Goal: Task Accomplishment & Management: Use online tool/utility

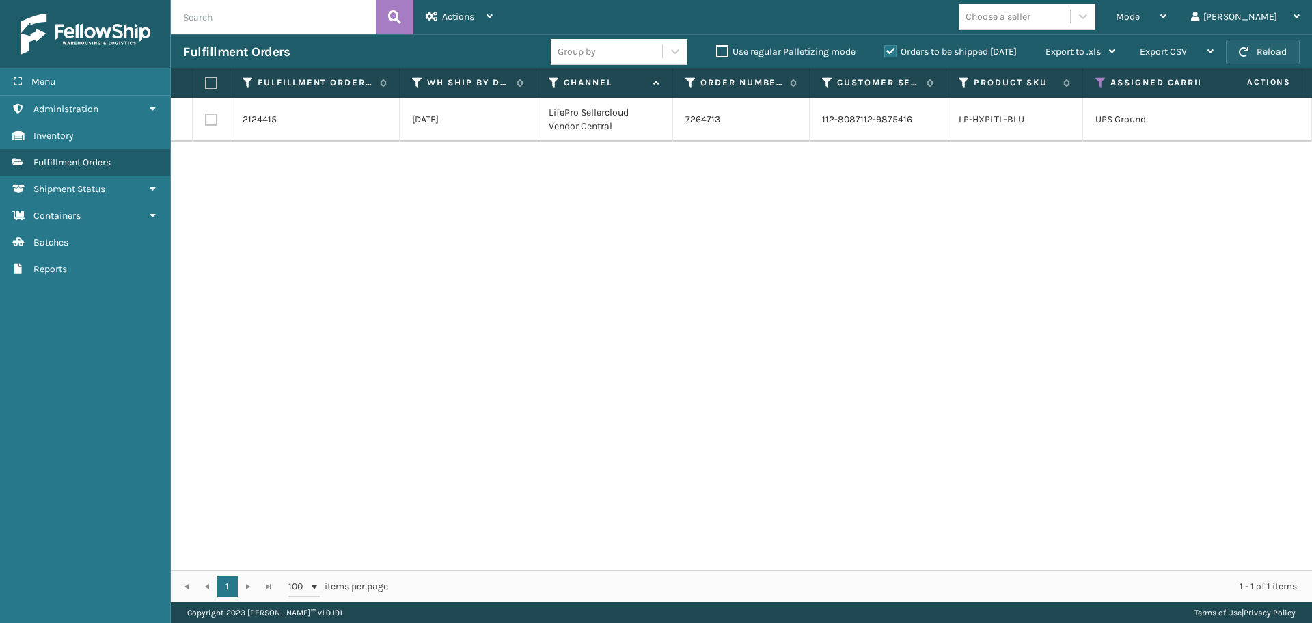
click at [1271, 47] on button "Reload" at bounding box center [1263, 52] width 74 height 25
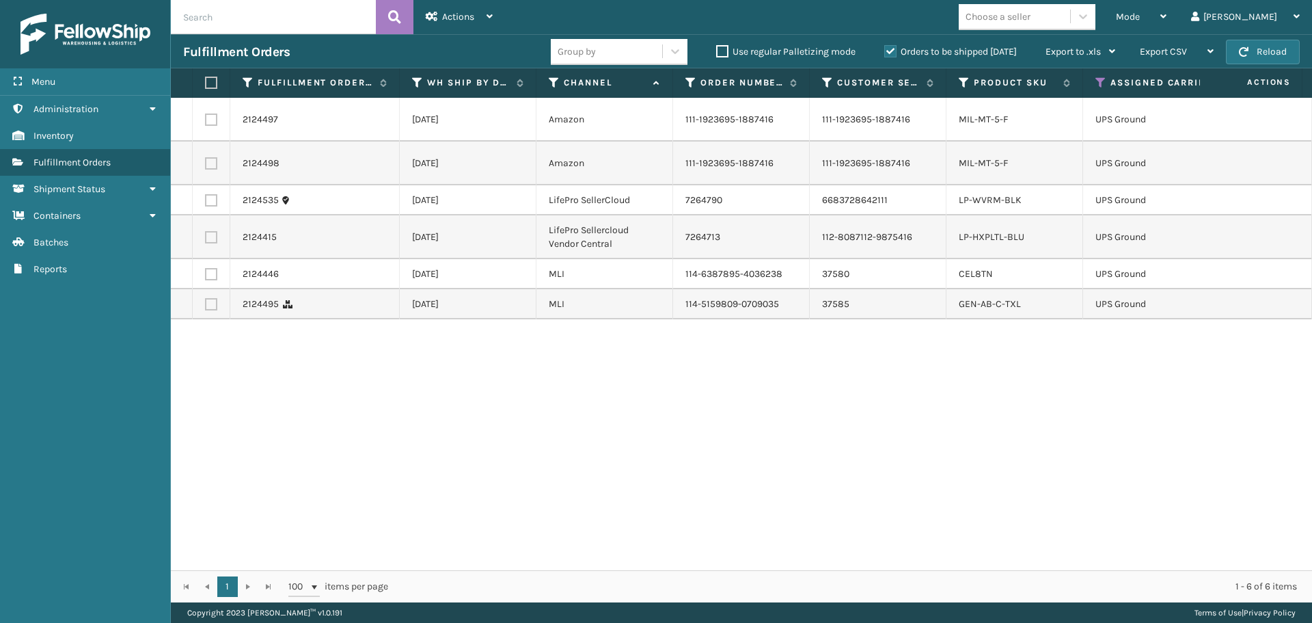
click at [209, 79] on label at bounding box center [209, 83] width 8 height 12
click at [206, 79] on input "checkbox" at bounding box center [205, 83] width 1 height 9
checkbox input "true"
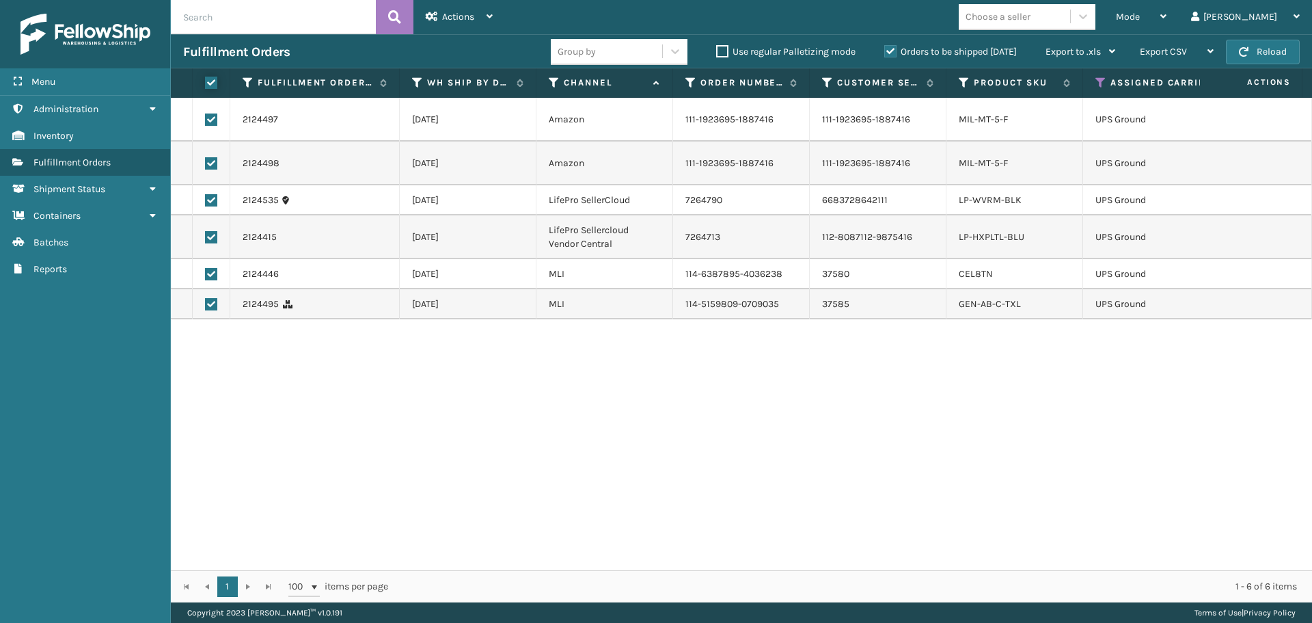
checkbox input "true"
click at [477, 16] on div "Actions" at bounding box center [459, 17] width 67 height 34
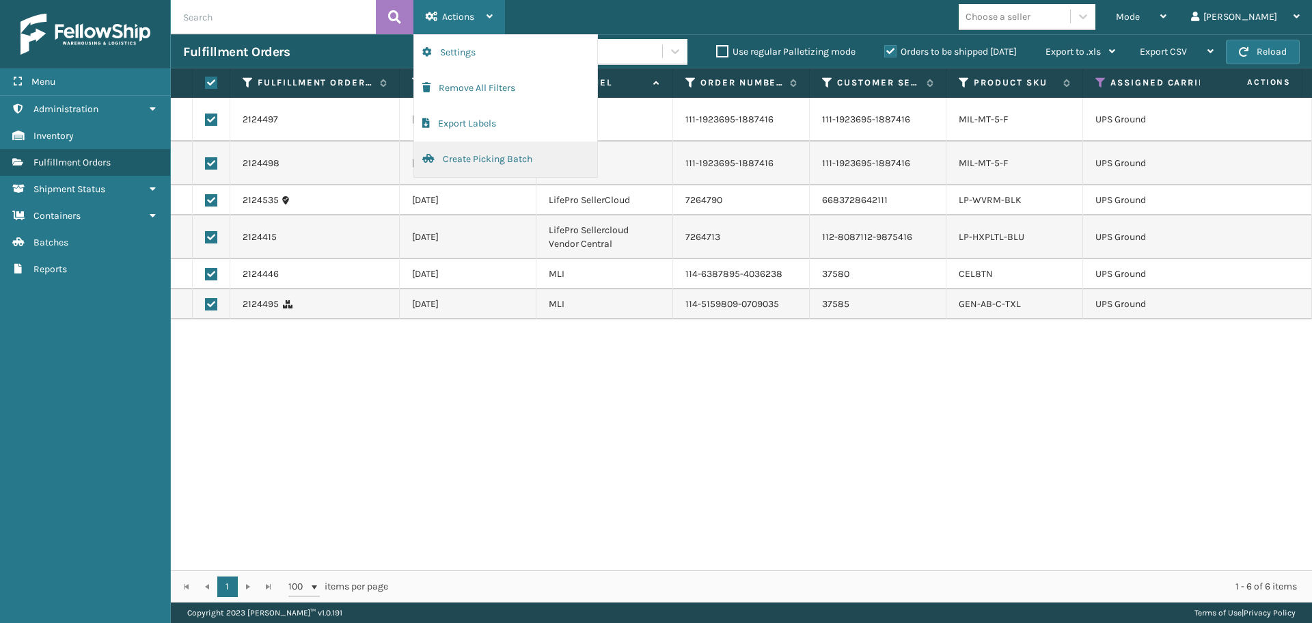
click at [478, 155] on button "Create Picking Batch" at bounding box center [505, 159] width 183 height 36
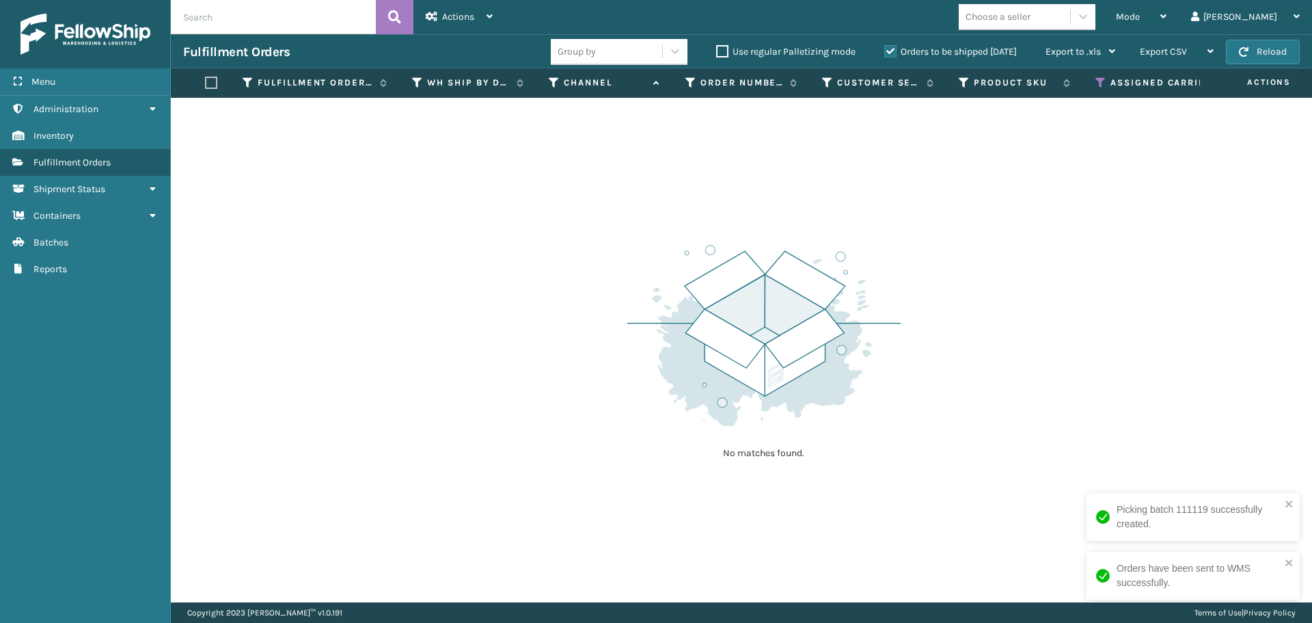
click at [1097, 79] on icon at bounding box center [1101, 83] width 11 height 12
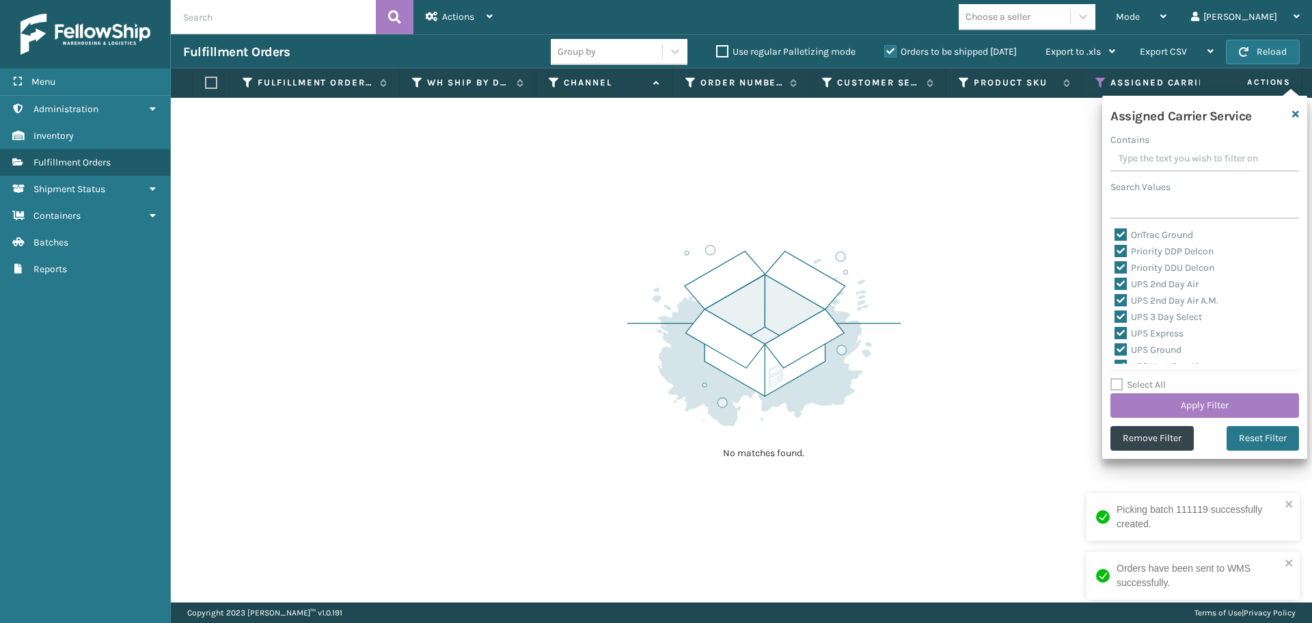
click at [1116, 380] on label "Select All" at bounding box center [1138, 385] width 55 height 12
click at [1116, 378] on input "Select All" at bounding box center [1213, 377] width 205 height 1
checkbox input "true"
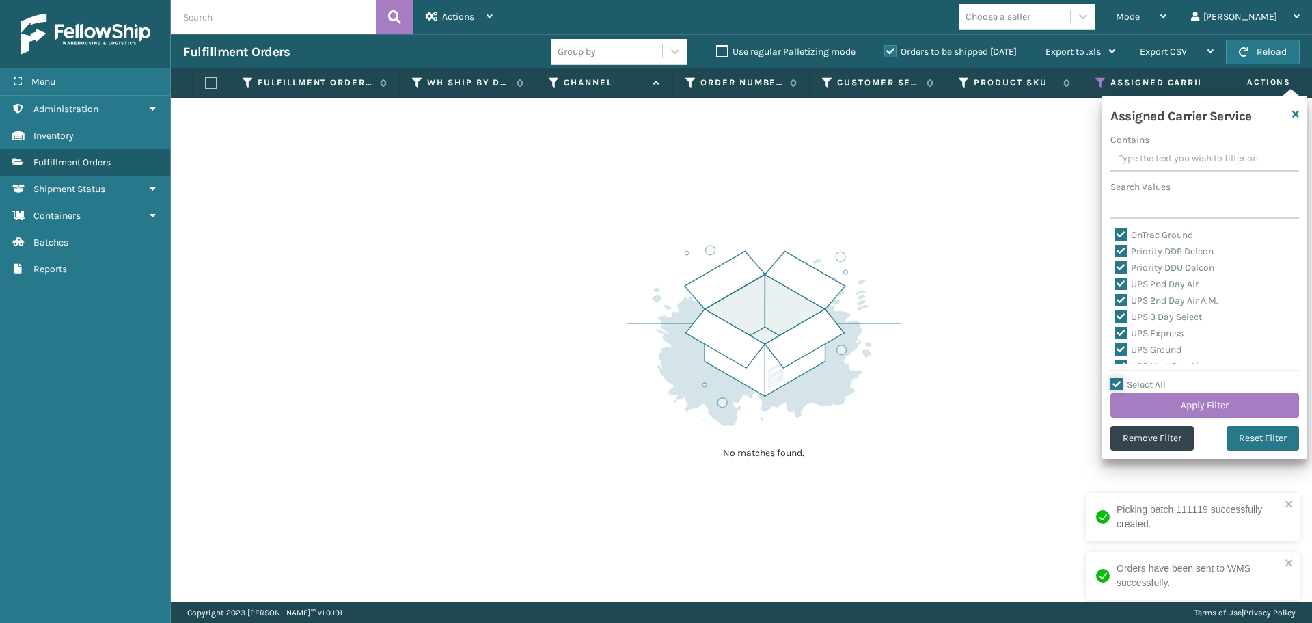
checkbox input "true"
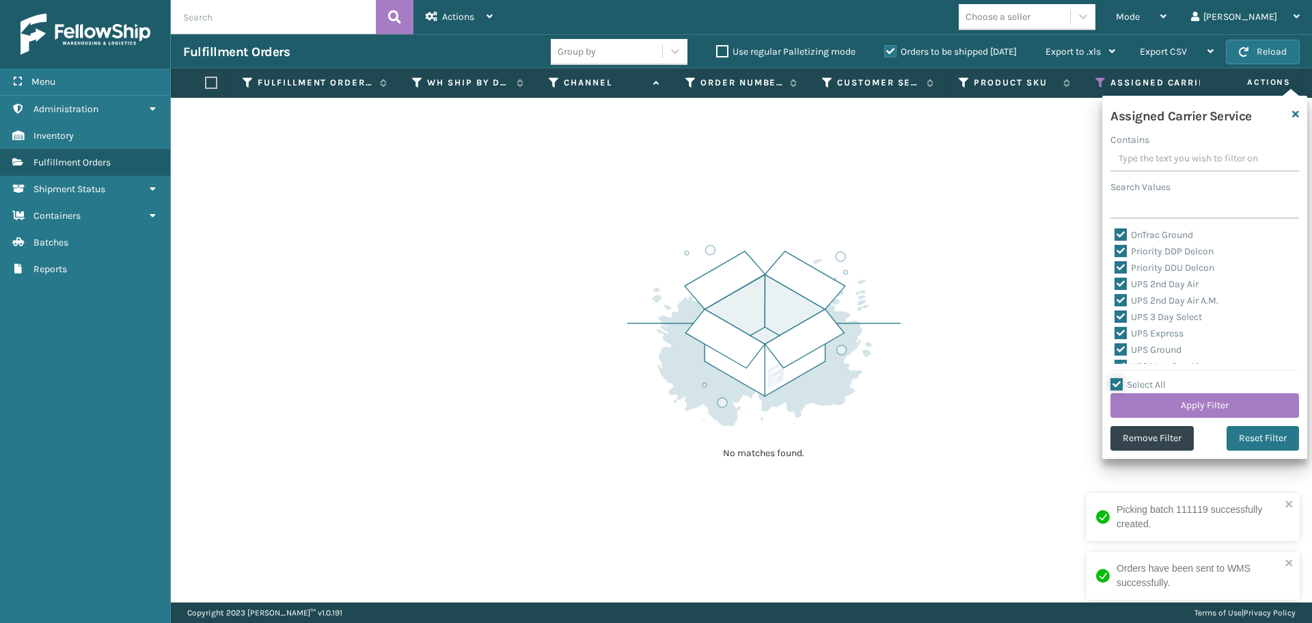
checkbox input "true"
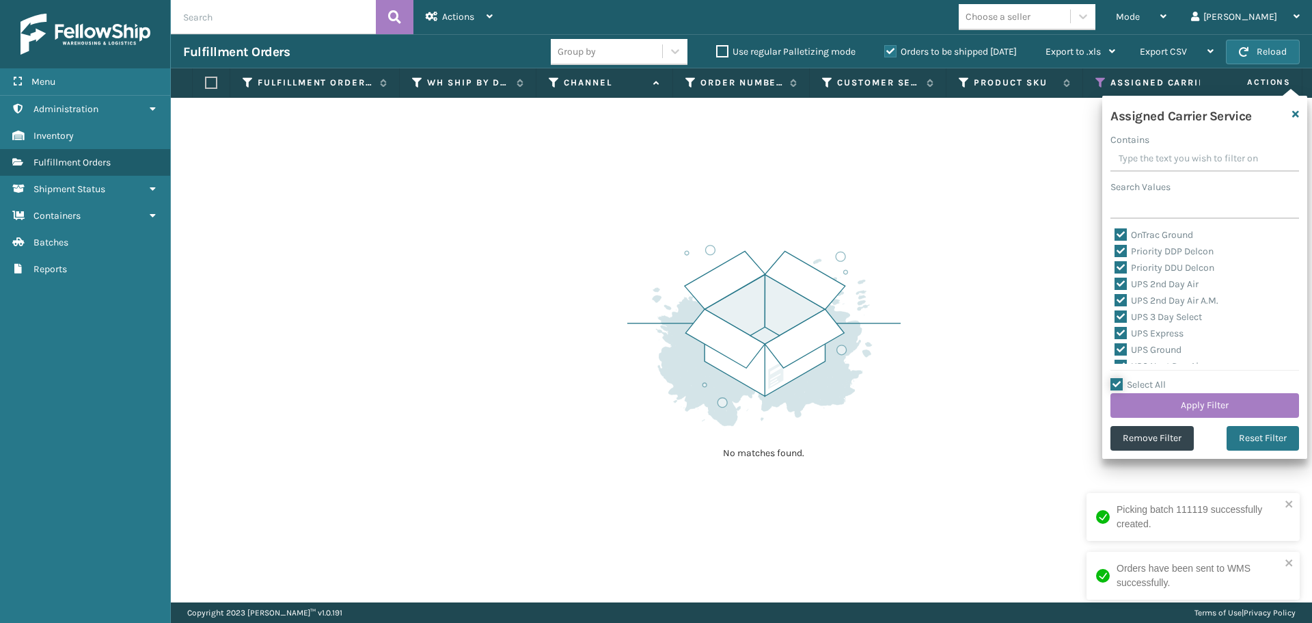
checkbox input "true"
click at [1116, 380] on label "Select All" at bounding box center [1138, 385] width 55 height 12
click at [1116, 378] on input "Select All" at bounding box center [1213, 377] width 205 height 1
checkbox input "false"
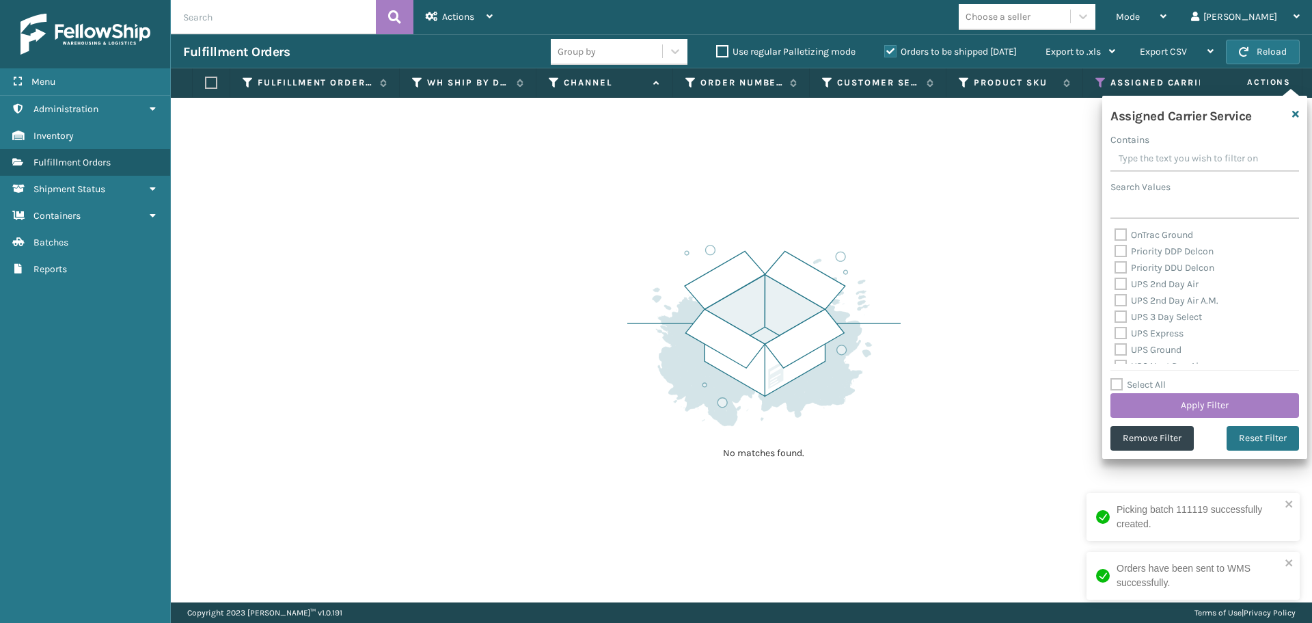
checkbox input "false"
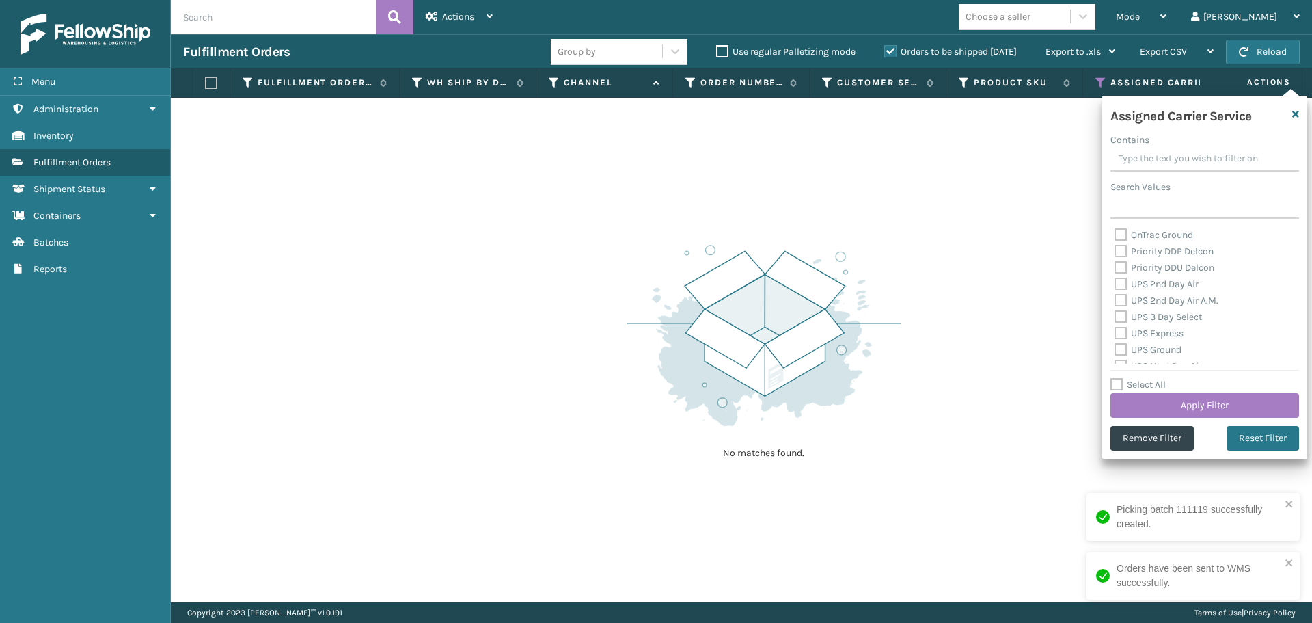
checkbox input "false"
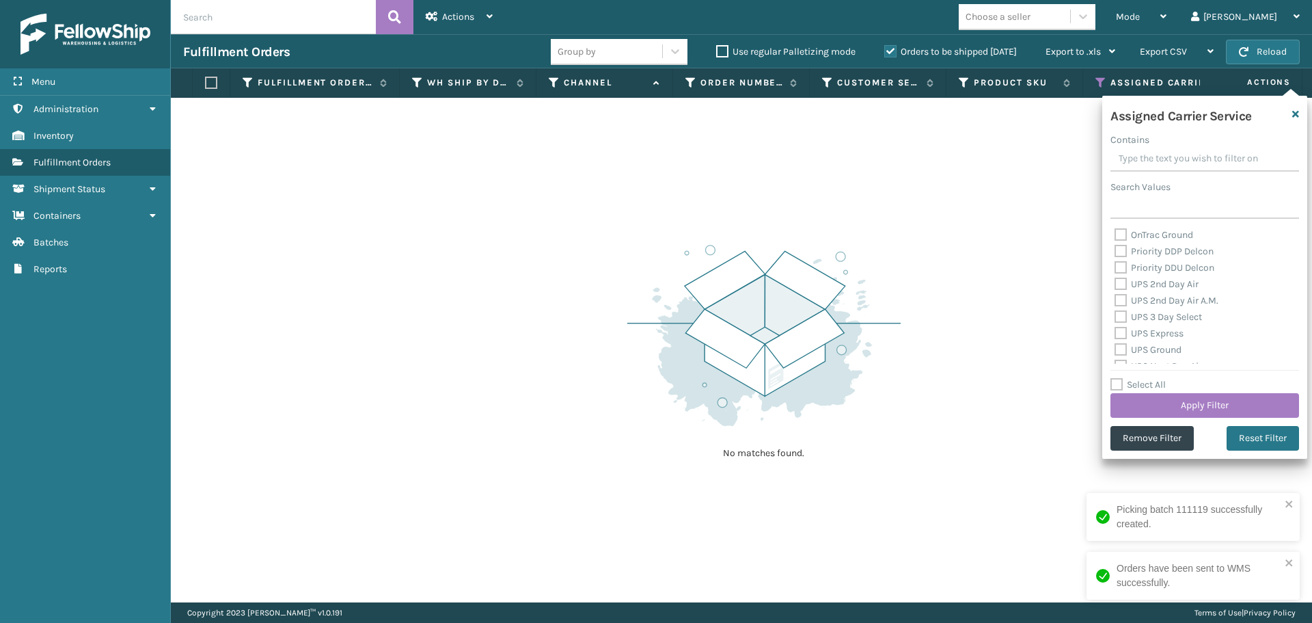
checkbox input "false"
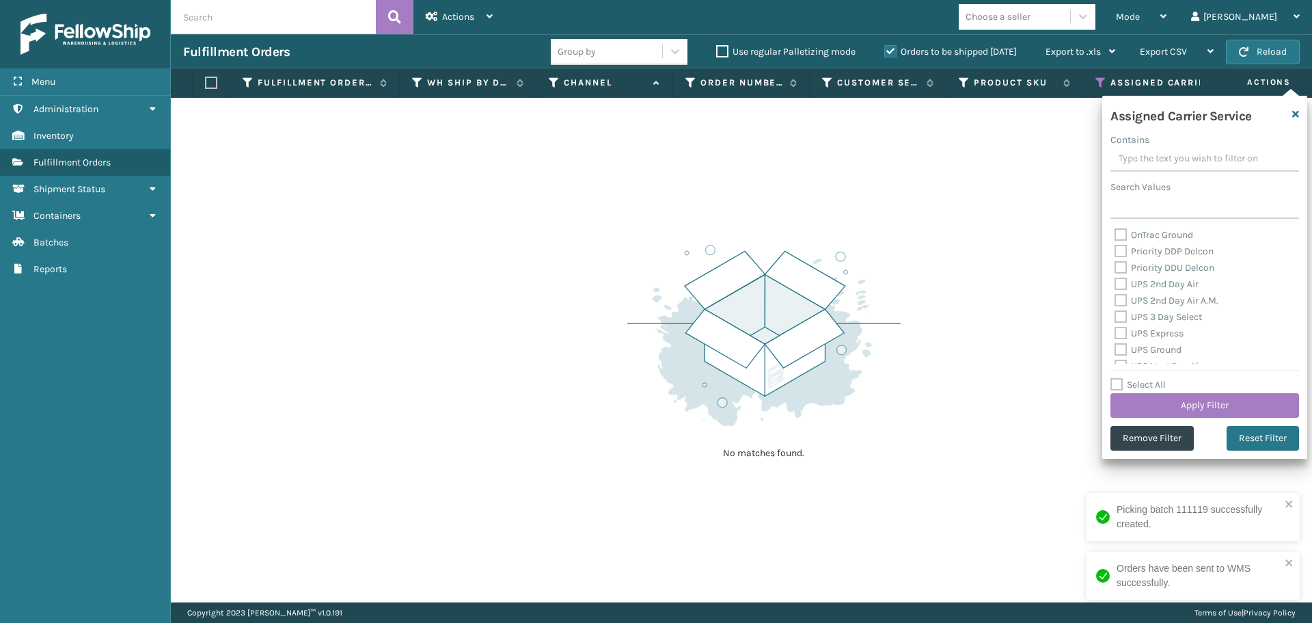
checkbox input "false"
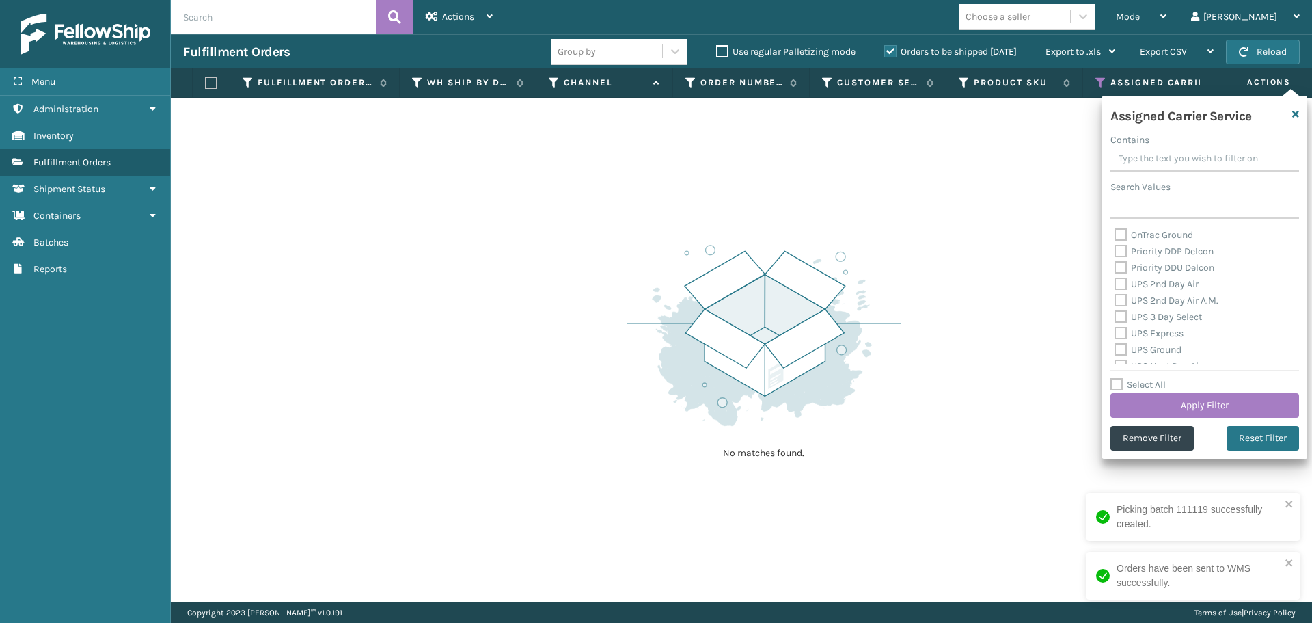
checkbox input "false"
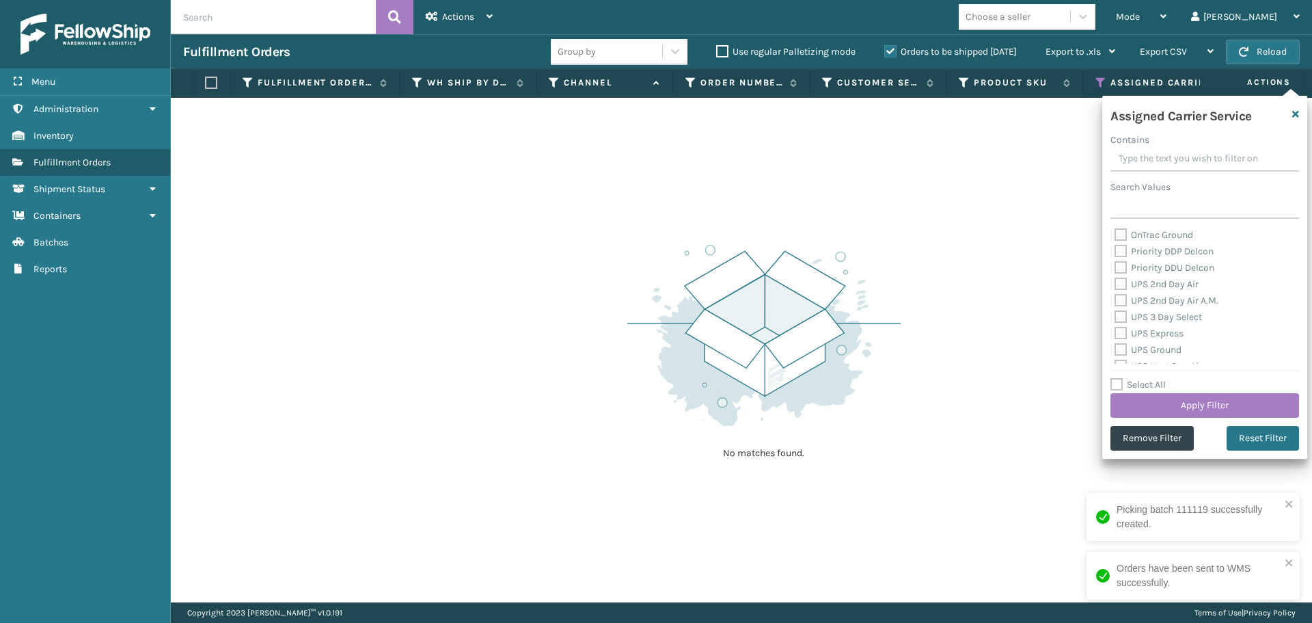
checkbox input "false"
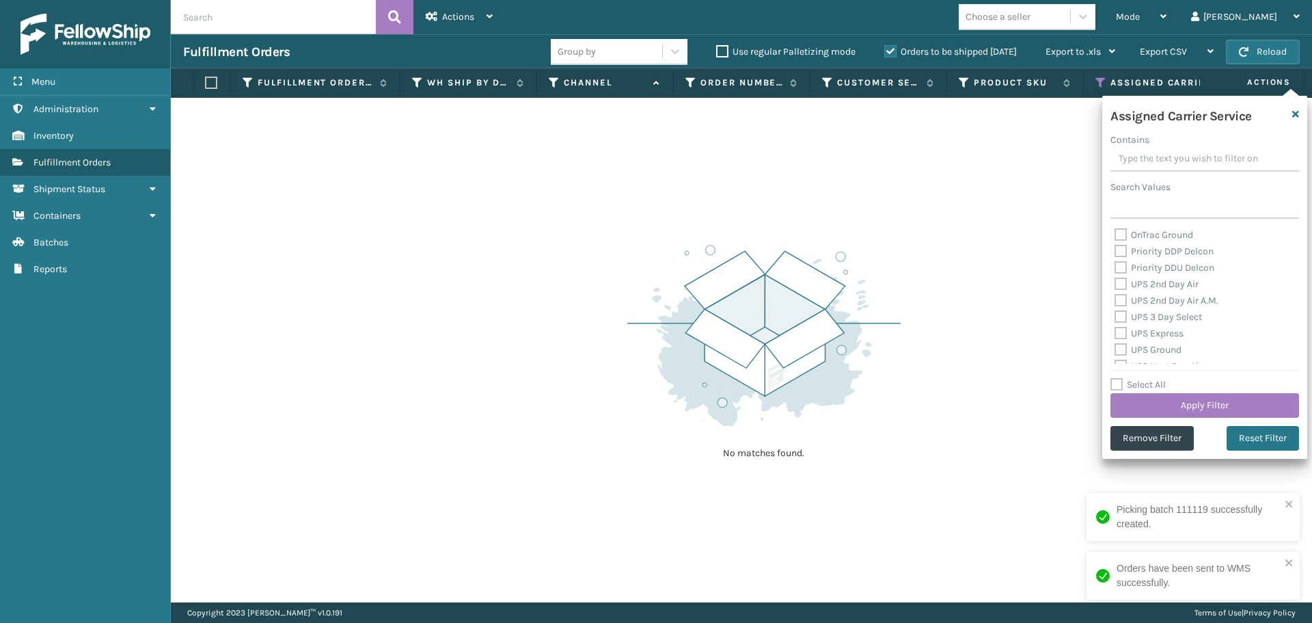
checkbox input "false"
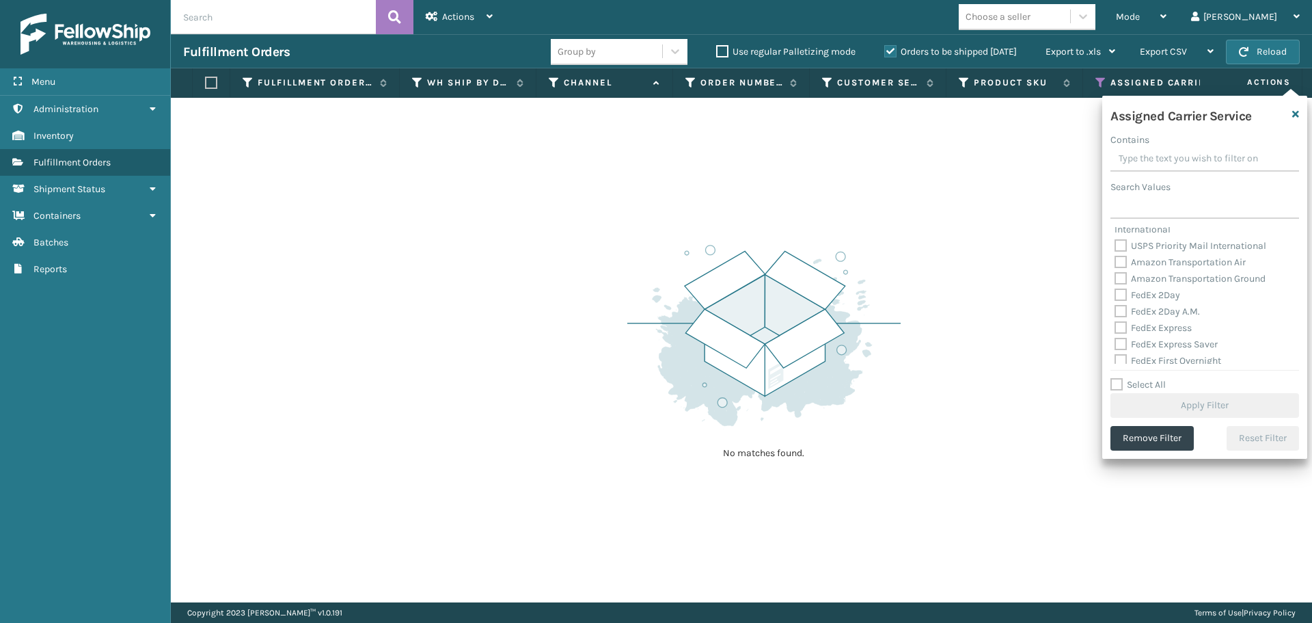
scroll to position [342, 0]
click at [1122, 237] on label "Amazon Transportation Air" at bounding box center [1180, 238] width 131 height 12
click at [1115, 237] on input "Amazon Transportation Air" at bounding box center [1115, 234] width 1 height 9
checkbox input "true"
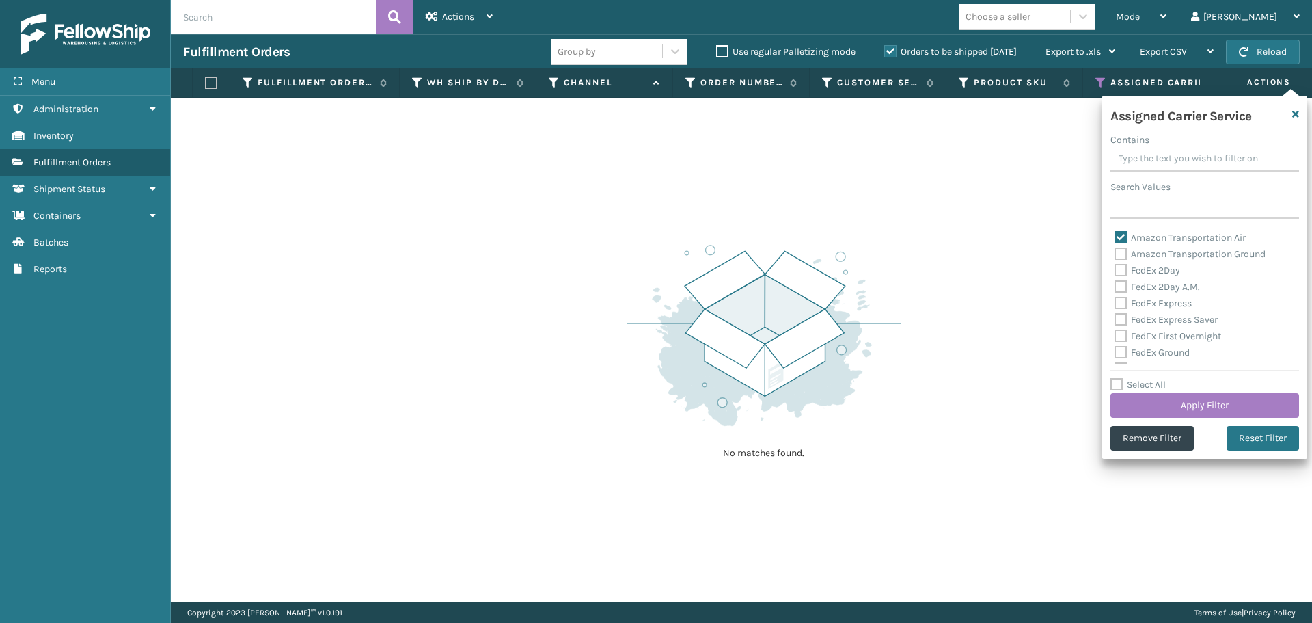
click at [1121, 249] on label "Amazon Transportation Ground" at bounding box center [1190, 254] width 151 height 12
click at [1115, 249] on input "Amazon Transportation Ground" at bounding box center [1115, 250] width 1 height 9
checkbox input "true"
click at [1156, 400] on button "Apply Filter" at bounding box center [1205, 405] width 189 height 25
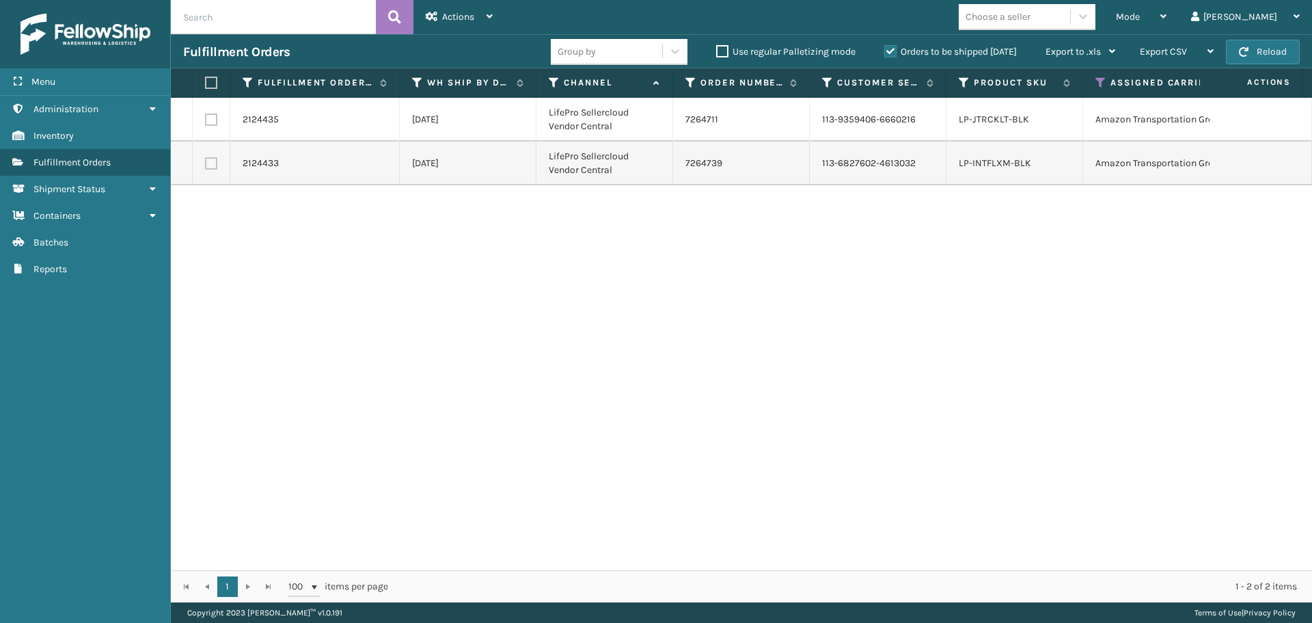
click at [208, 86] on label at bounding box center [209, 83] width 8 height 12
click at [206, 86] on input "checkbox" at bounding box center [205, 83] width 1 height 9
checkbox input "true"
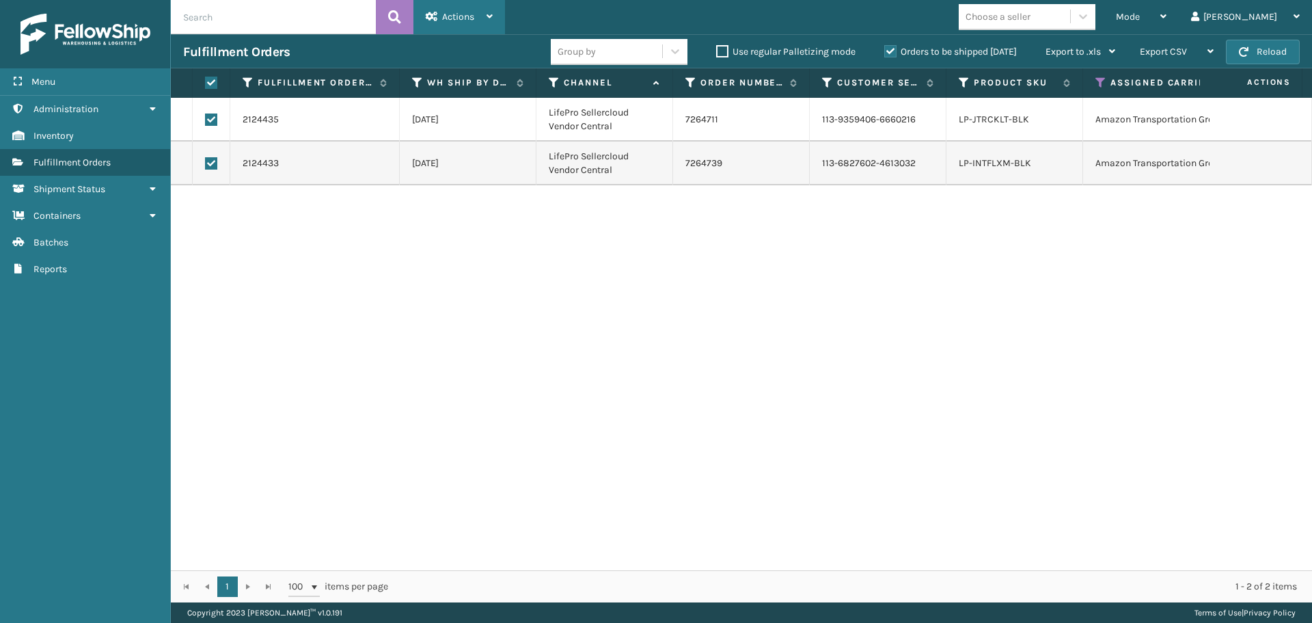
click at [457, 18] on span "Actions" at bounding box center [458, 17] width 32 height 12
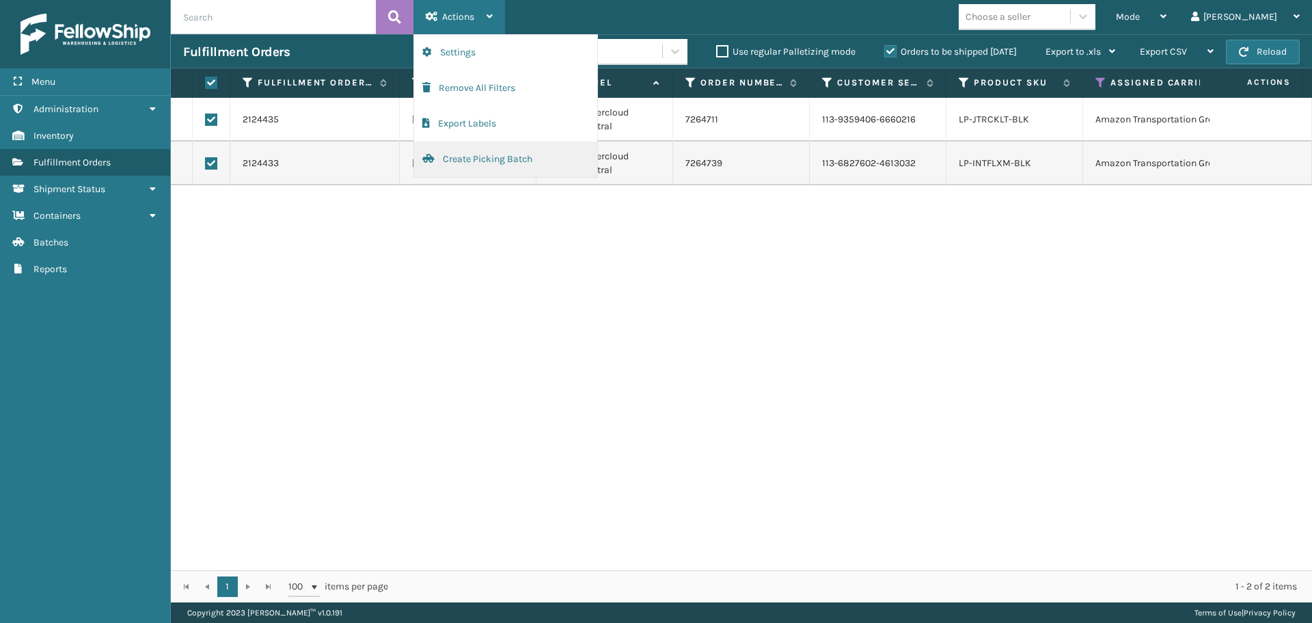
click at [485, 148] on button "Create Picking Batch" at bounding box center [505, 159] width 183 height 36
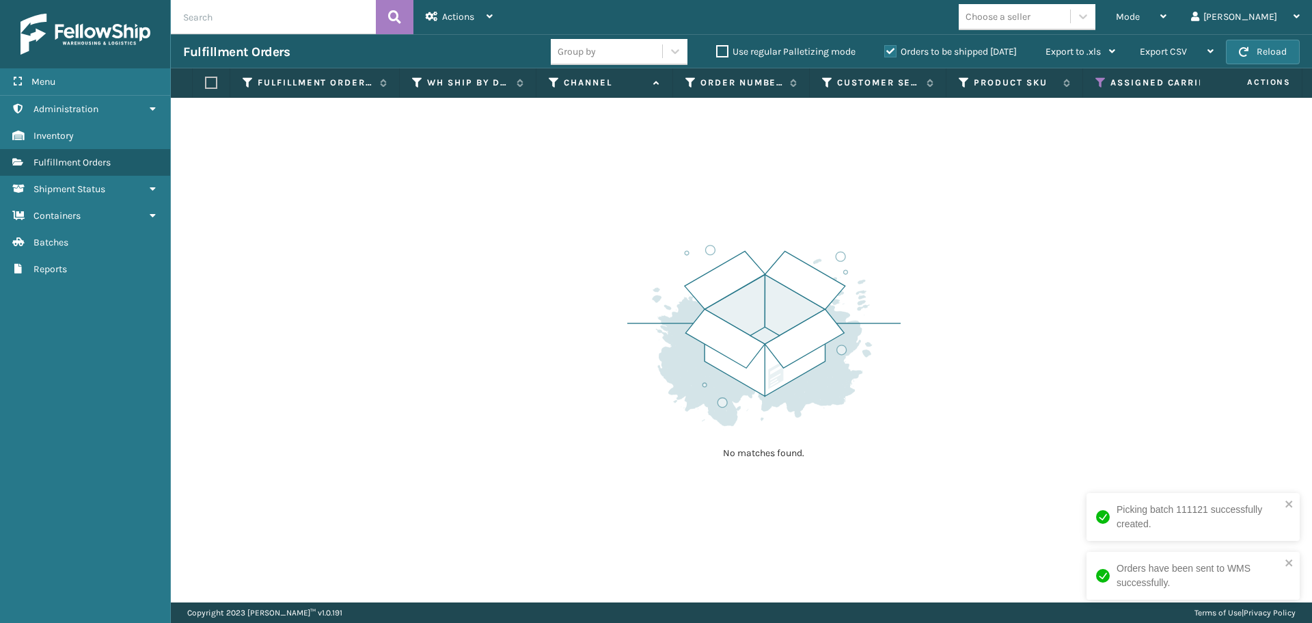
click at [1097, 75] on th "Assigned Carrier Service" at bounding box center [1201, 82] width 237 height 29
click at [1097, 81] on icon at bounding box center [1101, 83] width 11 height 12
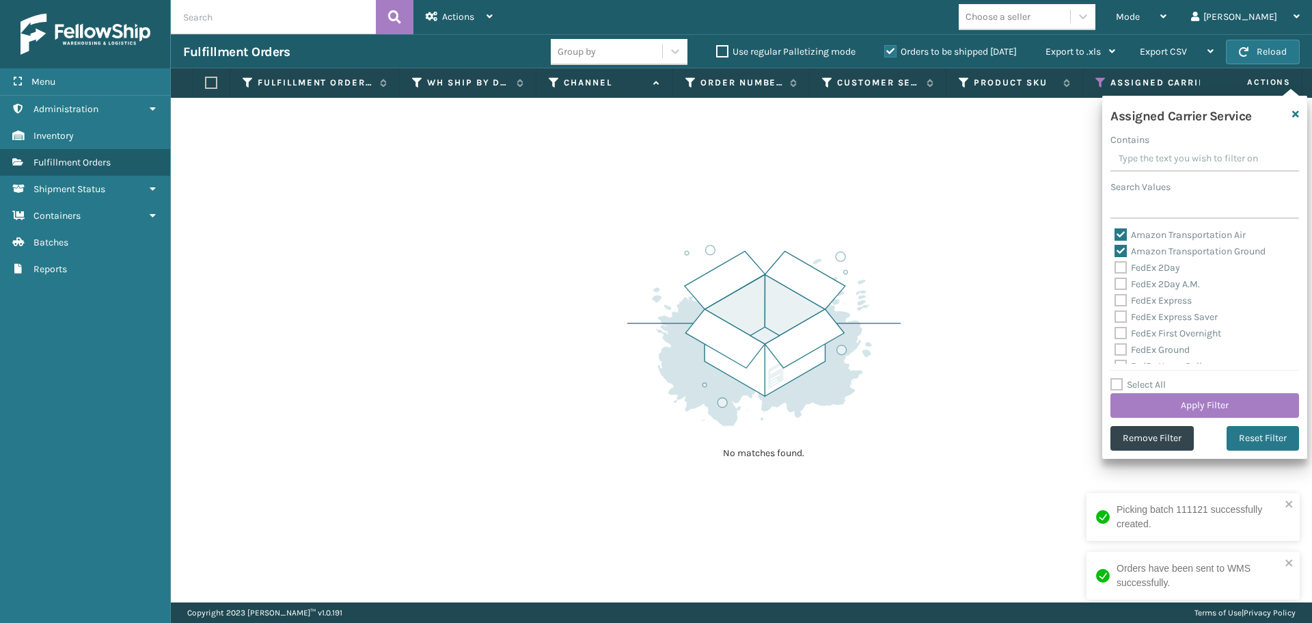
click at [1118, 237] on label "Amazon Transportation Air" at bounding box center [1180, 235] width 131 height 12
click at [1115, 236] on input "Amazon Transportation Air" at bounding box center [1115, 231] width 1 height 9
checkbox input "false"
click at [1118, 246] on label "Amazon Transportation Ground" at bounding box center [1190, 251] width 151 height 12
click at [1115, 246] on input "Amazon Transportation Ground" at bounding box center [1115, 247] width 1 height 9
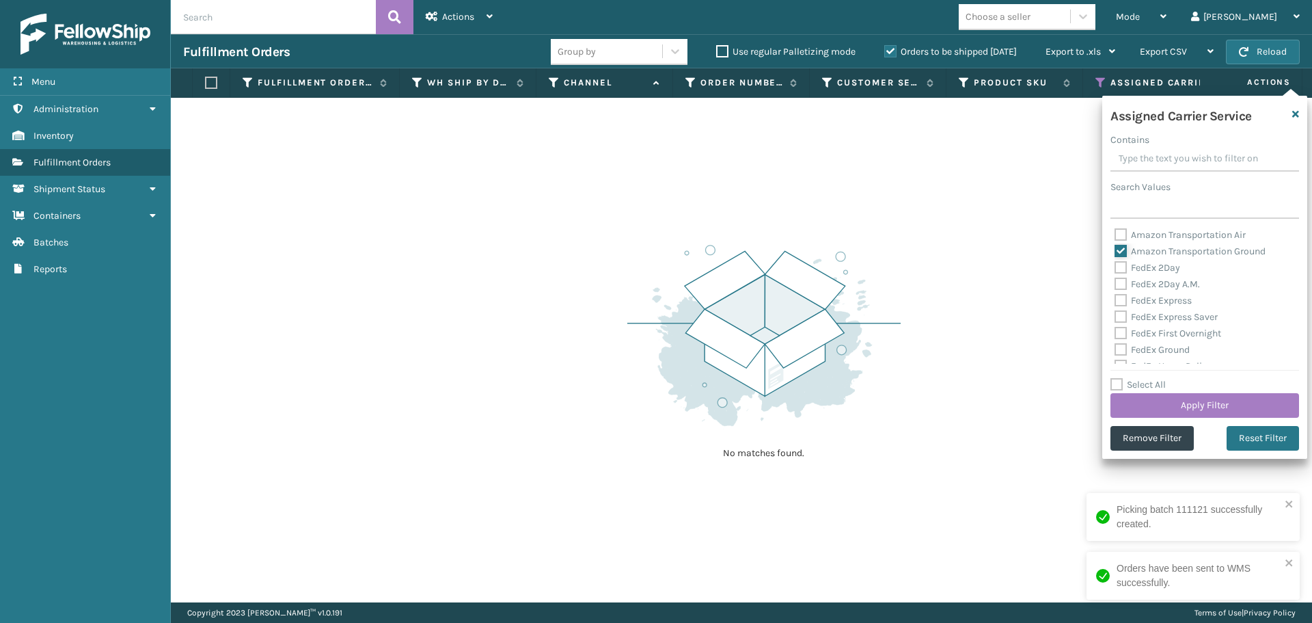
checkbox input "false"
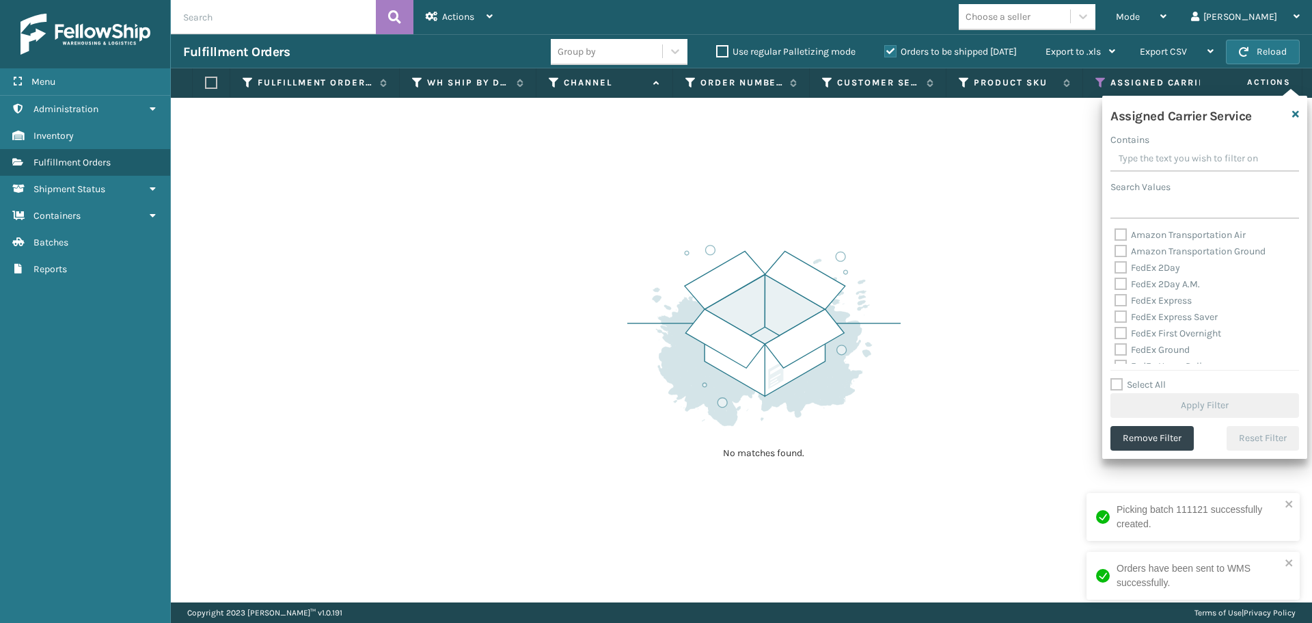
click at [1121, 271] on label "FedEx 2Day" at bounding box center [1148, 268] width 66 height 12
click at [1115, 269] on input "FedEx 2Day" at bounding box center [1115, 264] width 1 height 9
checkbox input "true"
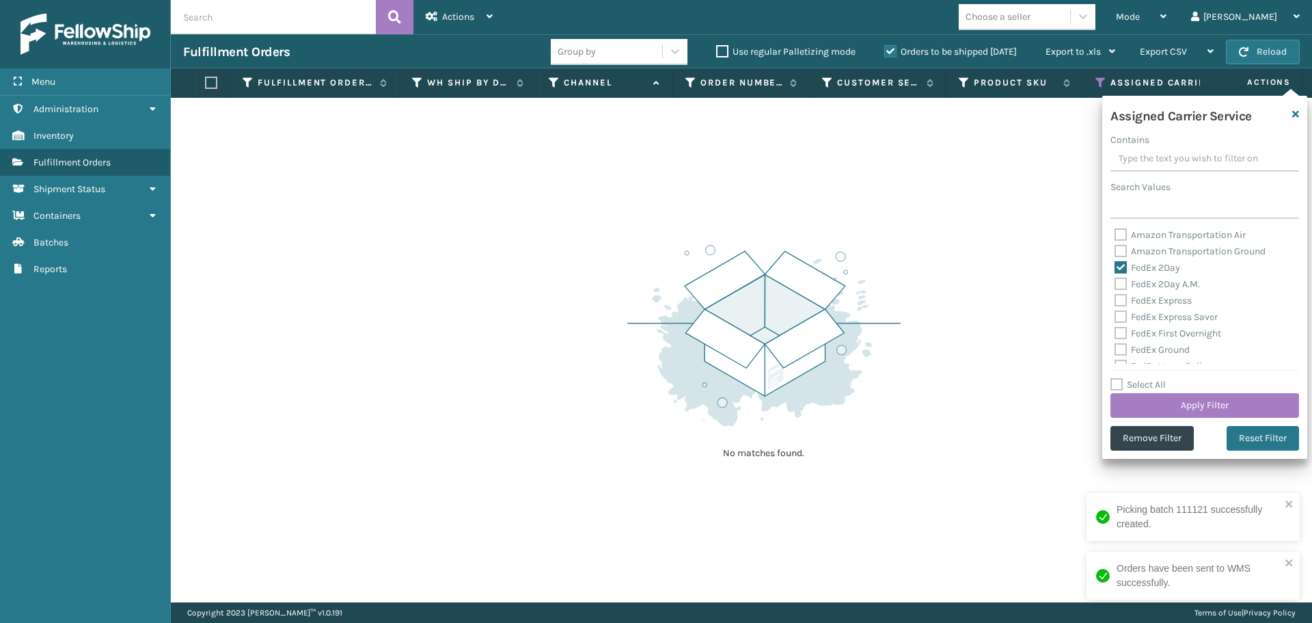
click at [1122, 282] on label "FedEx 2Day A.M." at bounding box center [1157, 284] width 85 height 12
click at [1115, 282] on input "FedEx 2Day A.M." at bounding box center [1115, 280] width 1 height 9
checkbox input "true"
click at [1119, 299] on label "FedEx Express" at bounding box center [1153, 301] width 77 height 12
click at [1115, 299] on input "FedEx Express" at bounding box center [1115, 297] width 1 height 9
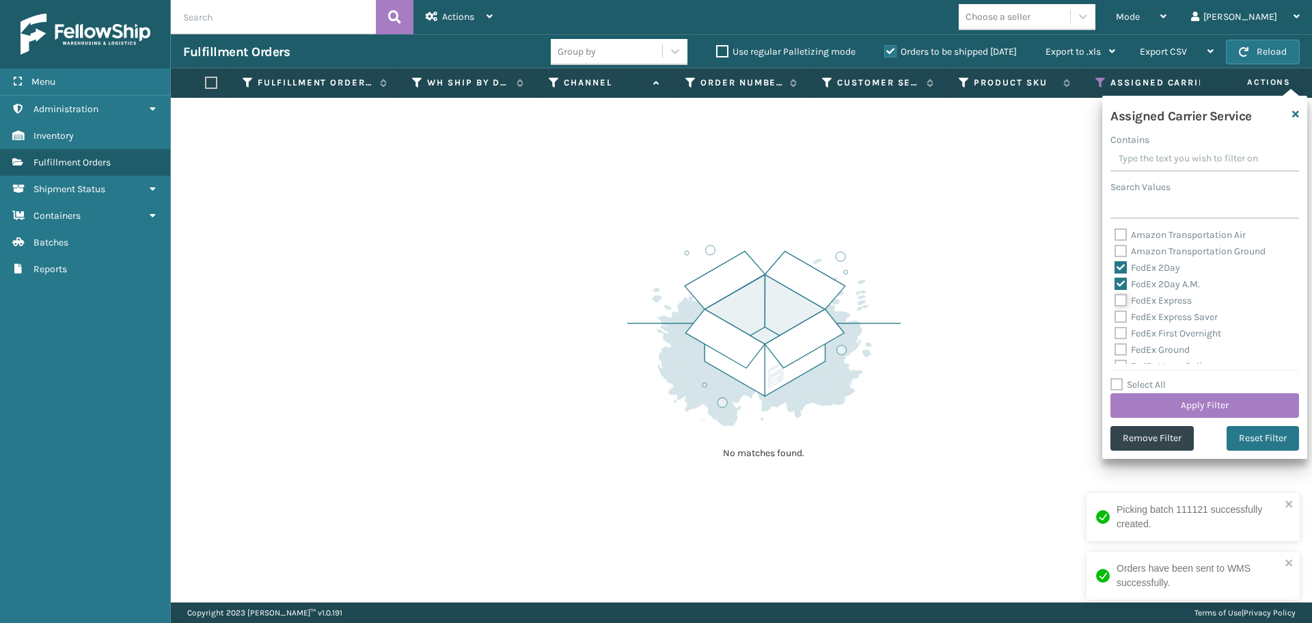
checkbox input "true"
click at [1119, 316] on label "FedEx Express Saver" at bounding box center [1166, 317] width 103 height 12
click at [1115, 316] on input "FedEx Express Saver" at bounding box center [1115, 313] width 1 height 9
checkbox input "true"
click at [1119, 331] on label "FedEx First Overnight" at bounding box center [1168, 333] width 107 height 12
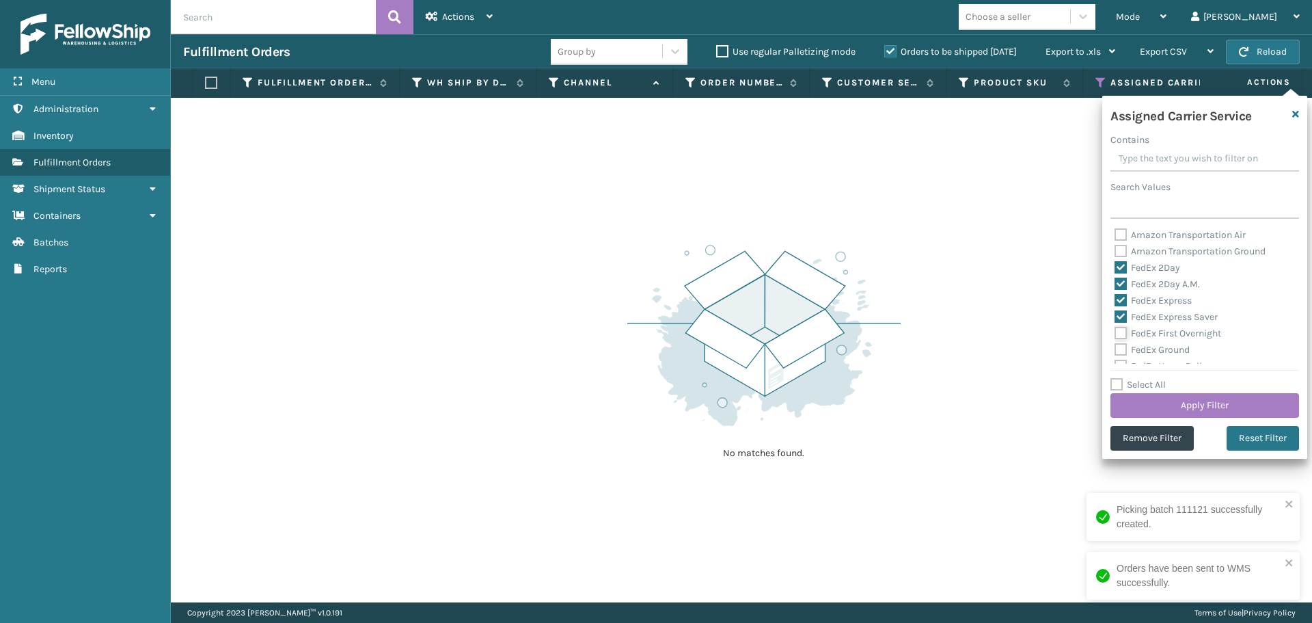
click at [1115, 331] on input "FedEx First Overnight" at bounding box center [1115, 329] width 1 height 9
checkbox input "true"
click at [1122, 353] on label "FedEx Ground" at bounding box center [1152, 350] width 75 height 12
click at [1115, 351] on input "FedEx Ground" at bounding box center [1115, 346] width 1 height 9
checkbox input "true"
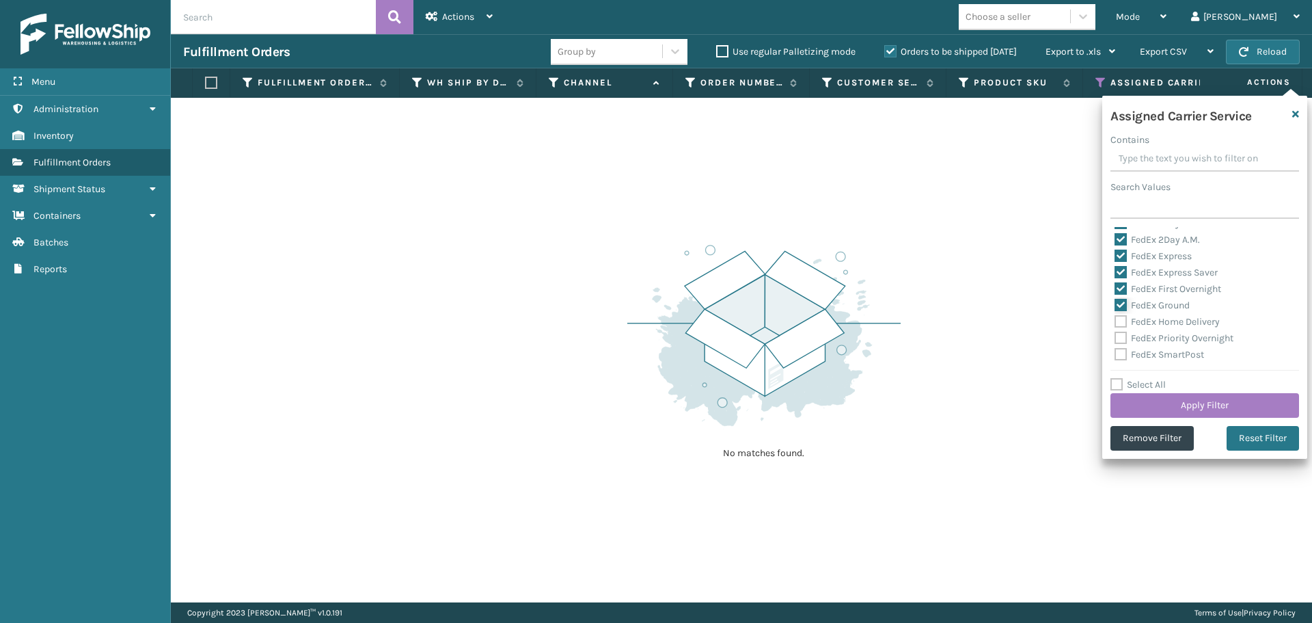
scroll to position [68, 0]
click at [1120, 302] on label "FedEx Home Delivery" at bounding box center [1167, 298] width 105 height 12
click at [1115, 299] on input "FedEx Home Delivery" at bounding box center [1115, 294] width 1 height 9
checkbox input "true"
click at [1120, 315] on label "FedEx Priority Overnight" at bounding box center [1174, 314] width 119 height 12
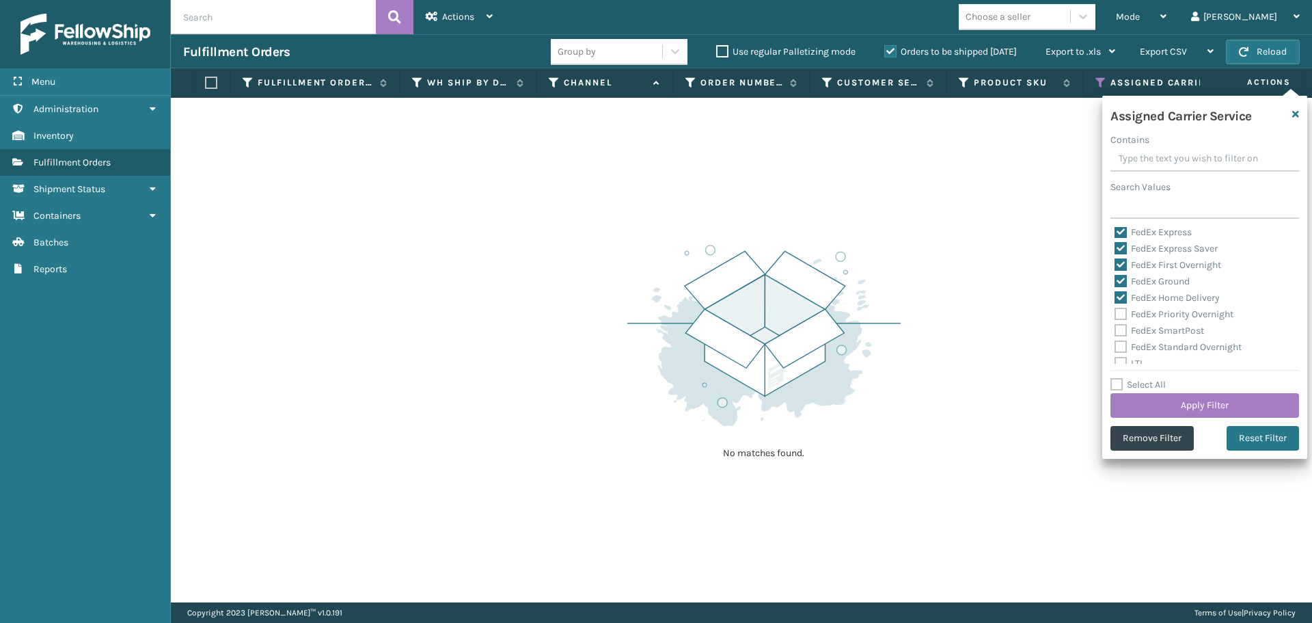
click at [1115, 315] on input "FedEx Priority Overnight" at bounding box center [1115, 310] width 1 height 9
checkbox input "true"
click at [1121, 332] on label "FedEx SmartPost" at bounding box center [1160, 331] width 90 height 12
click at [1115, 331] on input "FedEx SmartPost" at bounding box center [1115, 327] width 1 height 9
checkbox input "true"
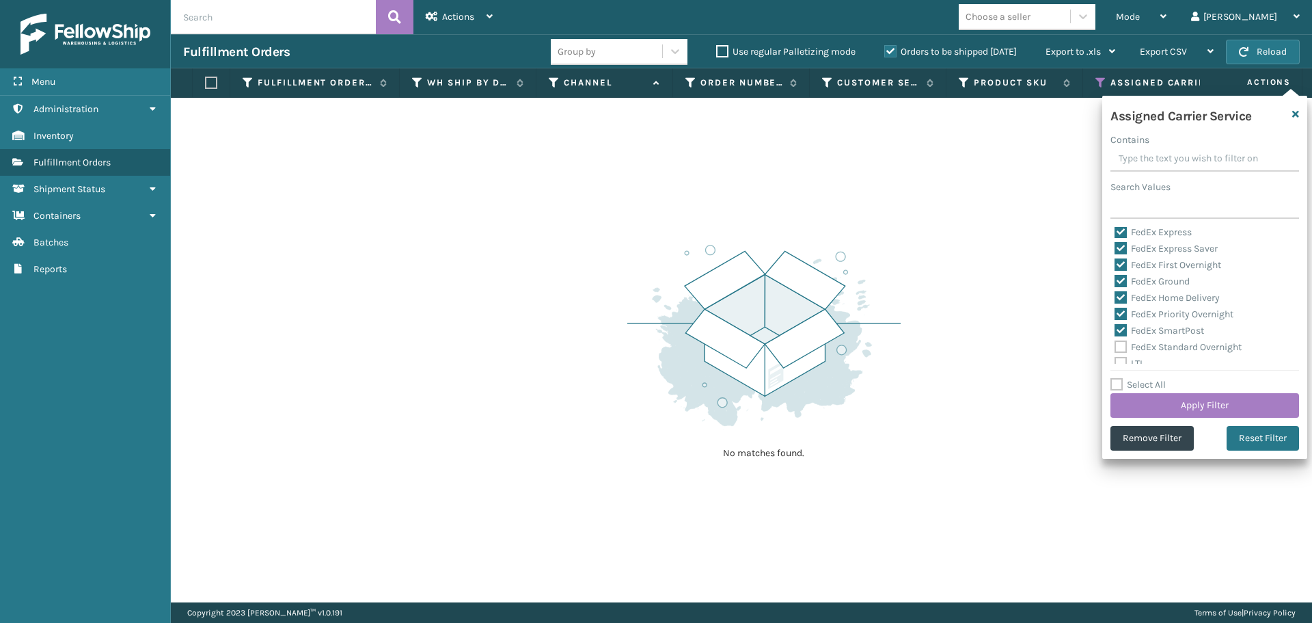
click at [1121, 347] on label "FedEx Standard Overnight" at bounding box center [1178, 347] width 127 height 12
click at [1115, 347] on input "FedEx Standard Overnight" at bounding box center [1115, 343] width 1 height 9
checkbox input "true"
click at [1144, 412] on button "Apply Filter" at bounding box center [1205, 405] width 189 height 25
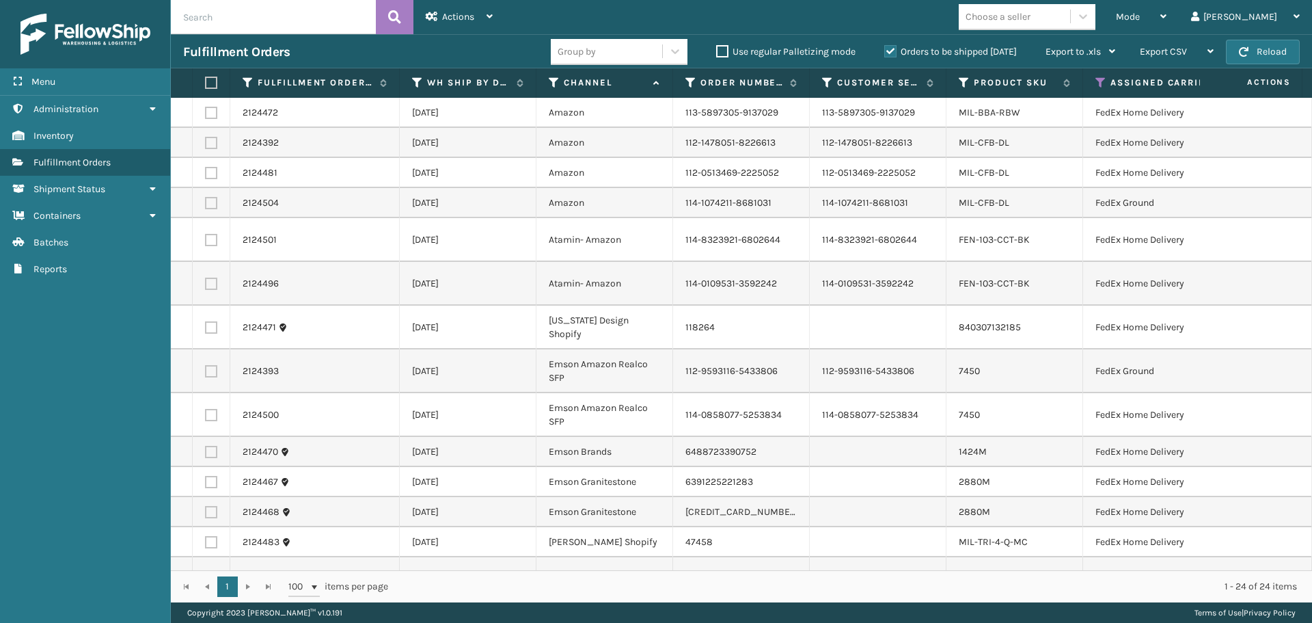
click at [213, 83] on label at bounding box center [209, 83] width 8 height 12
click at [206, 83] on input "checkbox" at bounding box center [205, 83] width 1 height 9
checkbox input "true"
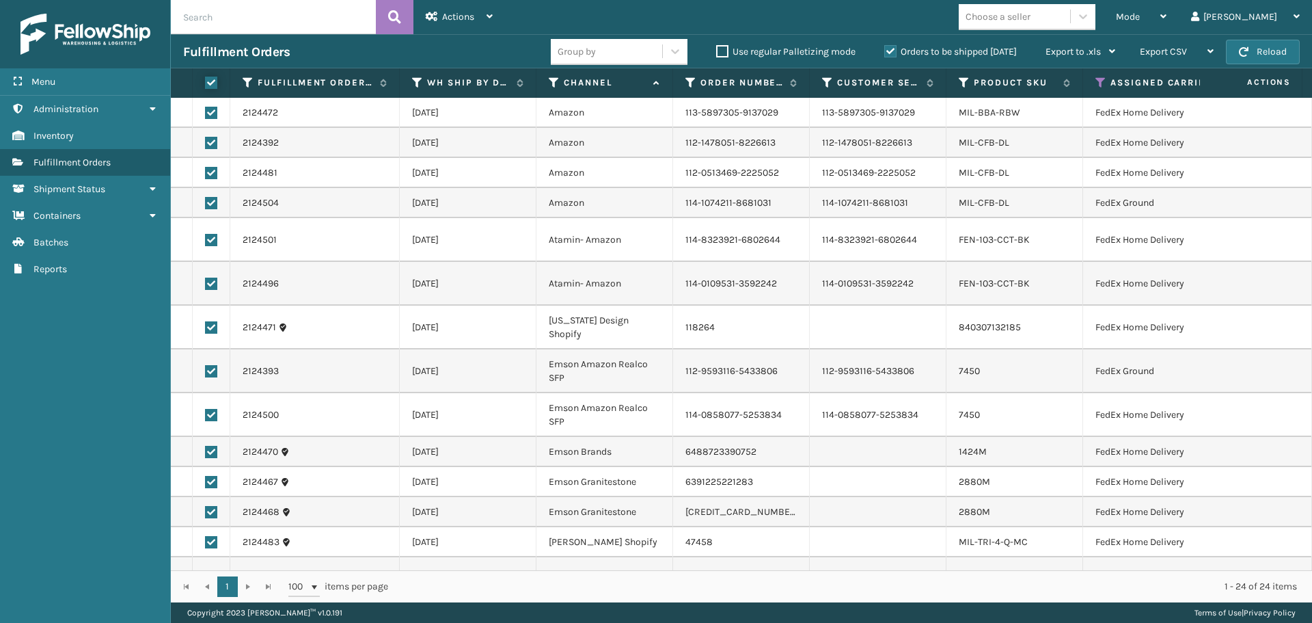
checkbox input "true"
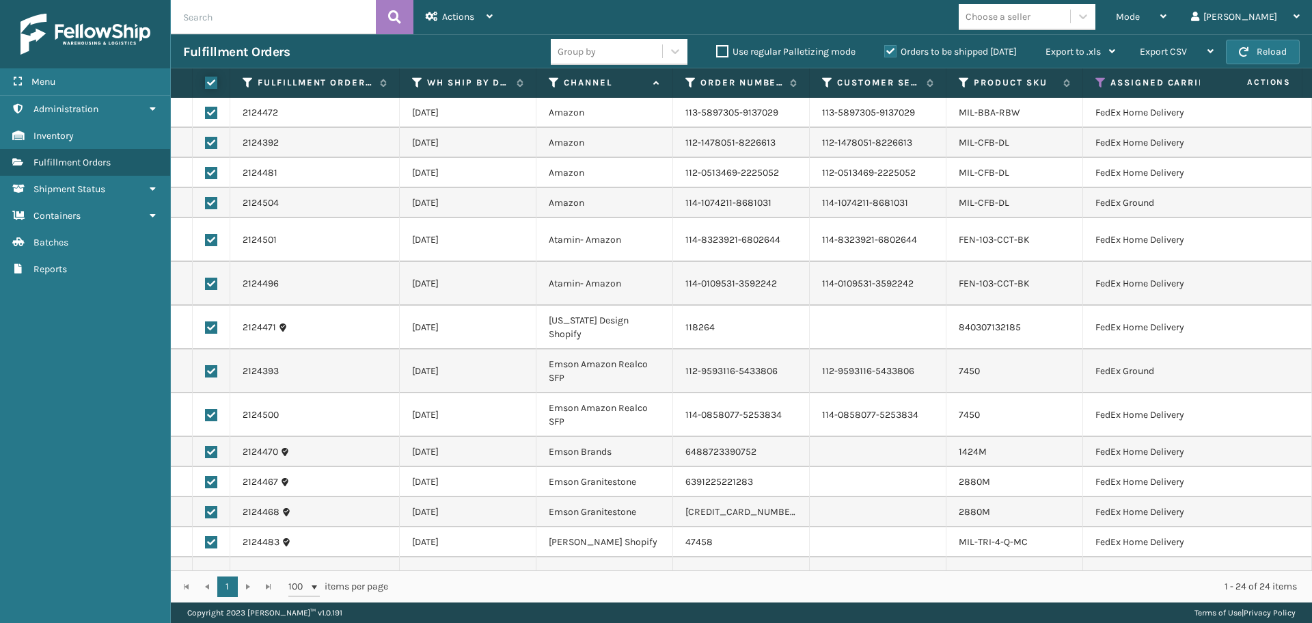
checkbox input "true"
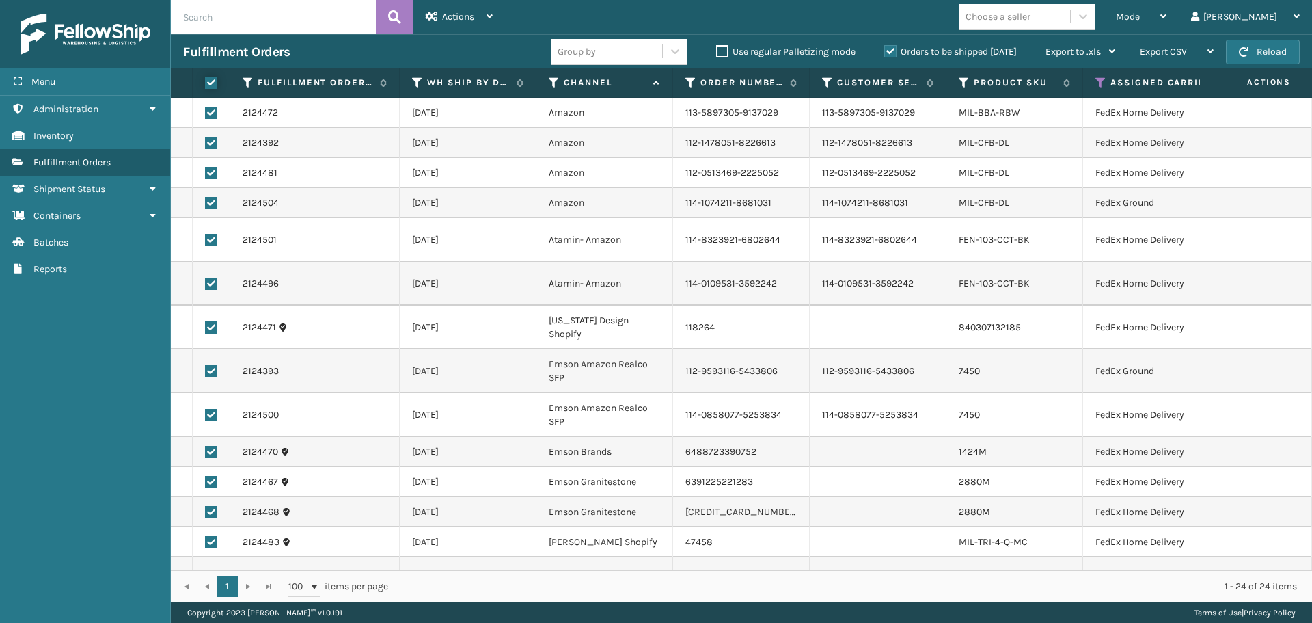
checkbox input "true"
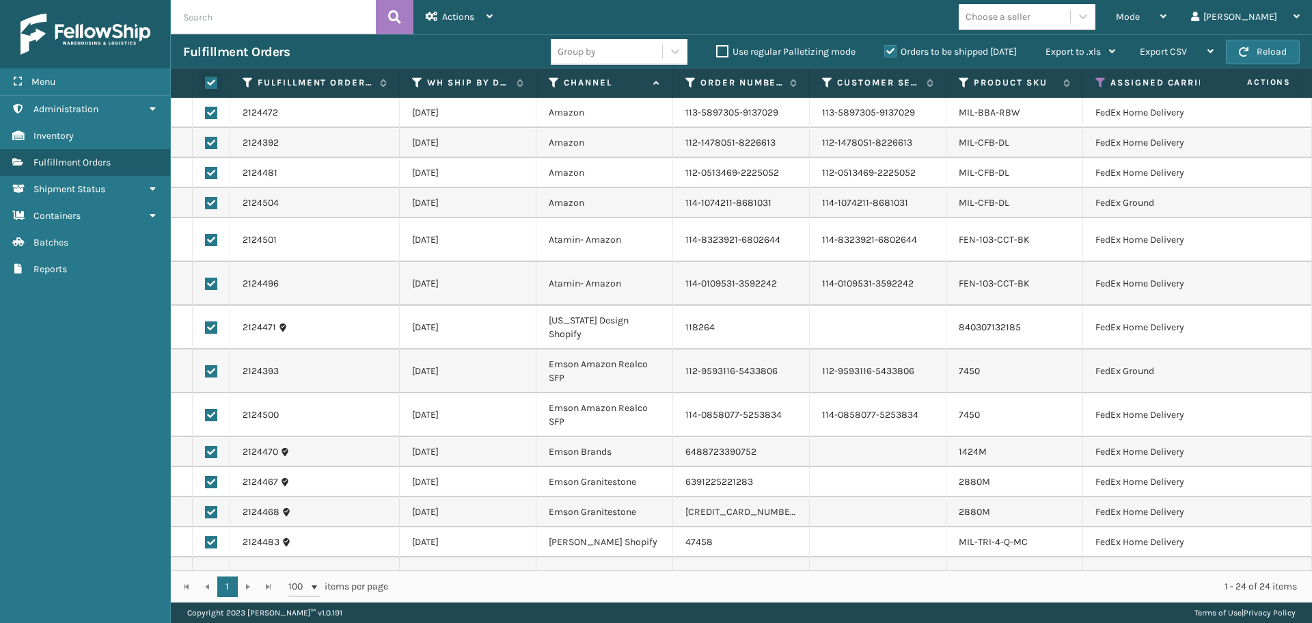
checkbox input "true"
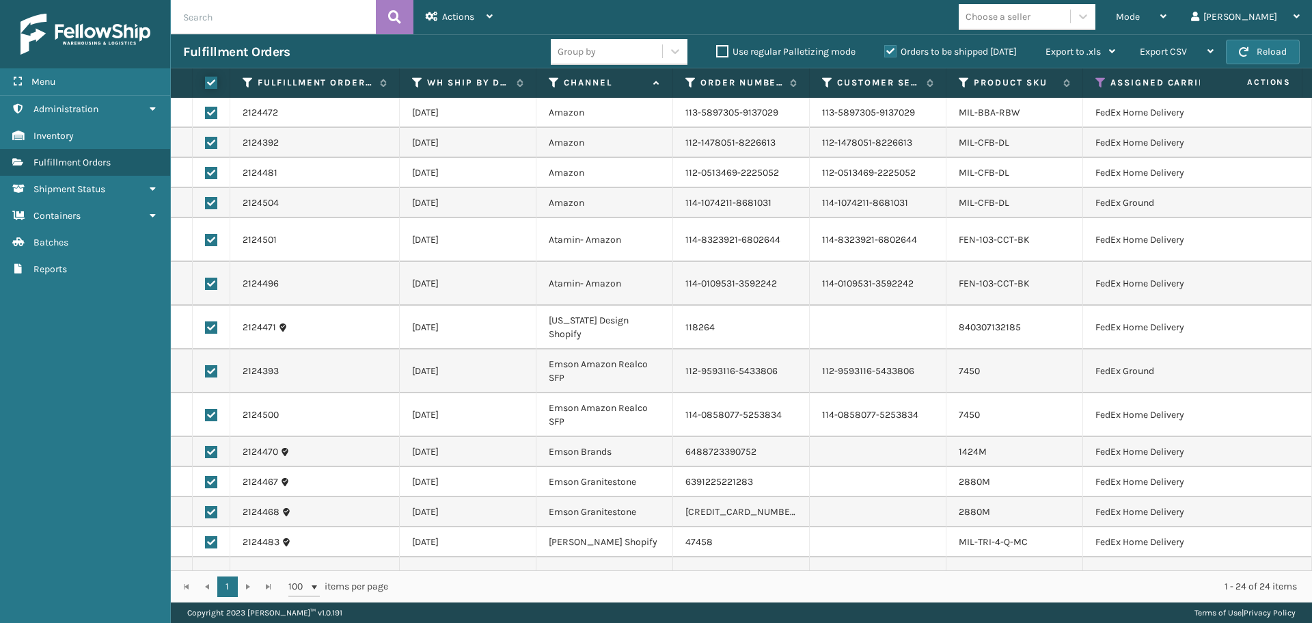
checkbox input "true"
click at [465, 23] on div "Actions" at bounding box center [459, 17] width 67 height 34
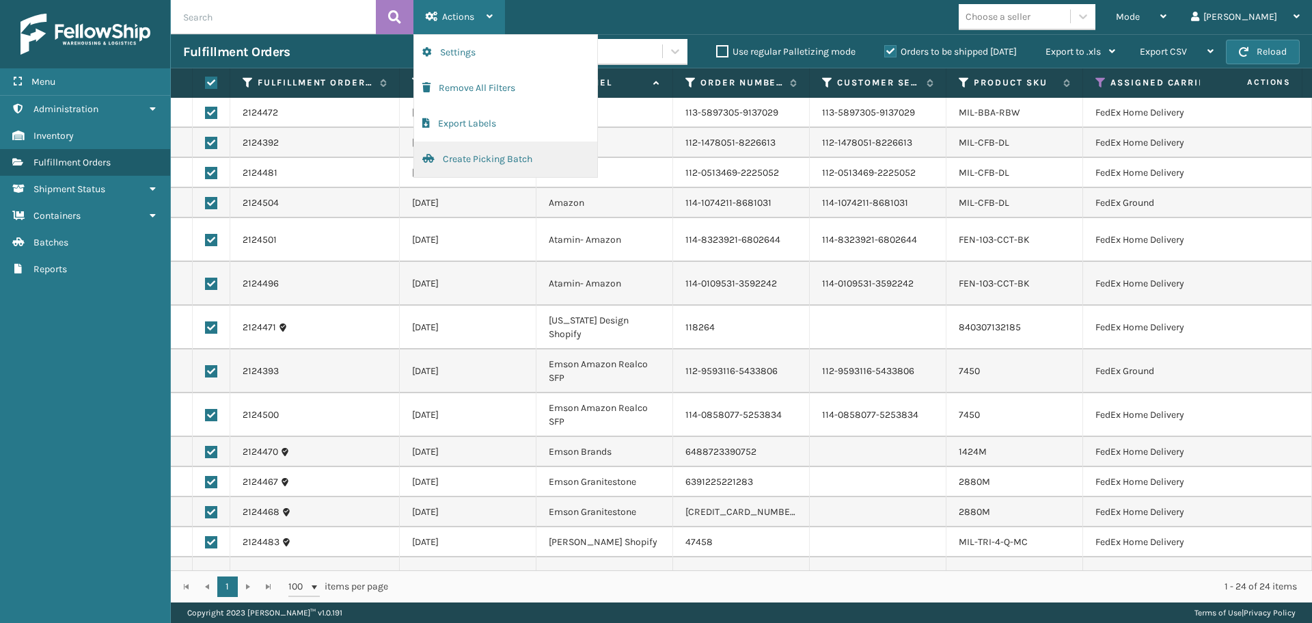
click at [478, 146] on button "Create Picking Batch" at bounding box center [505, 159] width 183 height 36
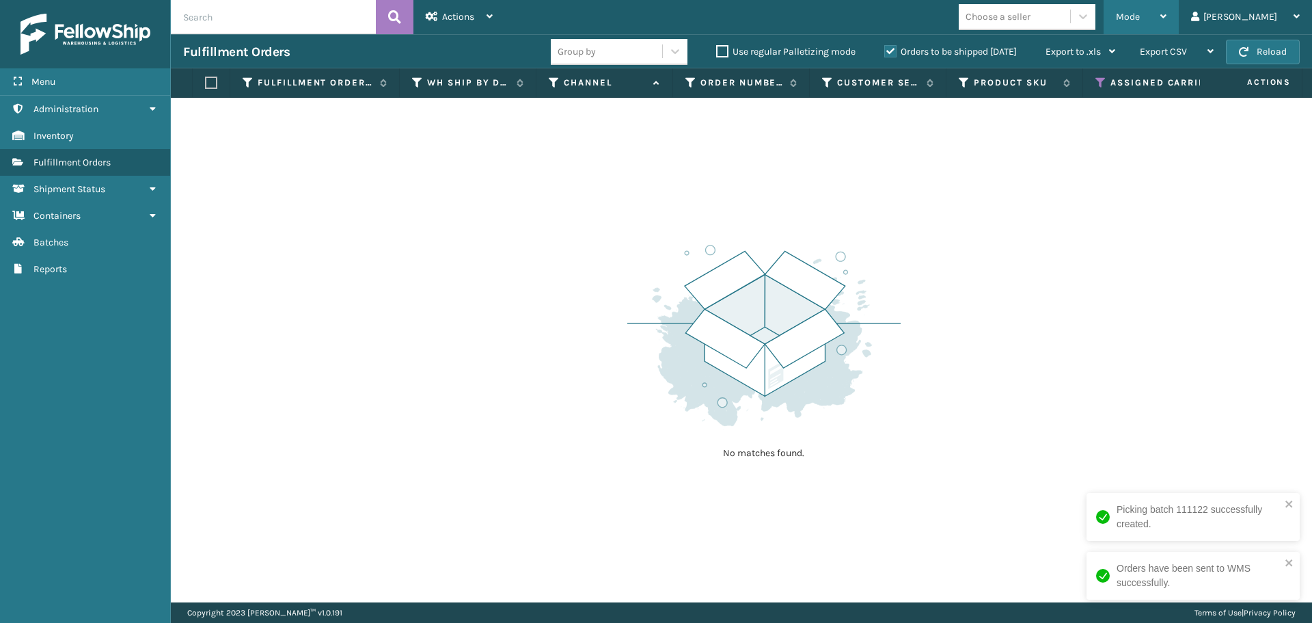
click at [1140, 14] on span "Mode" at bounding box center [1128, 17] width 24 height 12
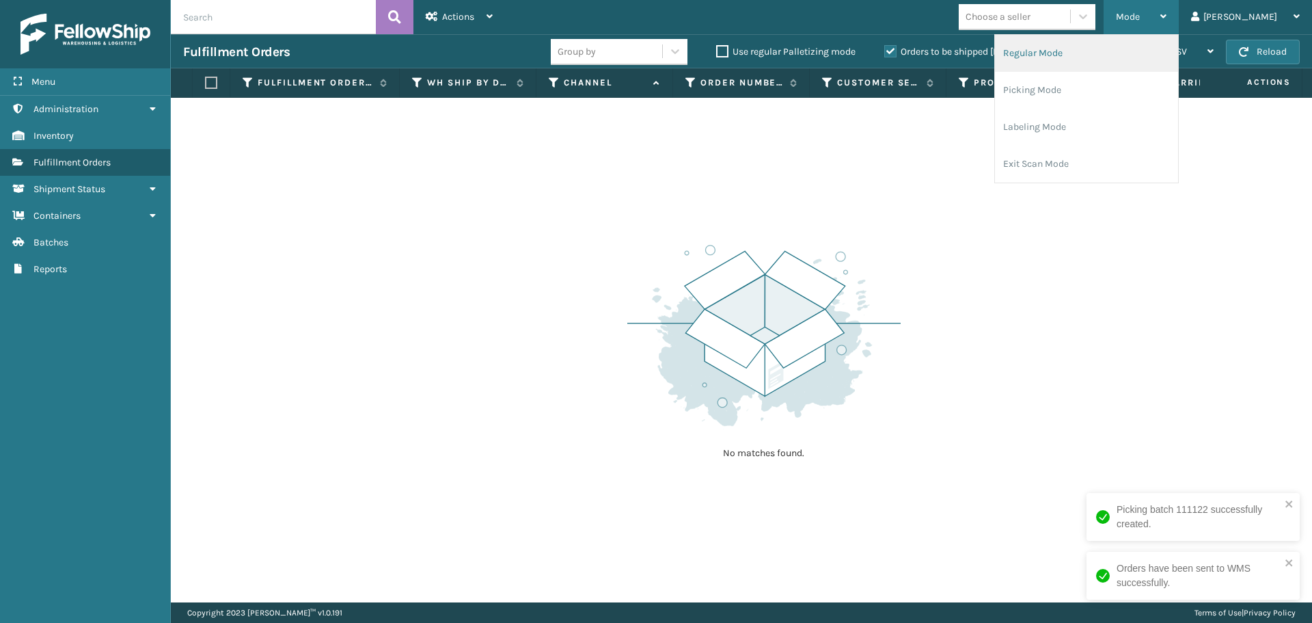
click at [1165, 49] on li "Regular Mode" at bounding box center [1086, 53] width 183 height 37
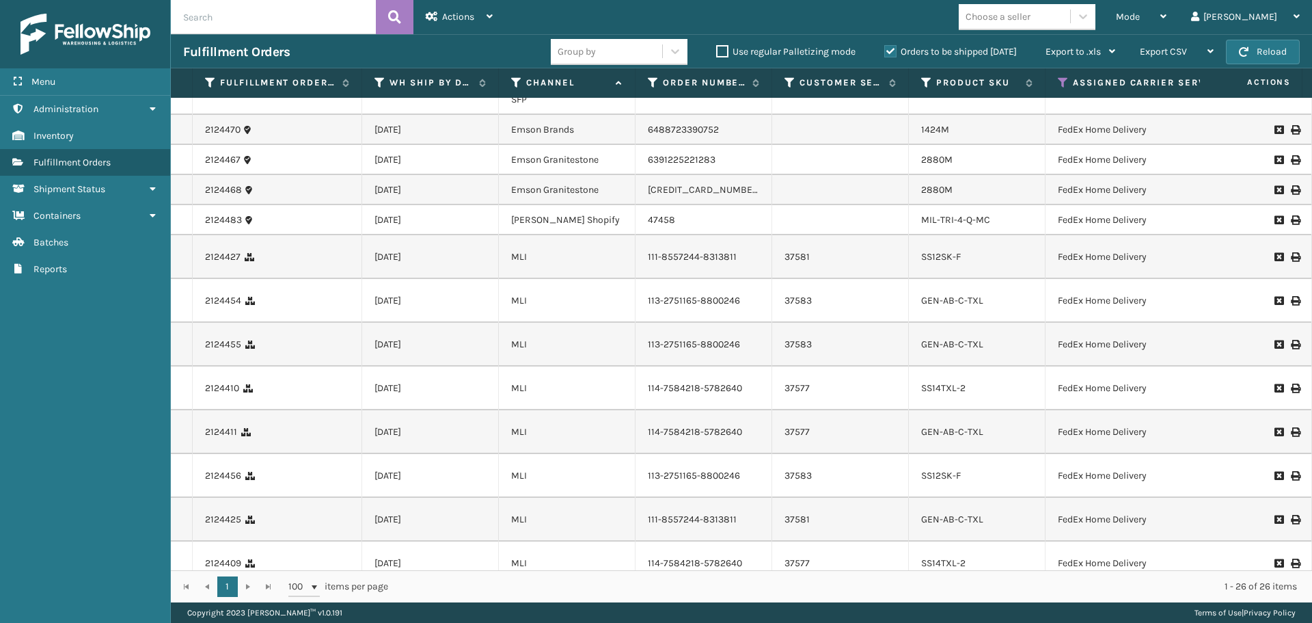
scroll to position [410, 0]
click at [1031, 14] on div "Choose a seller" at bounding box center [998, 17] width 65 height 14
type input "lifestyle"
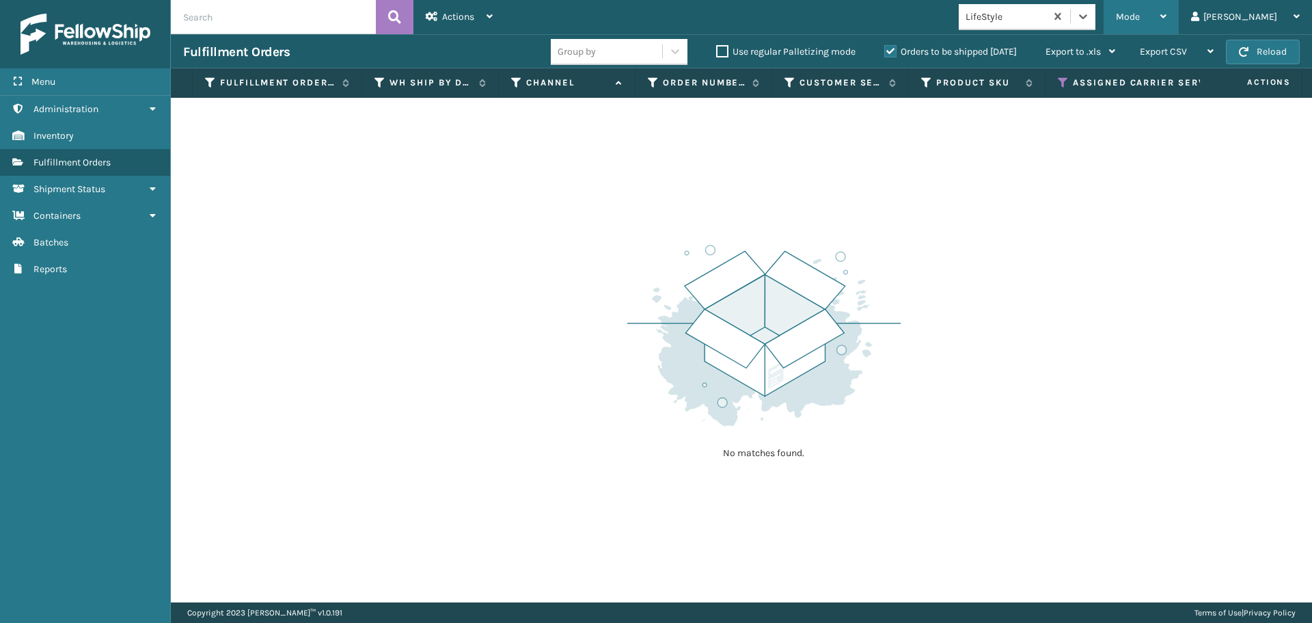
click at [1140, 21] on span "Mode" at bounding box center [1128, 17] width 24 height 12
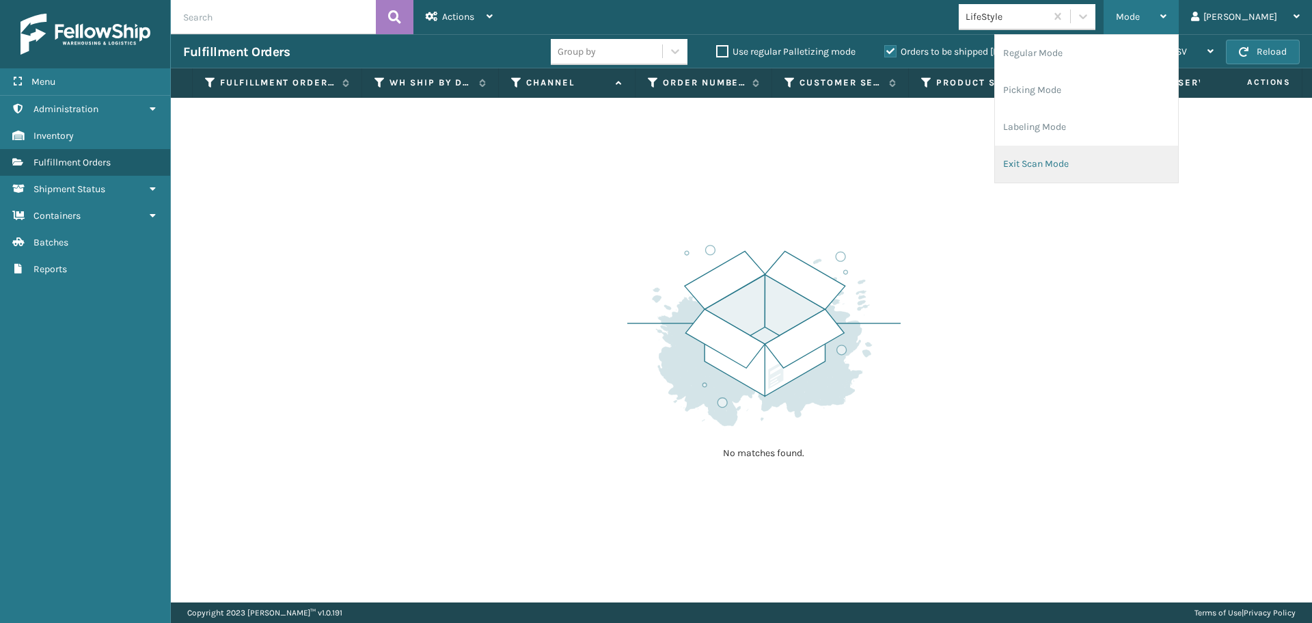
click at [1053, 167] on li "Exit Scan Mode" at bounding box center [1086, 164] width 183 height 37
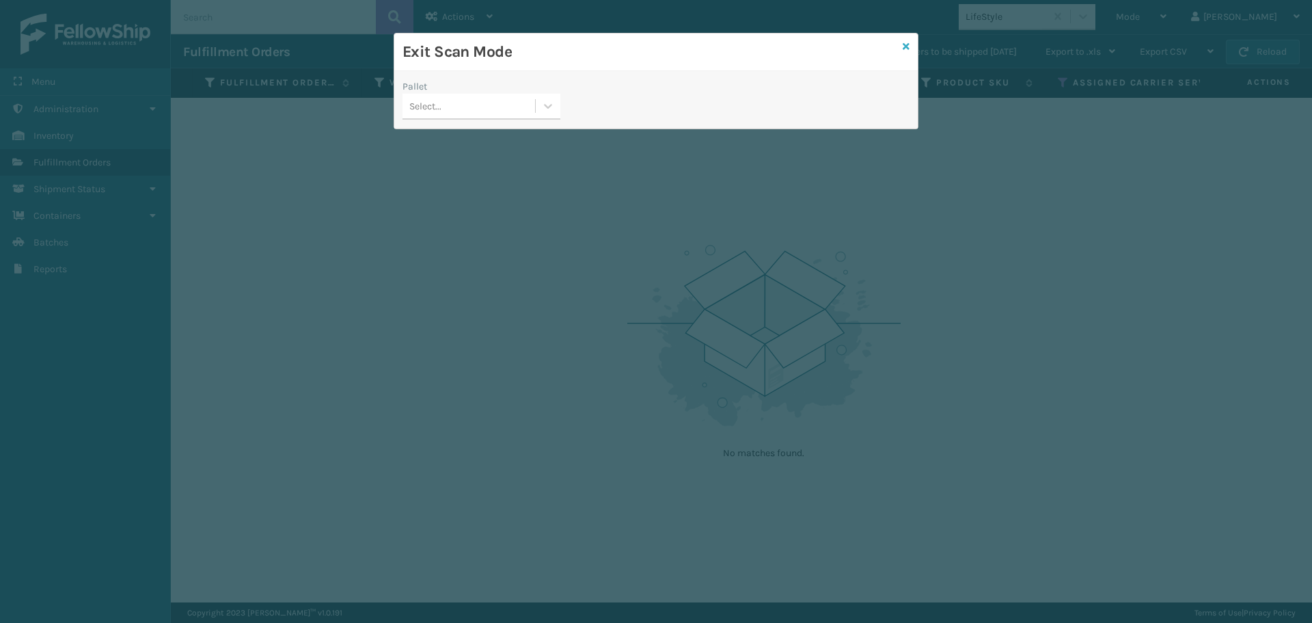
click at [904, 48] on icon at bounding box center [906, 47] width 7 height 10
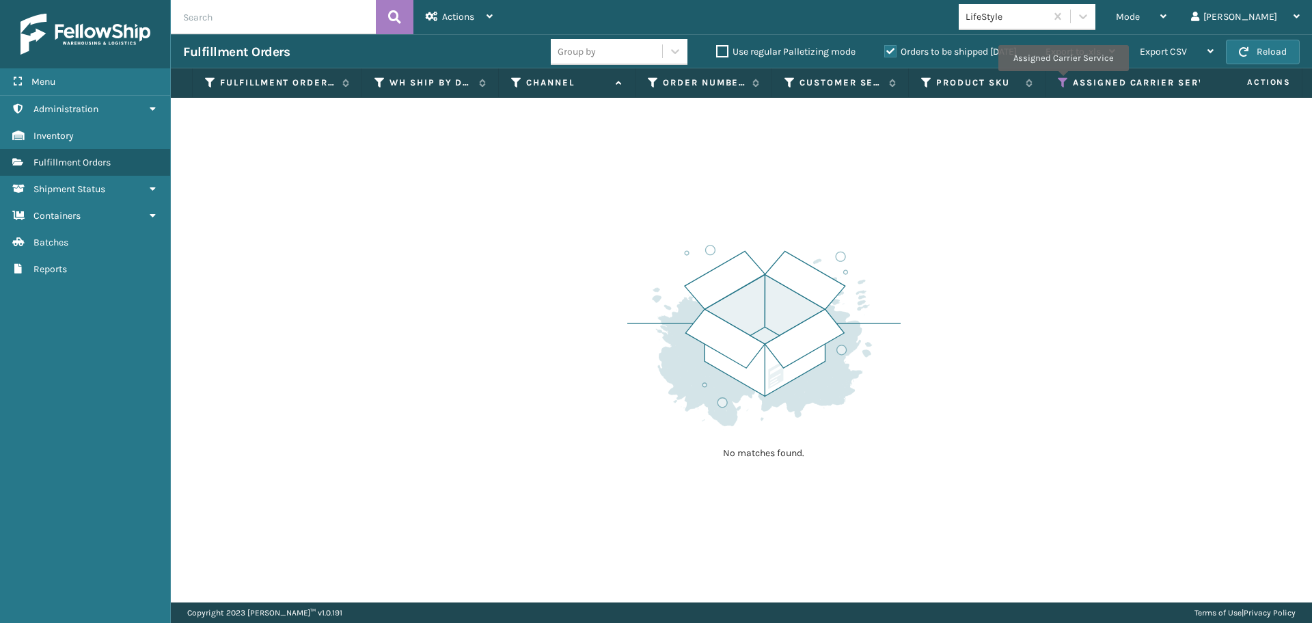
click at [1063, 81] on icon at bounding box center [1063, 83] width 11 height 12
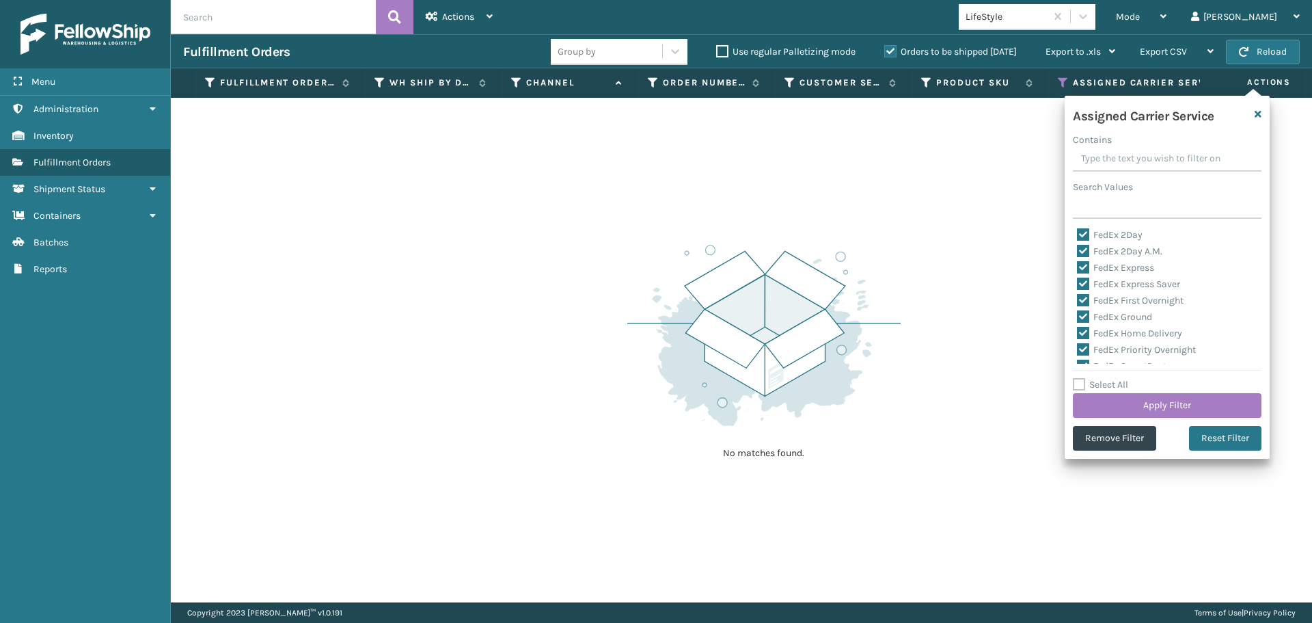
click at [1078, 385] on label "Select All" at bounding box center [1100, 385] width 55 height 12
click at [1078, 378] on input "Select All" at bounding box center [1175, 377] width 205 height 1
checkbox input "true"
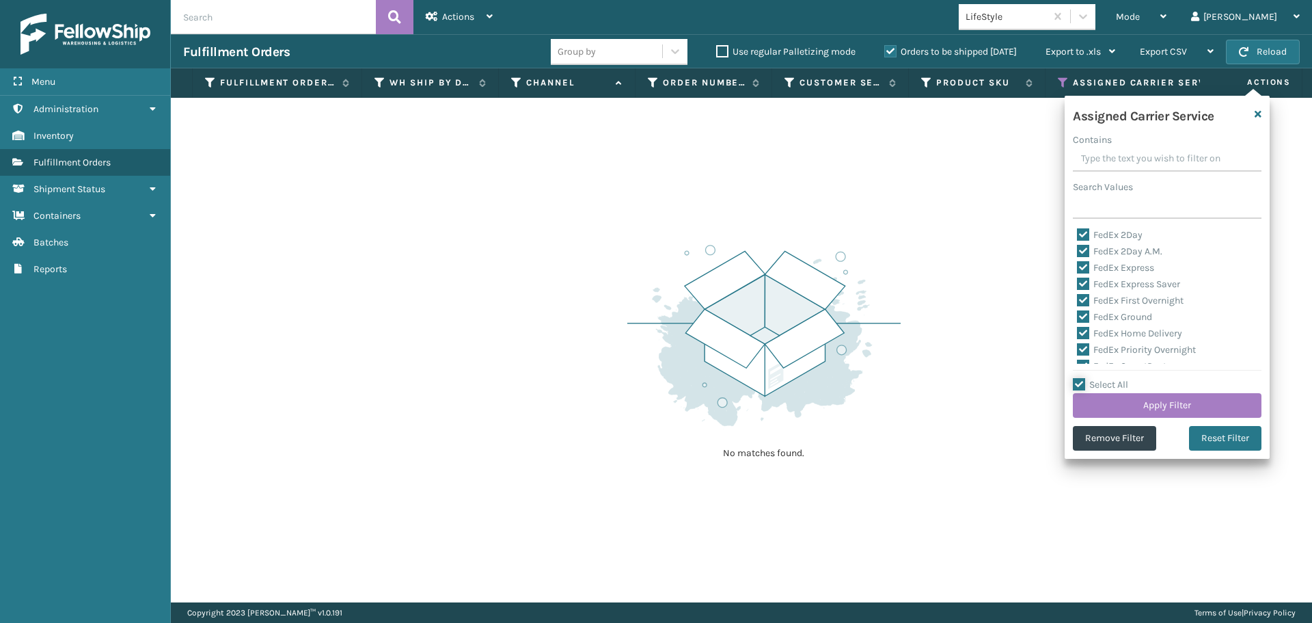
checkbox input "true"
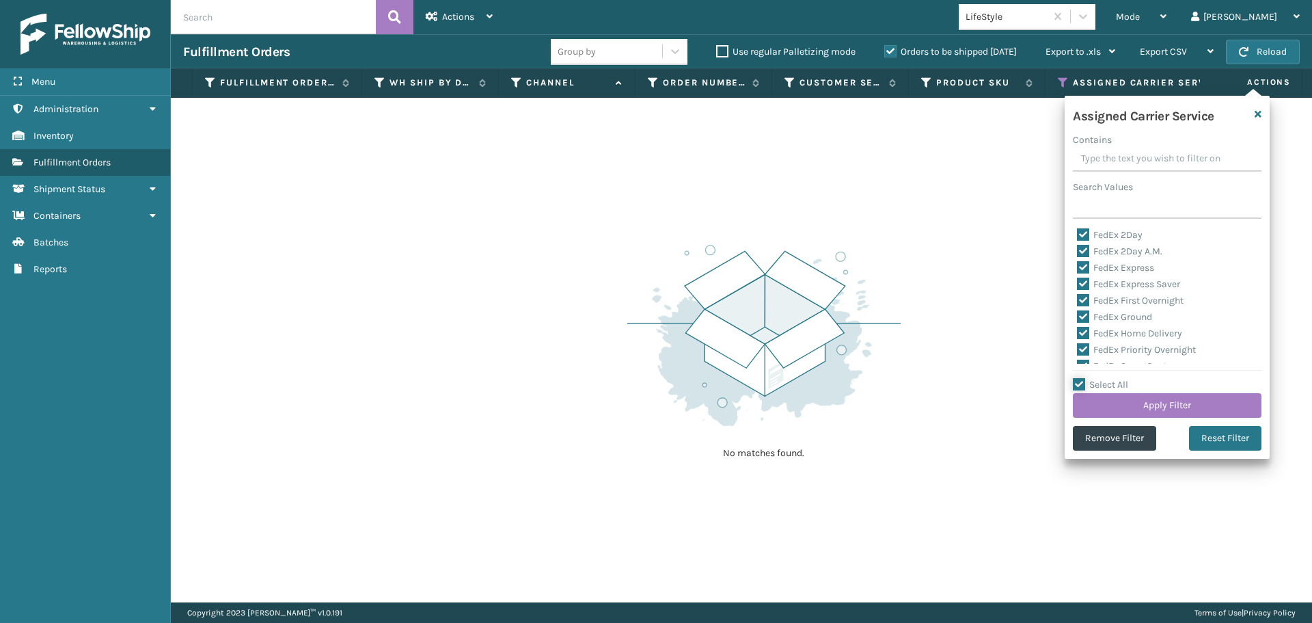
checkbox input "true"
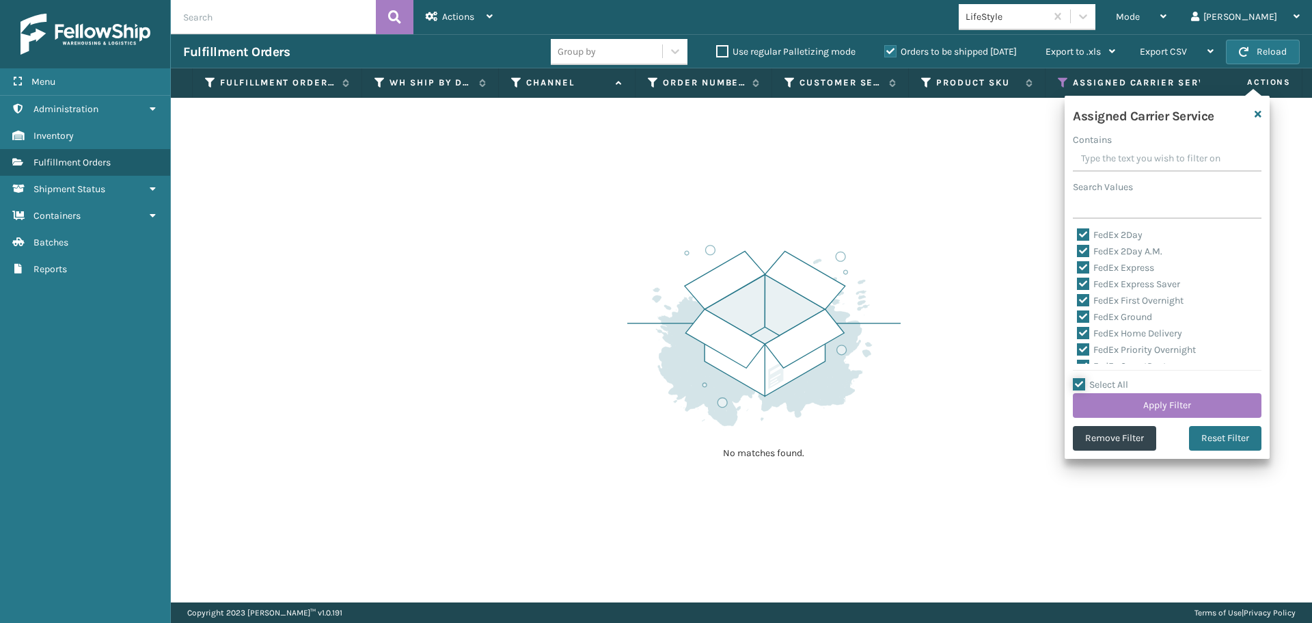
checkbox input "true"
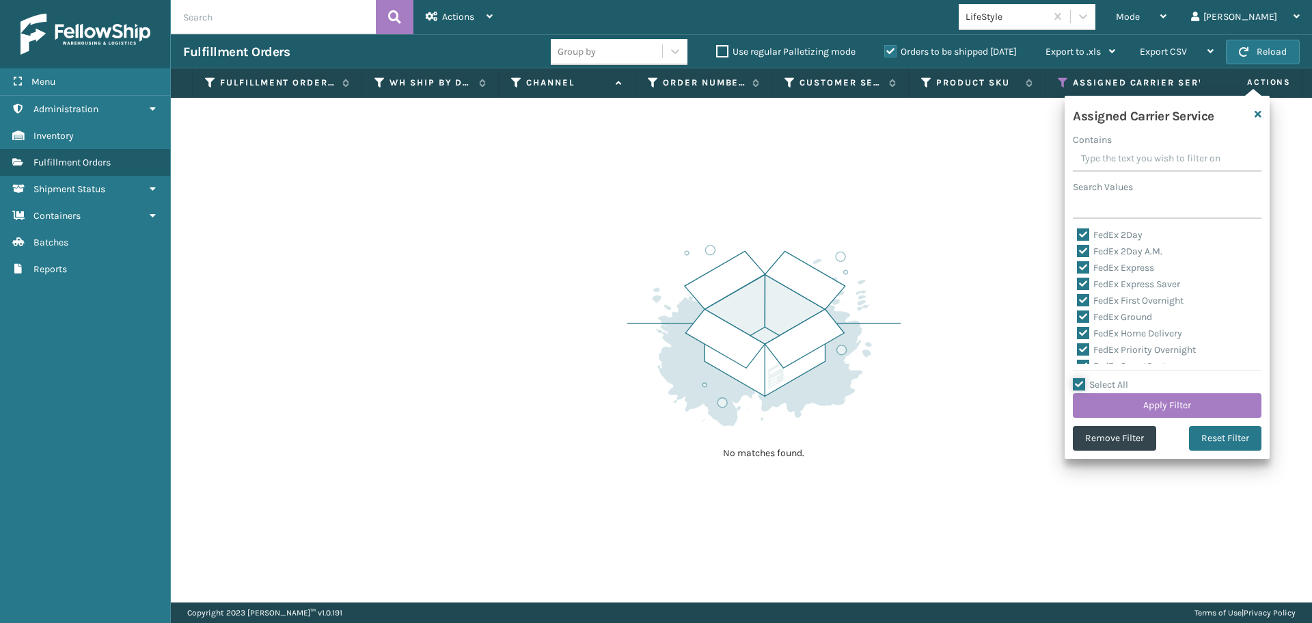
checkbox input "true"
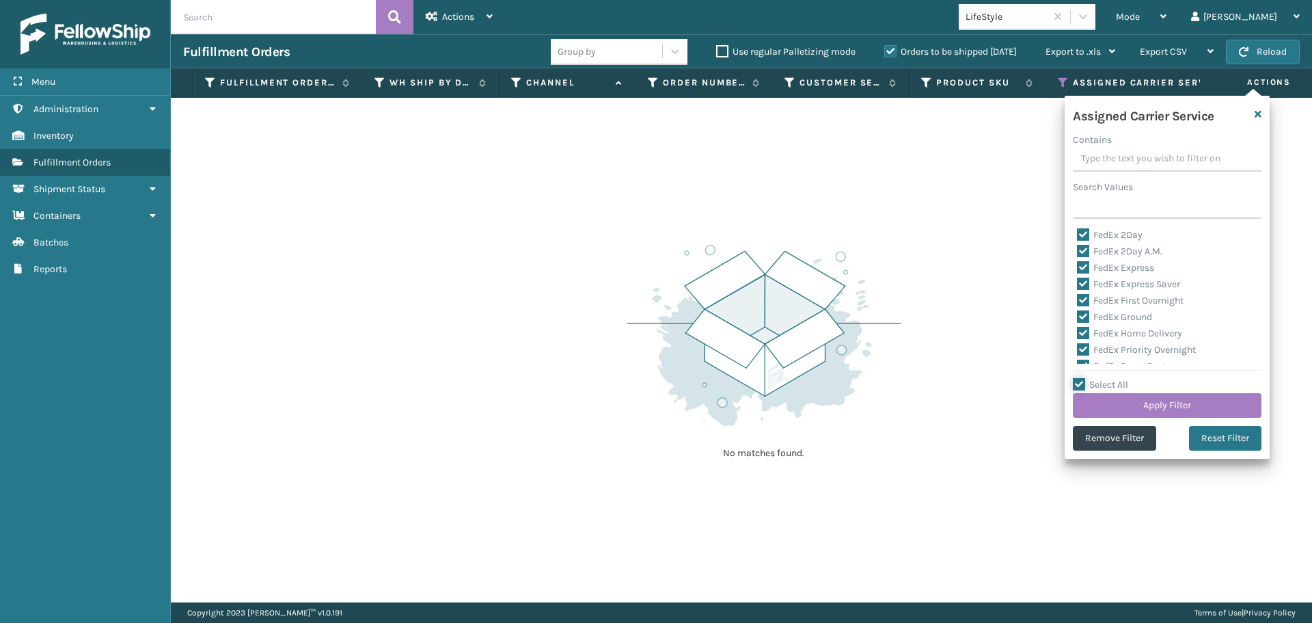
checkbox input "true"
click at [1092, 400] on button "Apply Filter" at bounding box center [1167, 405] width 189 height 25
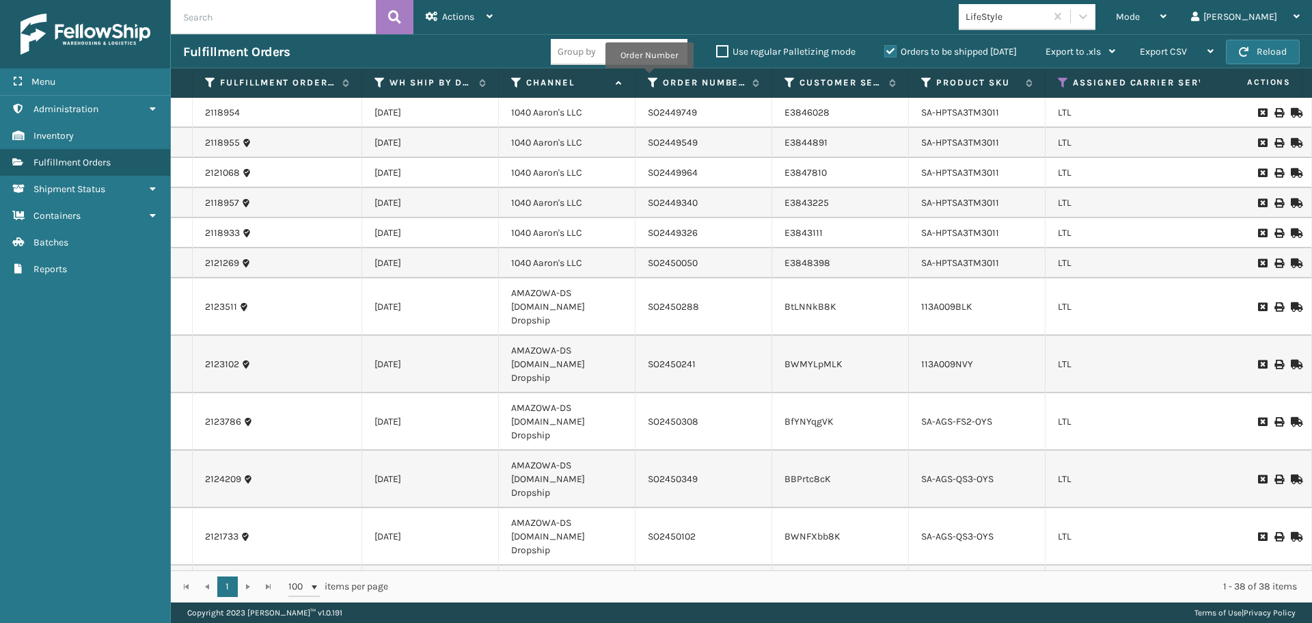
click at [647, 77] on th "Order Number" at bounding box center [704, 82] width 137 height 29
click at [648, 81] on icon at bounding box center [653, 83] width 11 height 12
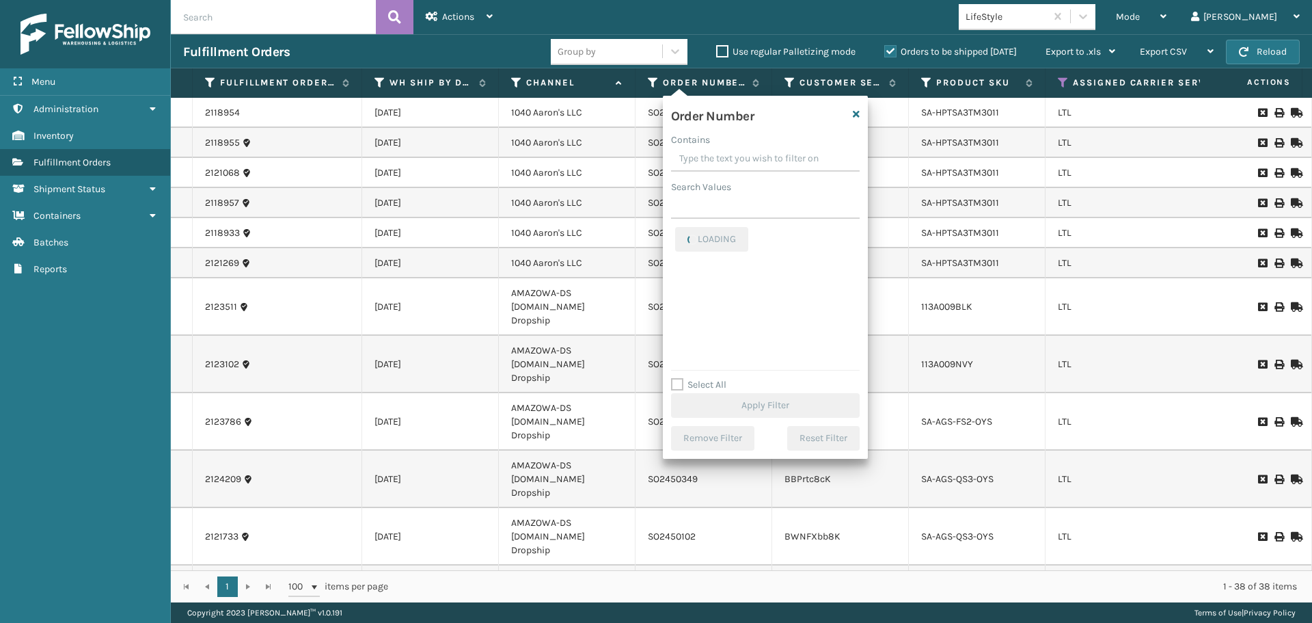
click at [683, 158] on input "Contains" at bounding box center [765, 159] width 189 height 25
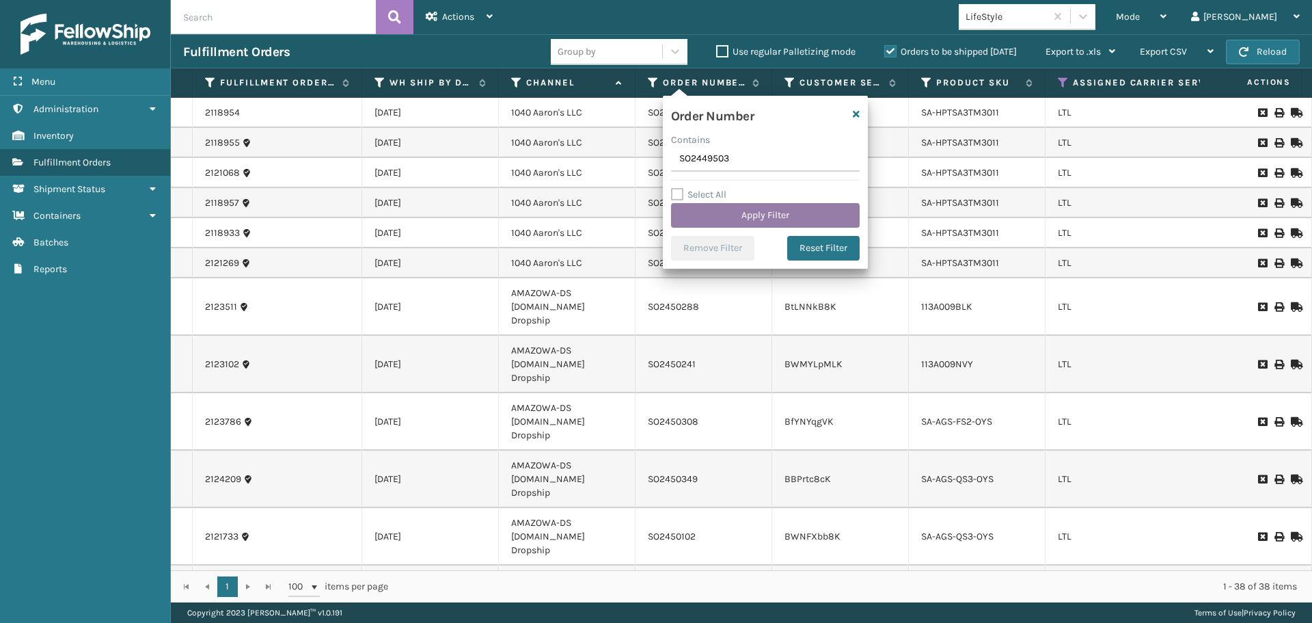
type input "SO2449503"
click at [719, 221] on button "Apply Filter" at bounding box center [765, 215] width 189 height 25
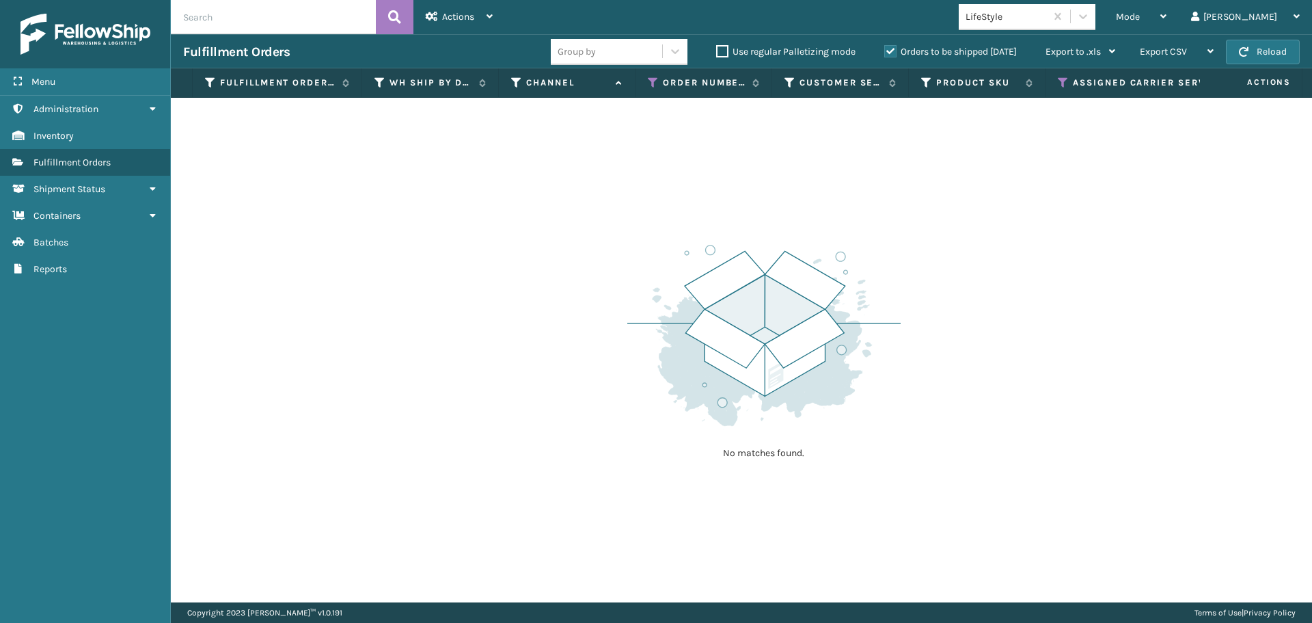
click at [886, 53] on label "Orders to be shipped [DATE]" at bounding box center [950, 52] width 133 height 12
click at [885, 53] on input "Orders to be shipped [DATE]" at bounding box center [884, 48] width 1 height 9
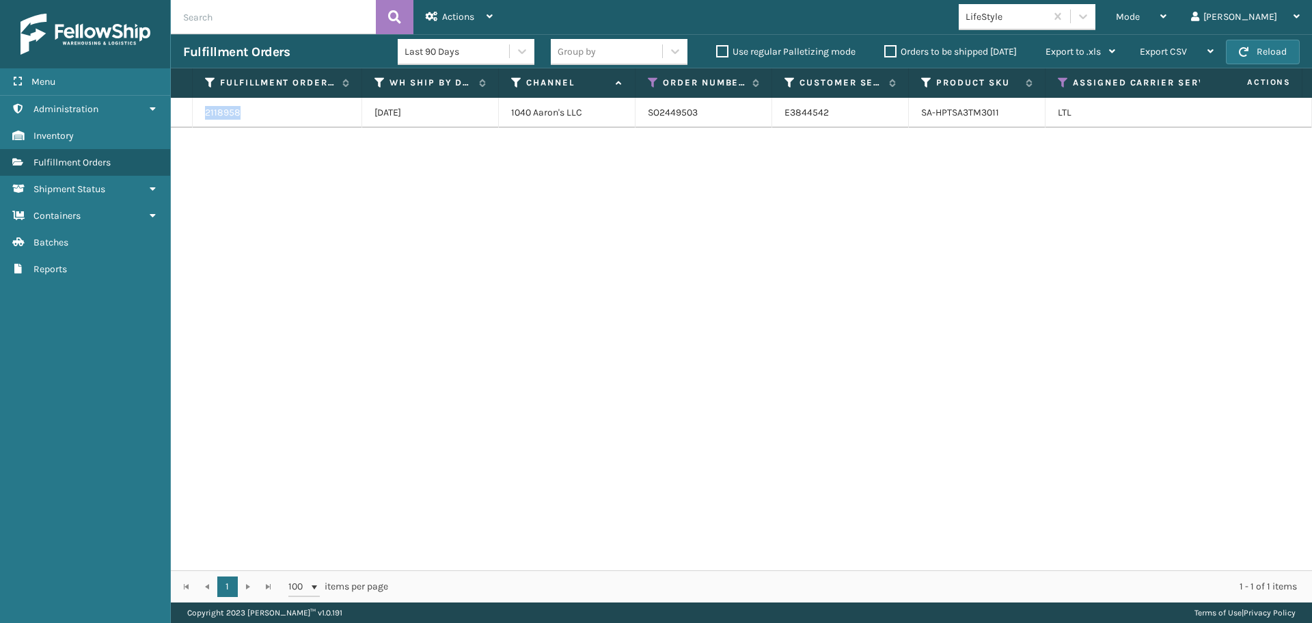
drag, startPoint x: 267, startPoint y: 113, endPoint x: 185, endPoint y: 113, distance: 82.7
copy tr "2118958"
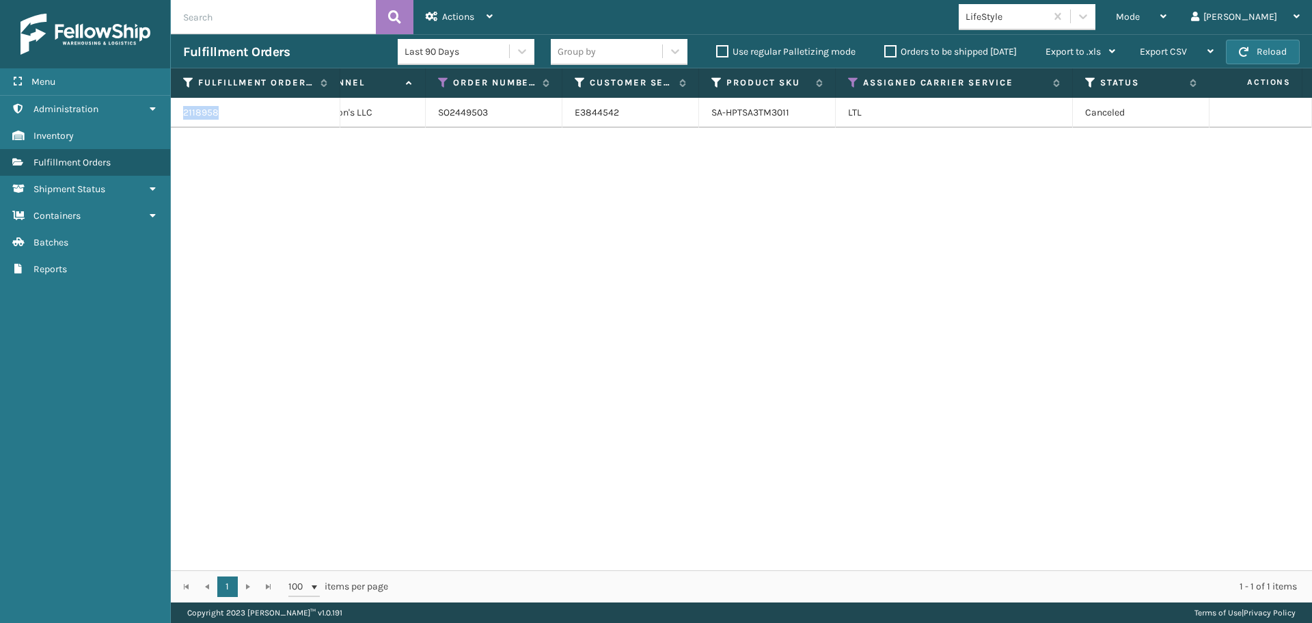
scroll to position [0, 0]
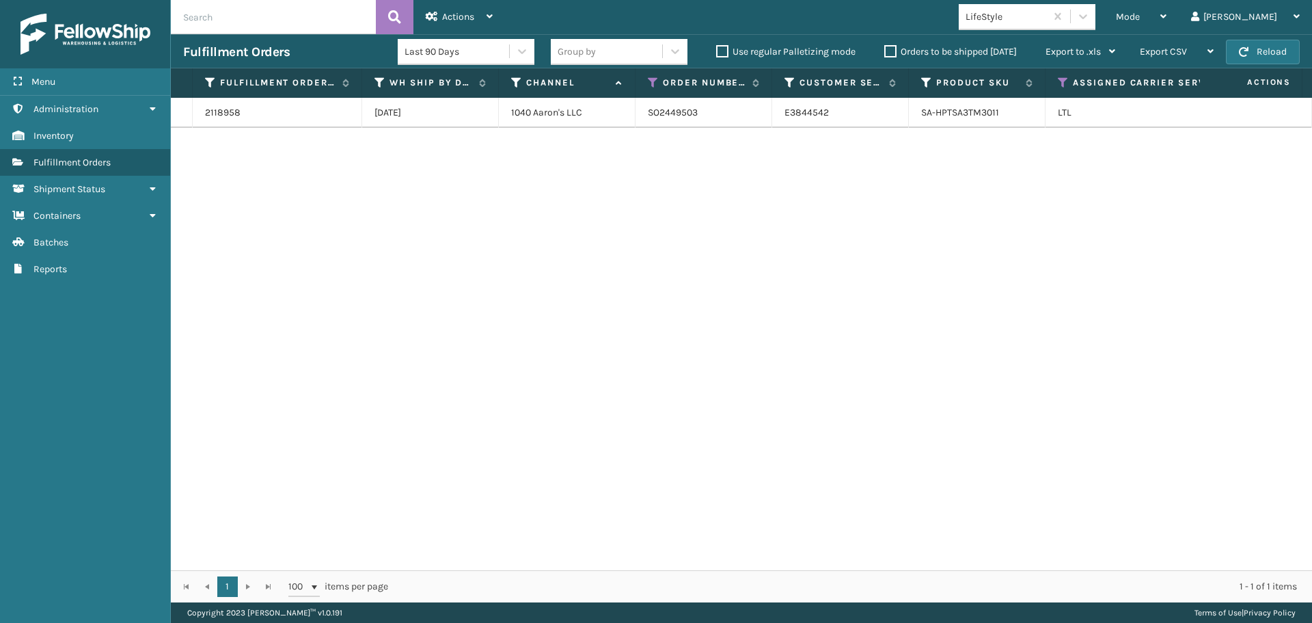
click at [890, 49] on label "Orders to be shipped [DATE]" at bounding box center [950, 52] width 133 height 12
click at [885, 49] on input "Orders to be shipped [DATE]" at bounding box center [884, 48] width 1 height 9
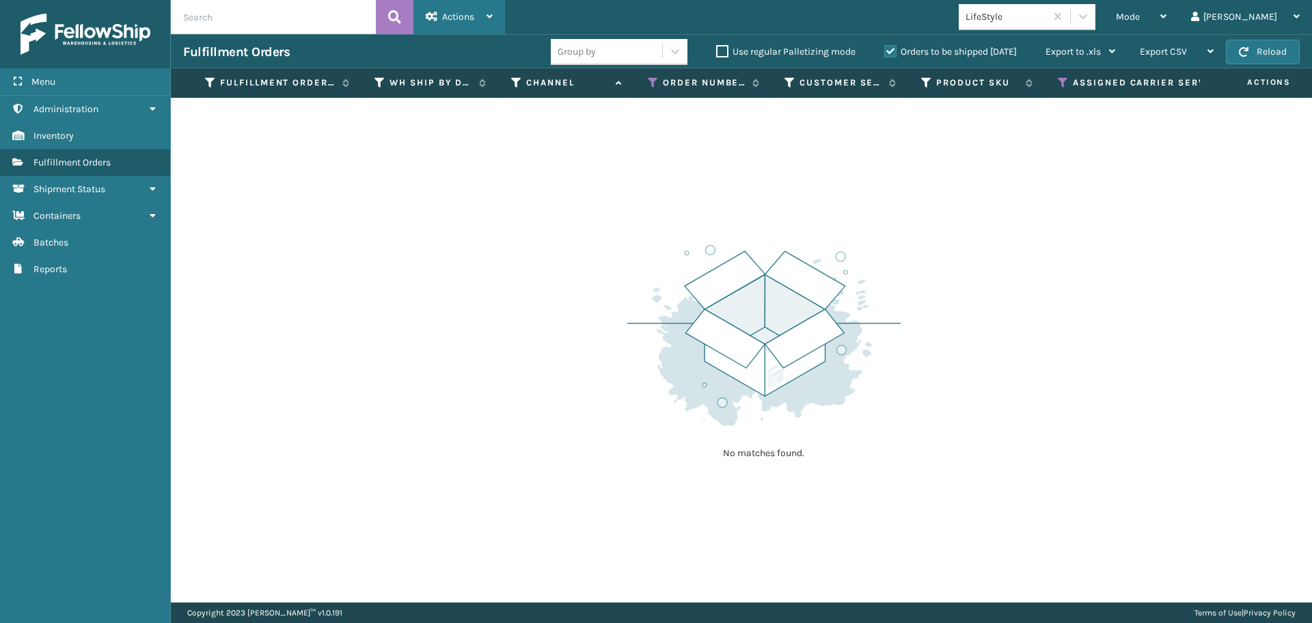
click at [483, 24] on div "Actions" at bounding box center [459, 17] width 67 height 34
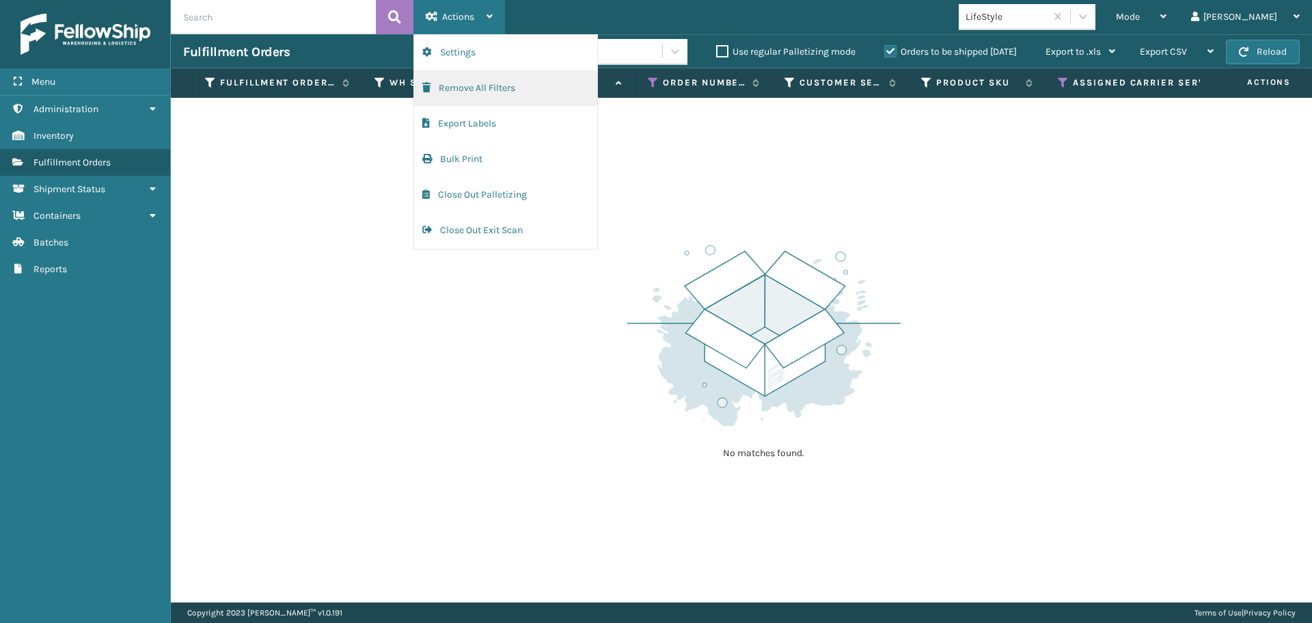
click at [482, 81] on button "Remove All Filters" at bounding box center [505, 88] width 183 height 36
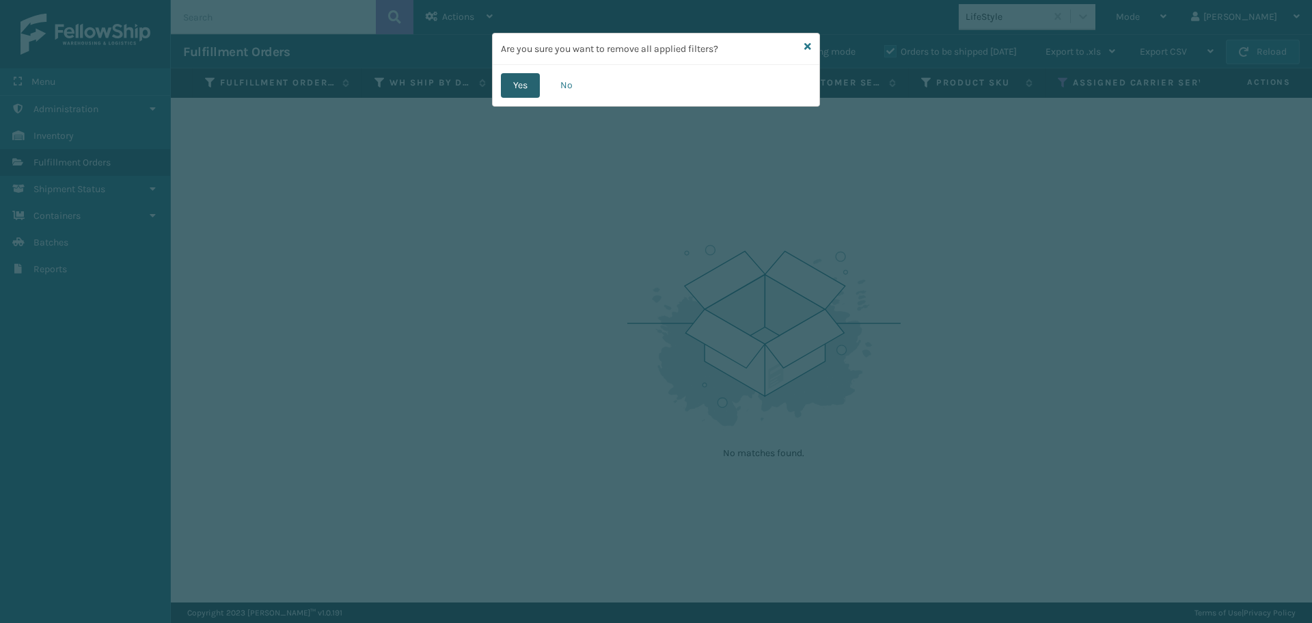
click at [528, 94] on button "Yes" at bounding box center [520, 85] width 39 height 25
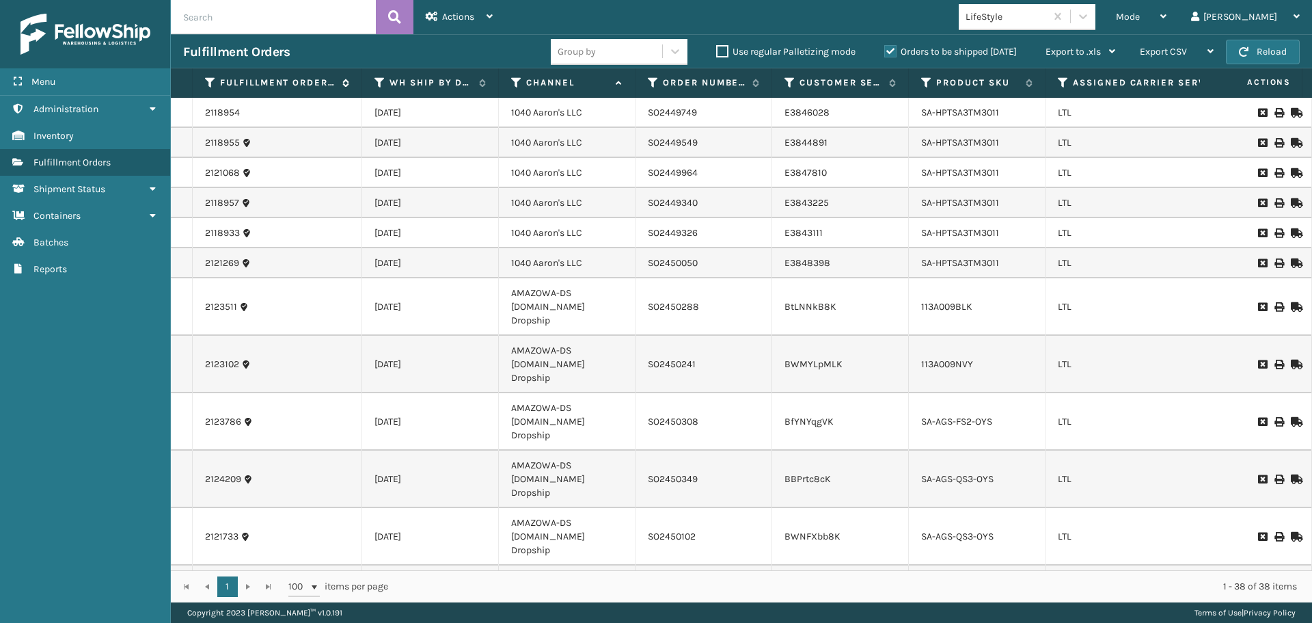
click at [207, 83] on icon at bounding box center [210, 83] width 11 height 12
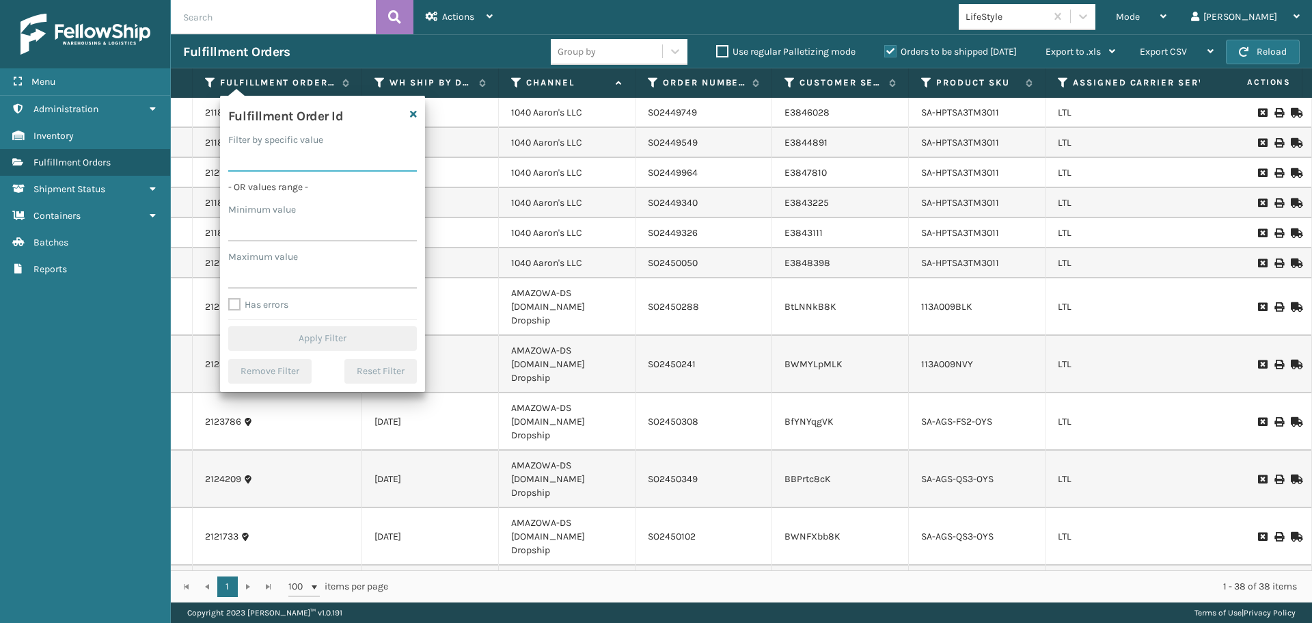
click at [299, 160] on input "Filter by specific value" at bounding box center [322, 159] width 189 height 25
paste input "2124500"
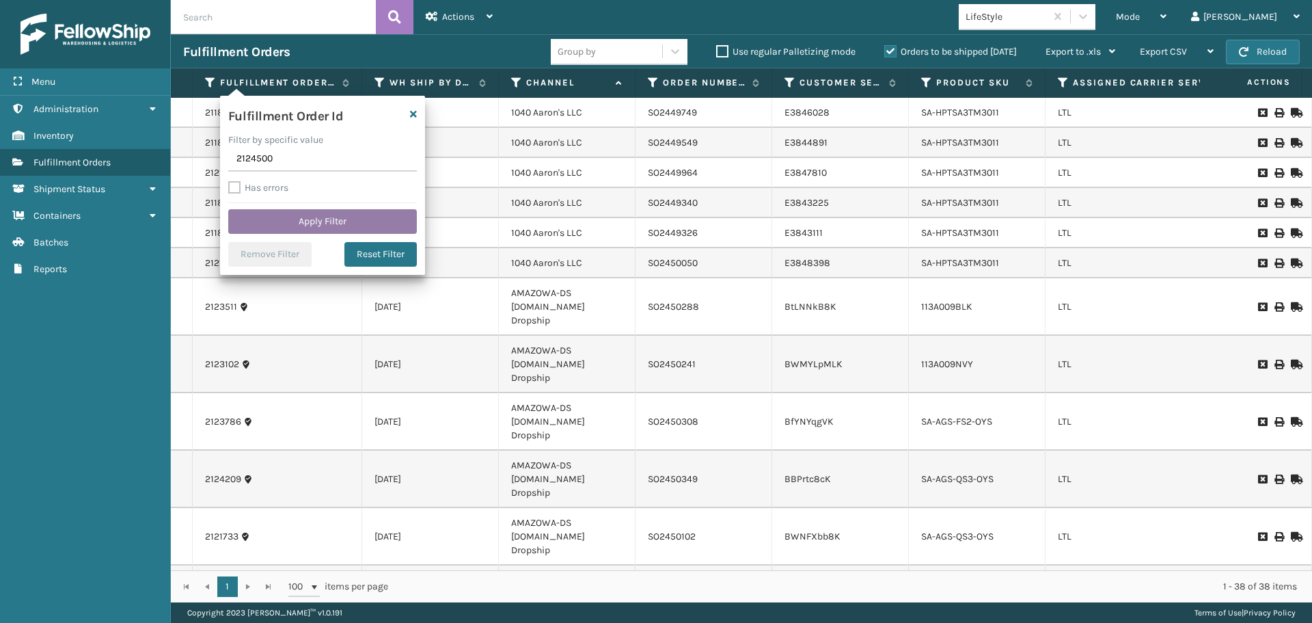
type input "2124500"
click at [318, 227] on button "Apply Filter" at bounding box center [322, 221] width 189 height 25
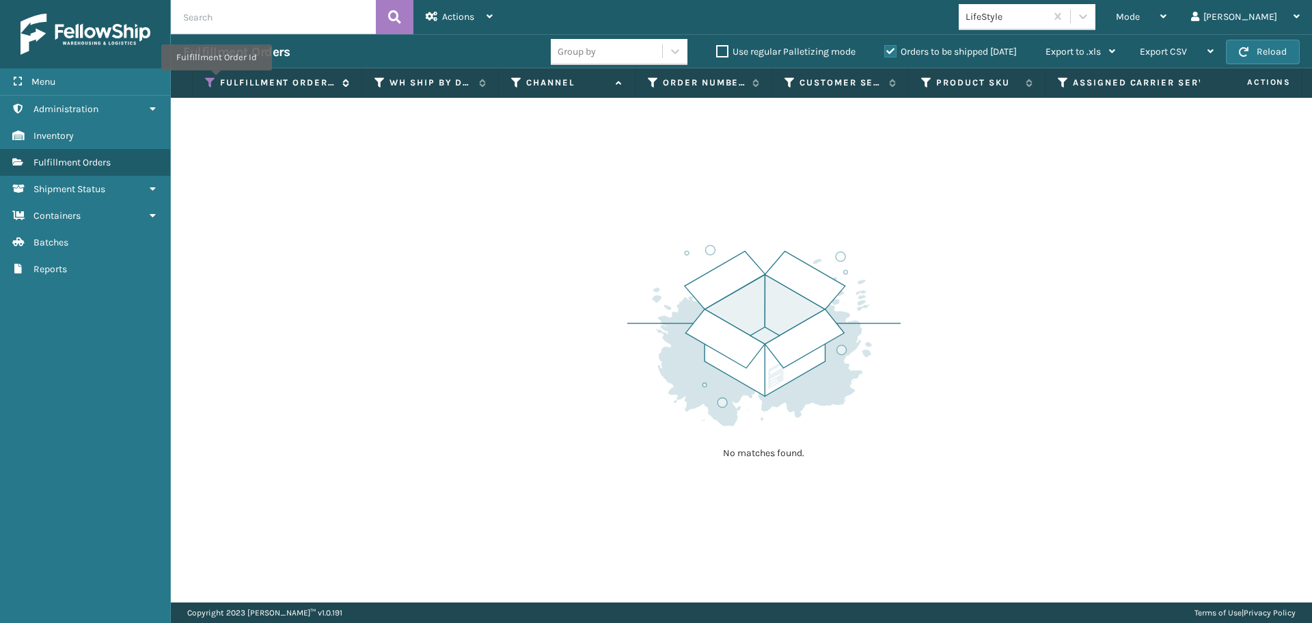
click at [211, 80] on icon at bounding box center [210, 83] width 11 height 12
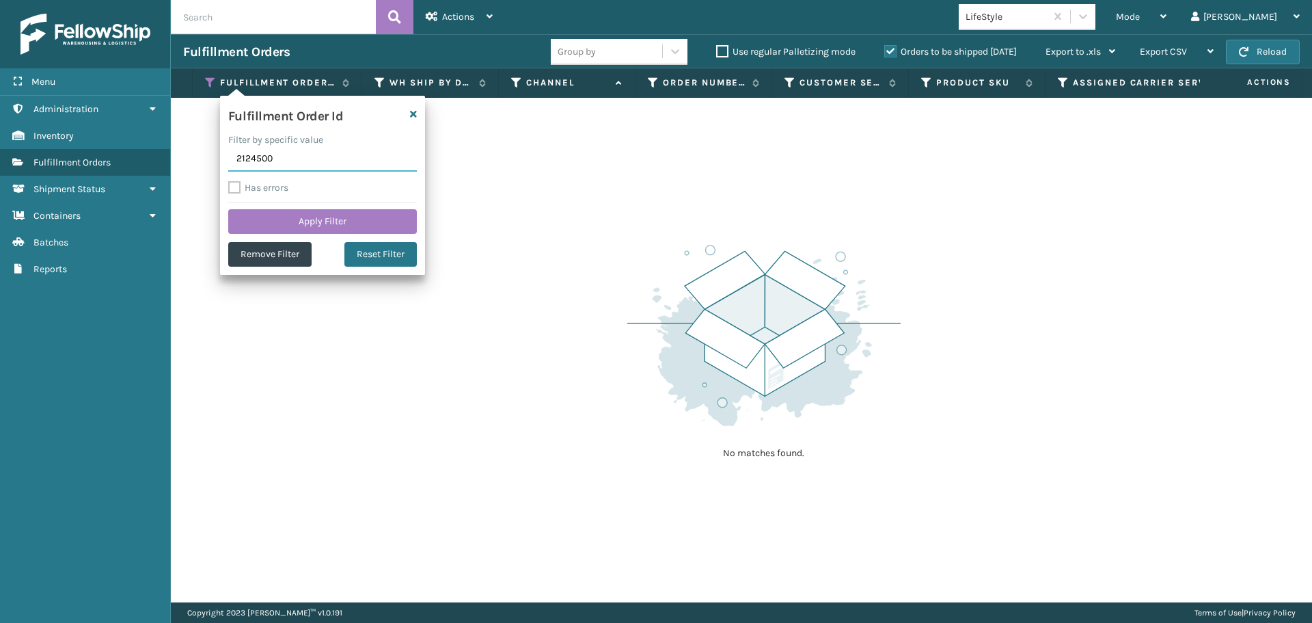
click at [239, 157] on input "2124500" at bounding box center [322, 159] width 189 height 25
click at [311, 226] on button "Apply Filter" at bounding box center [322, 221] width 189 height 25
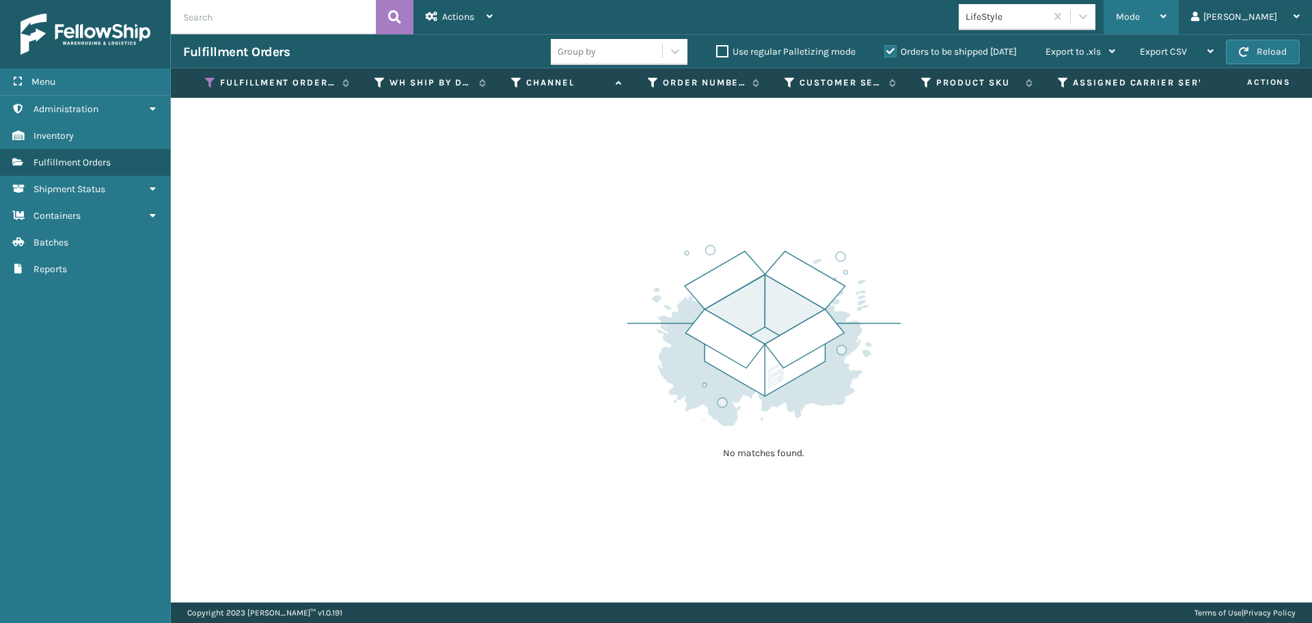
click at [1167, 22] on div "Mode" at bounding box center [1141, 17] width 51 height 34
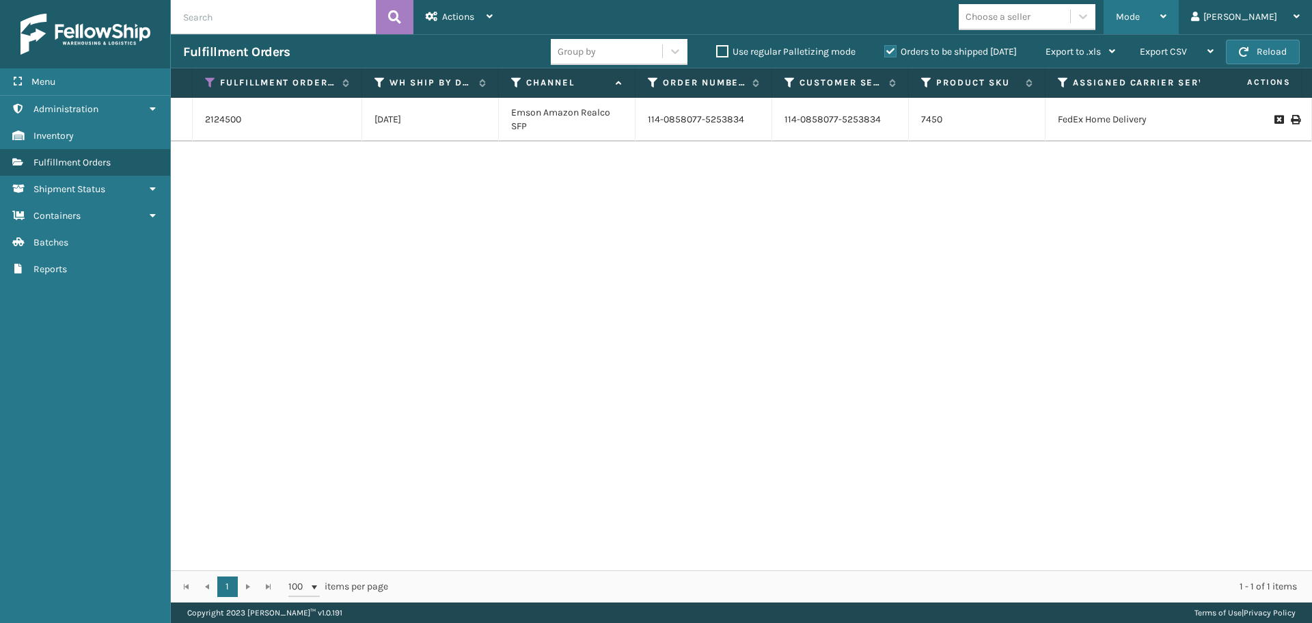
click at [1167, 16] on div "Mode" at bounding box center [1141, 17] width 51 height 34
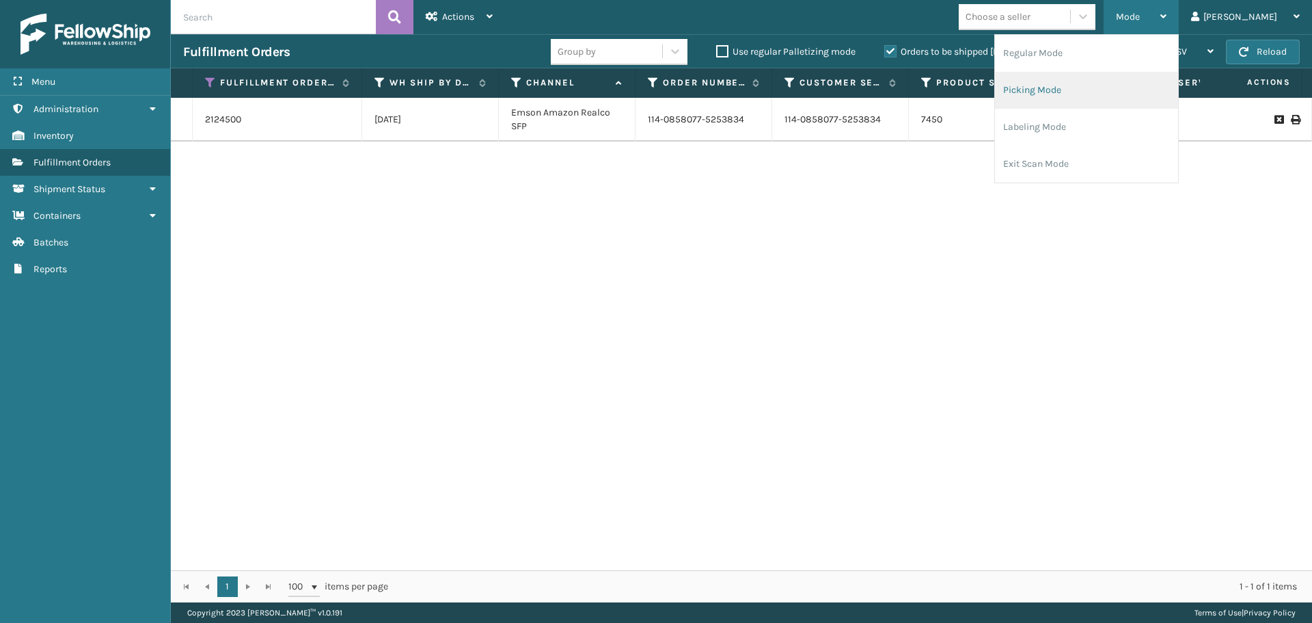
click at [1137, 83] on li "Picking Mode" at bounding box center [1086, 90] width 183 height 37
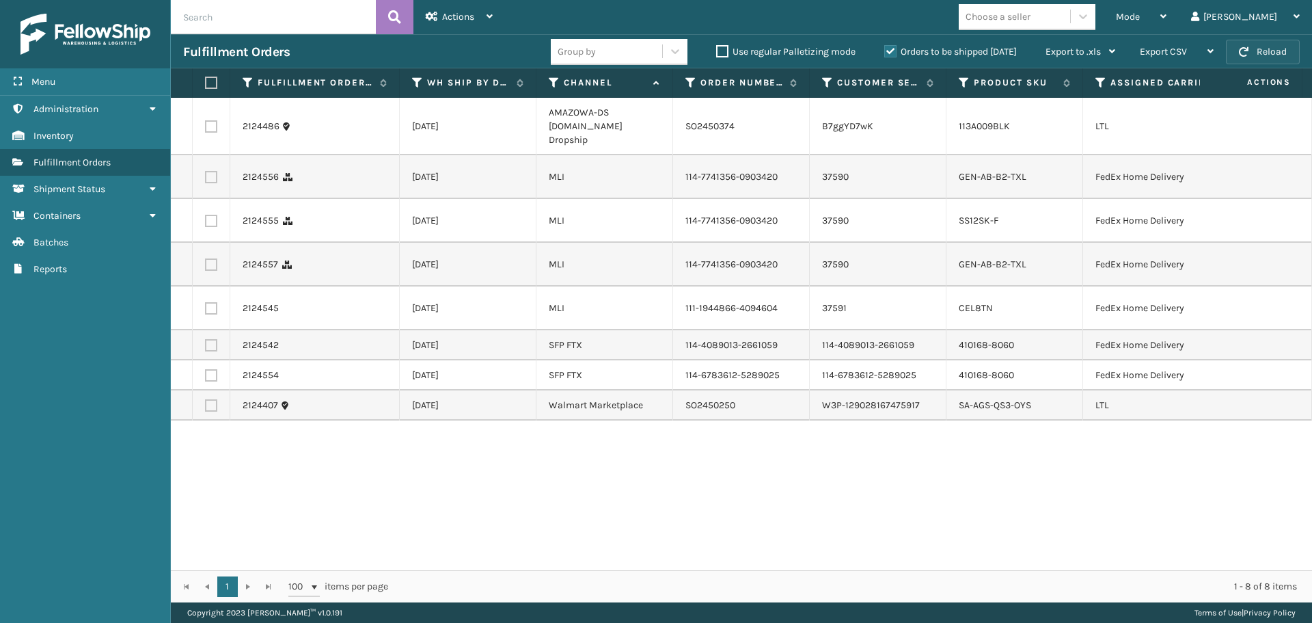
click at [1247, 48] on span "button" at bounding box center [1244, 52] width 10 height 10
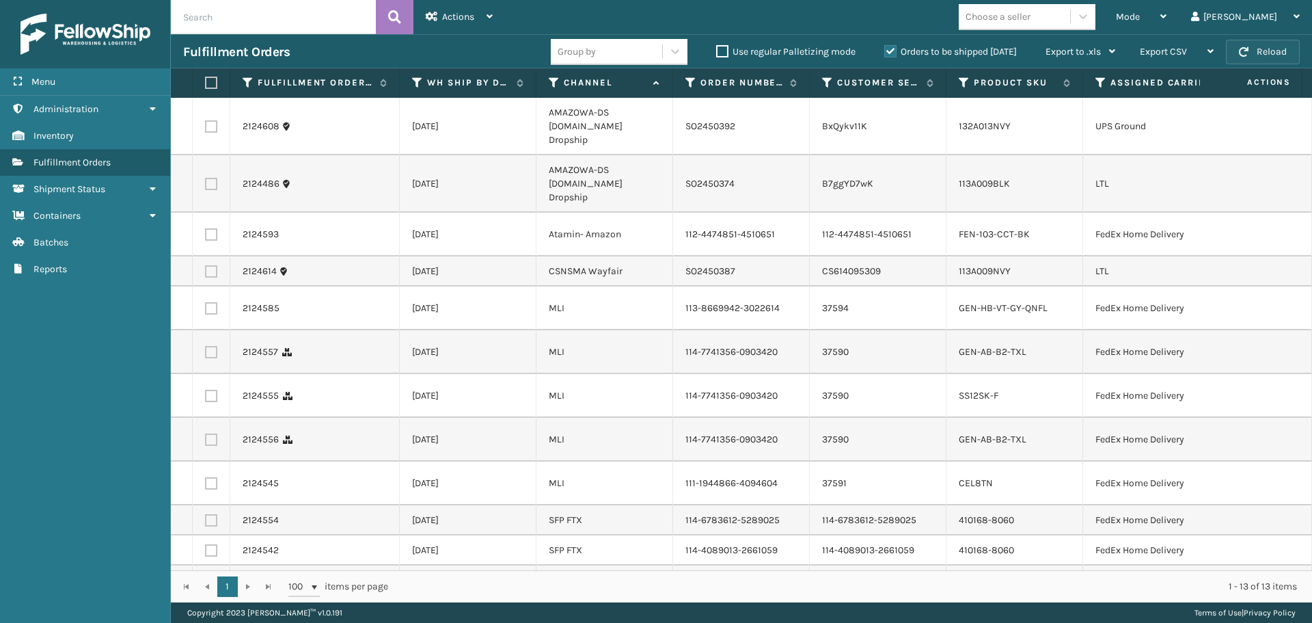
click at [1244, 53] on span "button" at bounding box center [1244, 52] width 10 height 10
click at [1100, 79] on icon at bounding box center [1101, 83] width 11 height 12
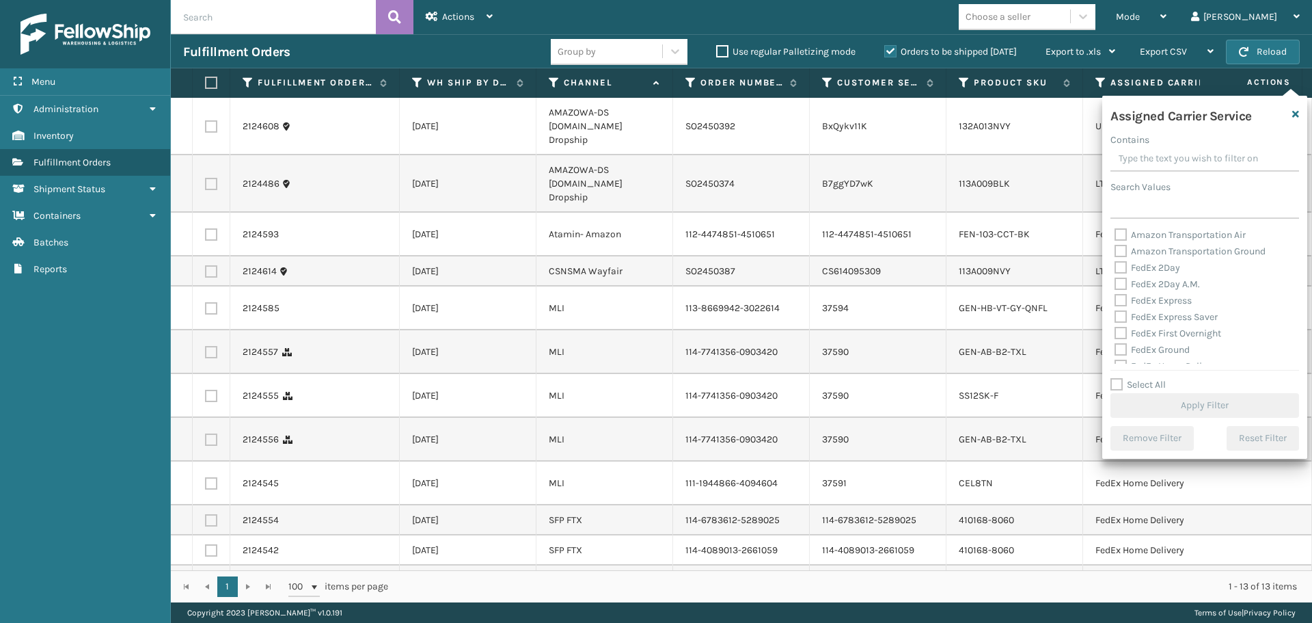
click at [1121, 229] on div "Amazon Transportation Air" at bounding box center [1205, 235] width 180 height 16
click at [1118, 237] on label "Amazon Transportation Air" at bounding box center [1180, 235] width 131 height 12
click at [1115, 236] on input "Amazon Transportation Air" at bounding box center [1115, 231] width 1 height 9
checkbox input "true"
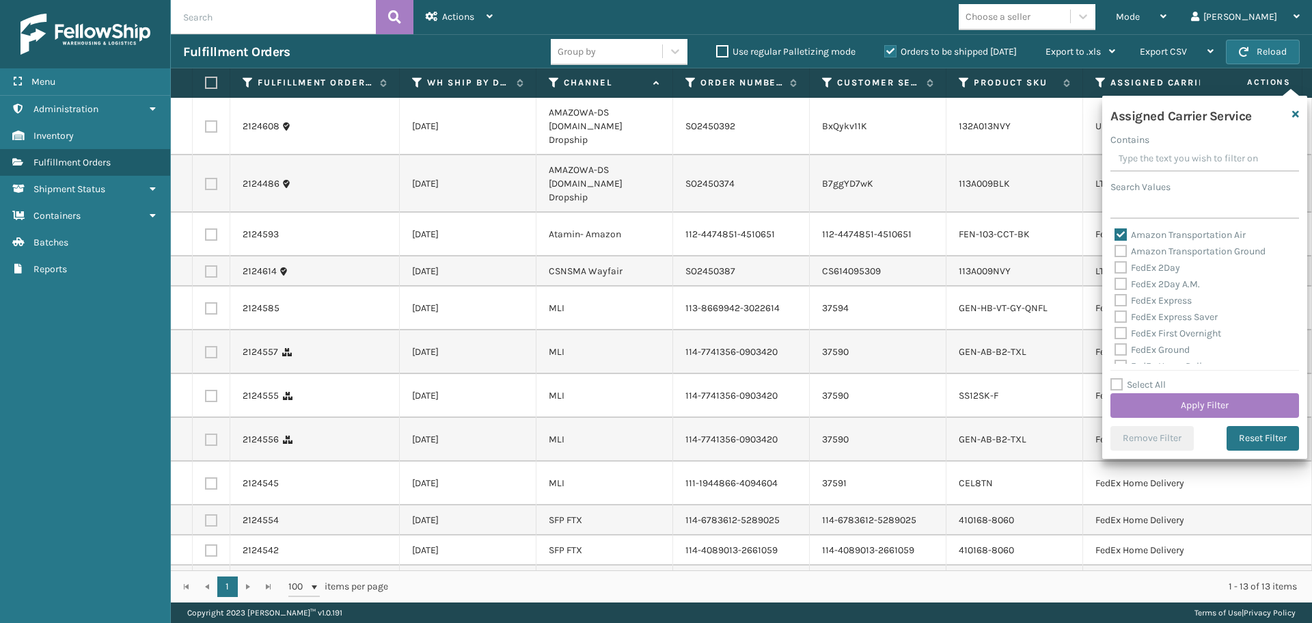
click at [1123, 249] on label "Amazon Transportation Ground" at bounding box center [1190, 251] width 151 height 12
click at [1115, 249] on input "Amazon Transportation Ground" at bounding box center [1115, 247] width 1 height 9
checkbox input "true"
click at [1139, 405] on button "Apply Filter" at bounding box center [1205, 405] width 189 height 25
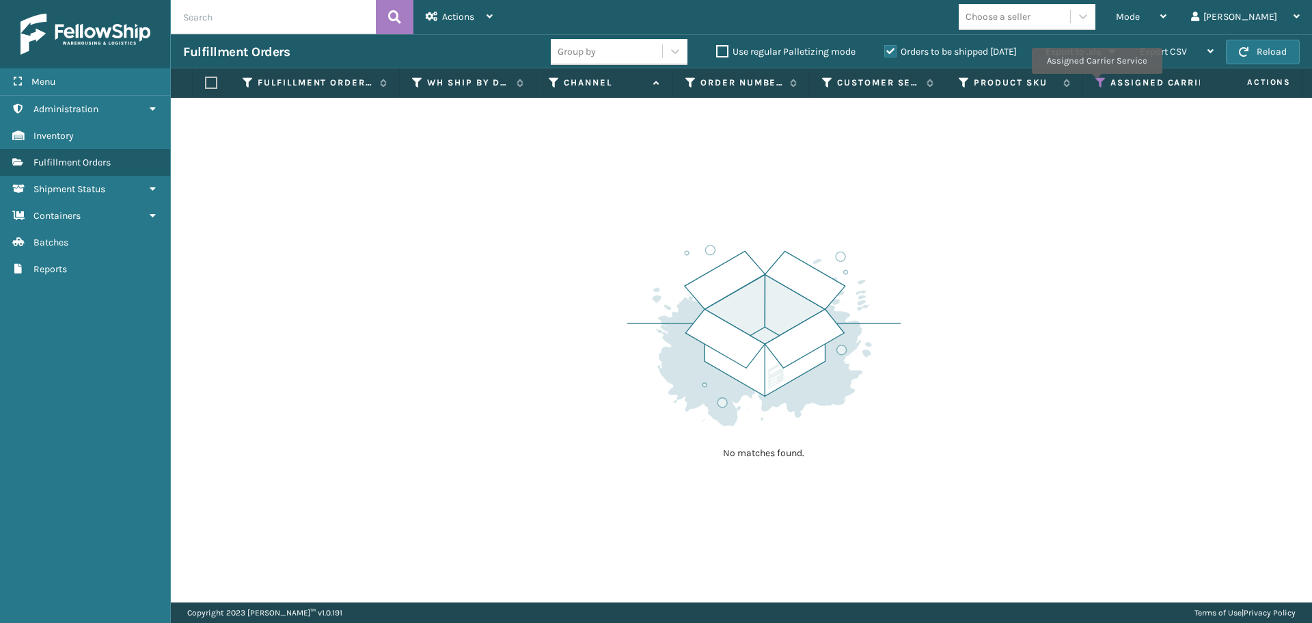
click at [1096, 83] on icon at bounding box center [1101, 83] width 11 height 12
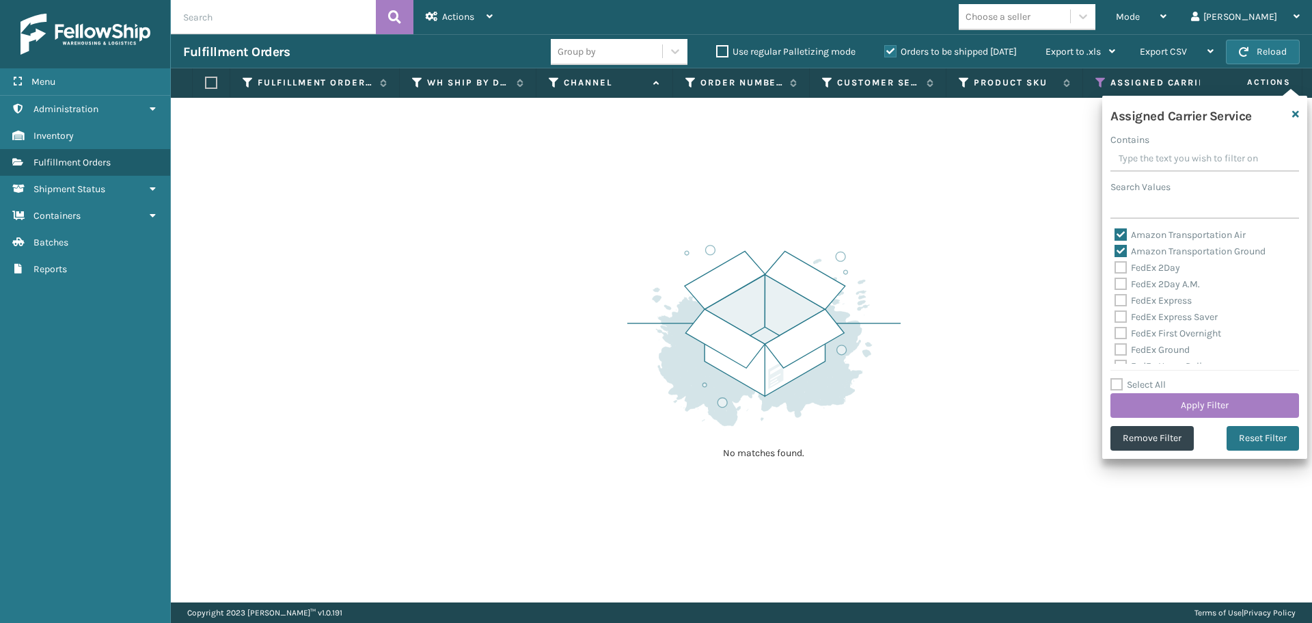
click at [1125, 233] on label "Amazon Transportation Air" at bounding box center [1180, 235] width 131 height 12
click at [1115, 233] on input "Amazon Transportation Air" at bounding box center [1115, 231] width 1 height 9
checkbox input "false"
click at [1120, 252] on label "Amazon Transportation Ground" at bounding box center [1190, 251] width 151 height 12
click at [1115, 252] on input "Amazon Transportation Ground" at bounding box center [1115, 247] width 1 height 9
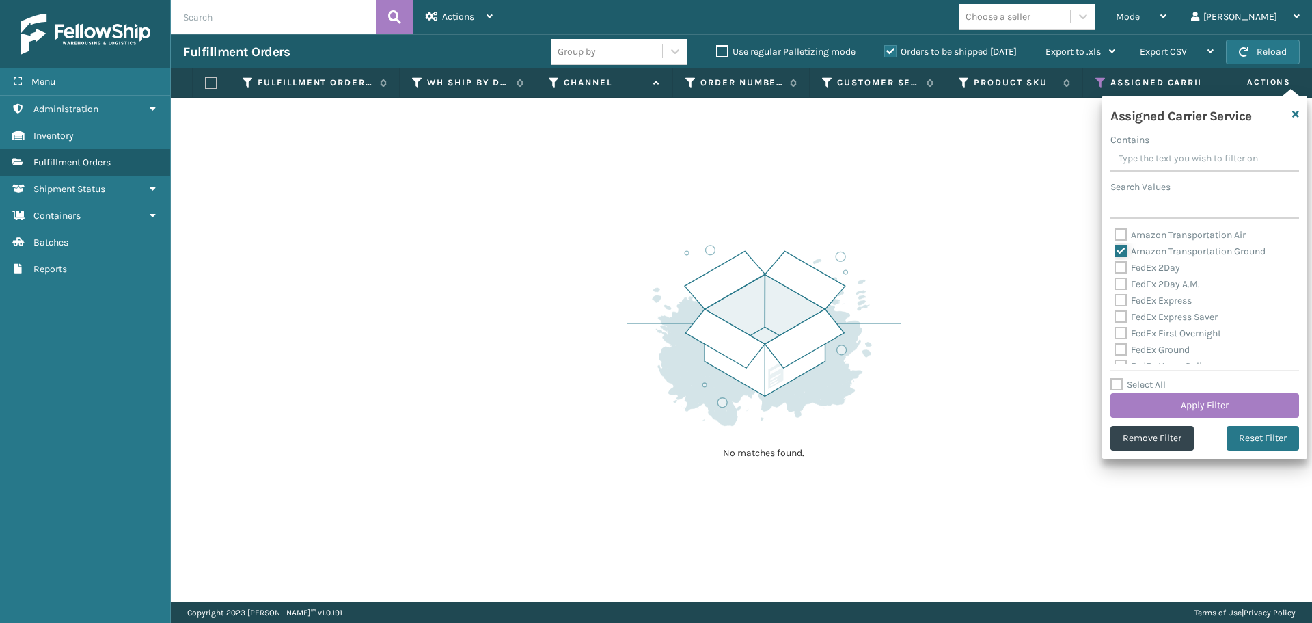
checkbox input "false"
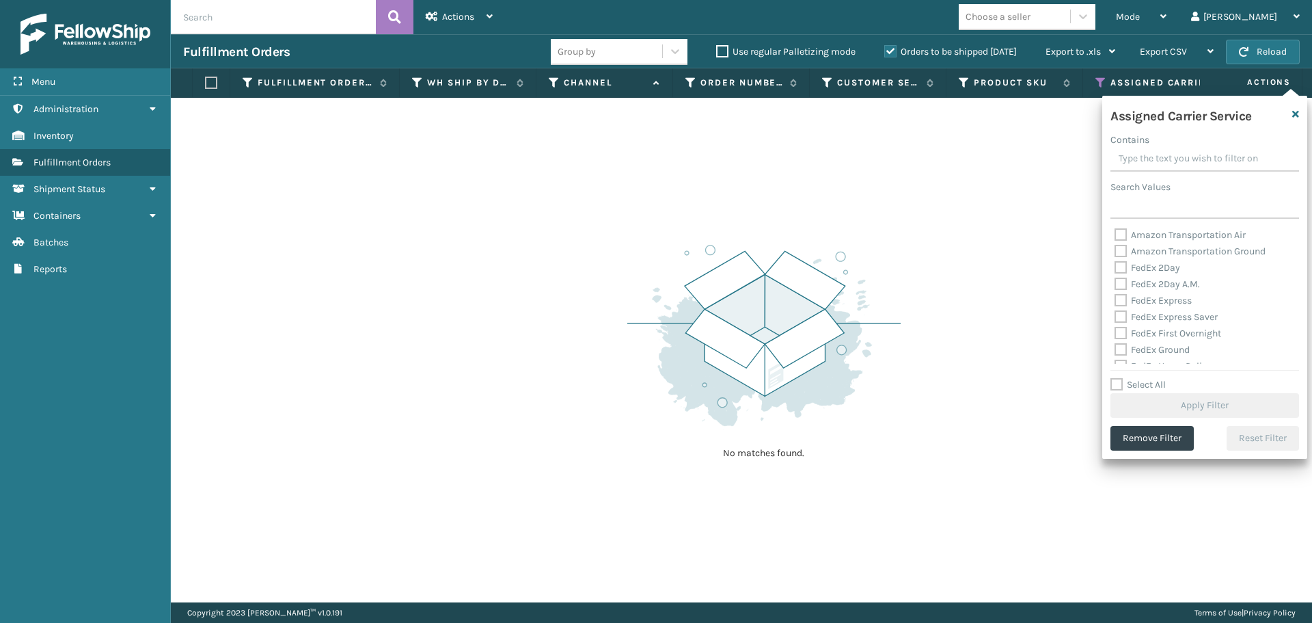
click at [1120, 264] on label "FedEx 2Day" at bounding box center [1148, 268] width 66 height 12
click at [1115, 264] on input "FedEx 2Day" at bounding box center [1115, 264] width 1 height 9
checkbox input "true"
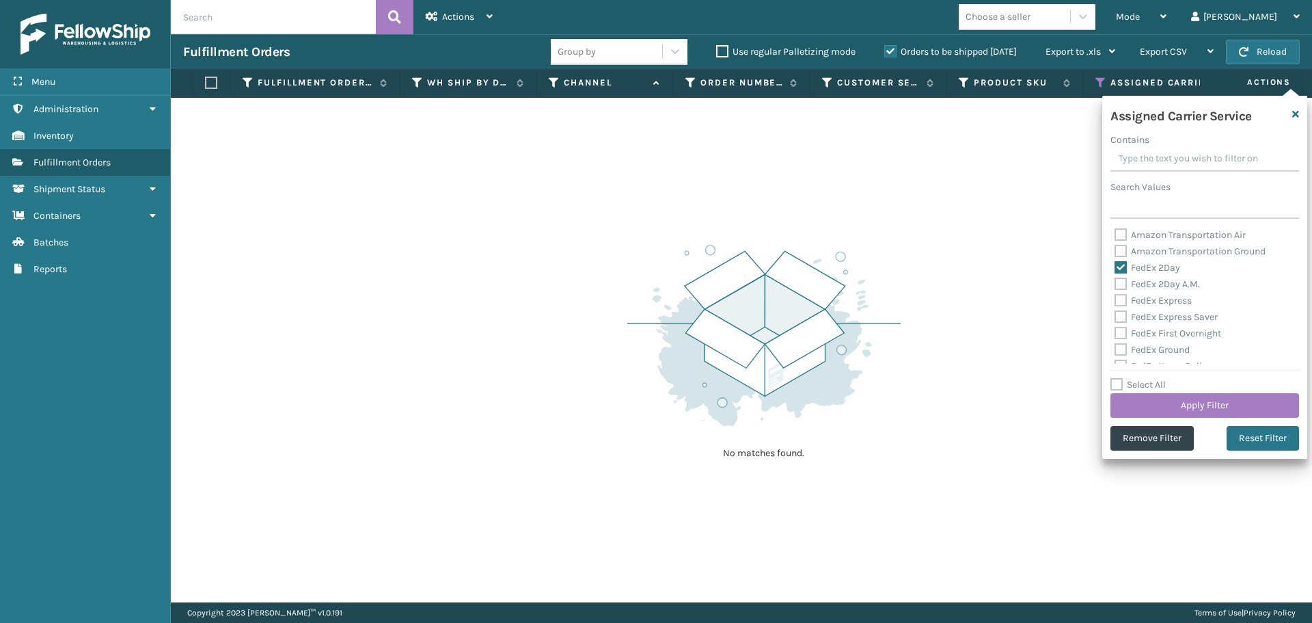
click at [1120, 284] on label "FedEx 2Day A.M." at bounding box center [1157, 284] width 85 height 12
click at [1115, 284] on input "FedEx 2Day A.M." at bounding box center [1115, 280] width 1 height 9
checkbox input "true"
drag, startPoint x: 1120, startPoint y: 299, endPoint x: 1119, endPoint y: 315, distance: 15.7
click at [1120, 301] on label "FedEx Express" at bounding box center [1153, 301] width 77 height 12
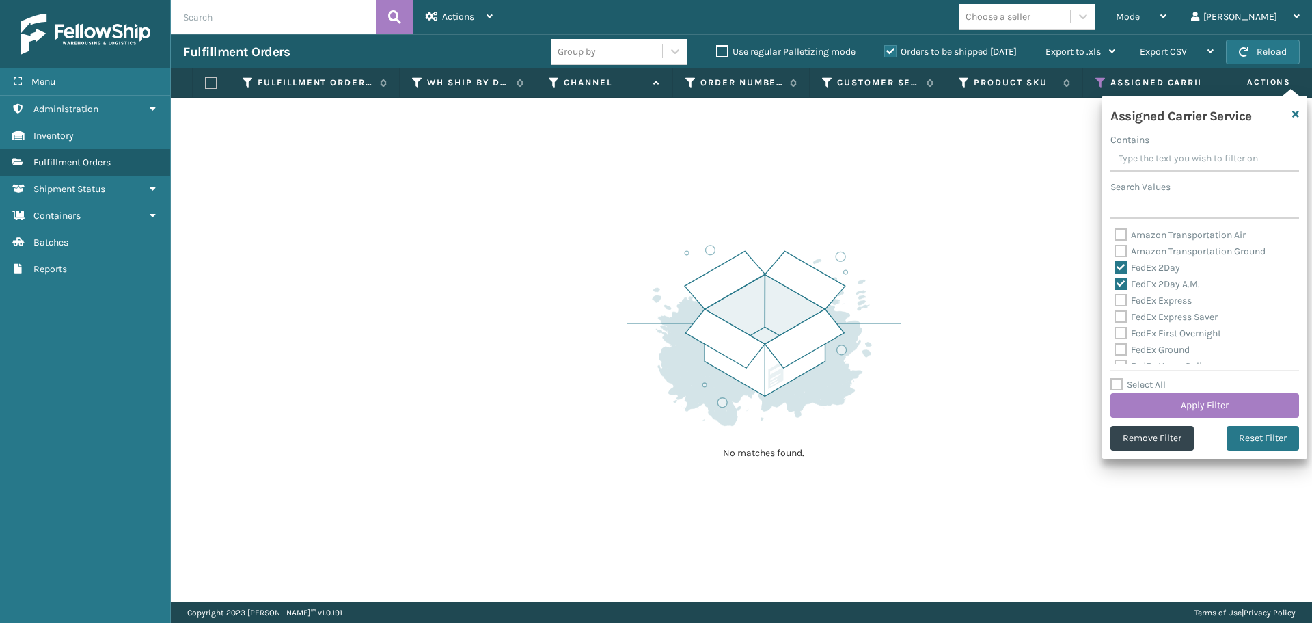
click at [1115, 301] on input "FedEx Express" at bounding box center [1115, 297] width 1 height 9
checkbox input "true"
click at [1118, 323] on div "FedEx Express Saver" at bounding box center [1205, 317] width 180 height 16
click at [1119, 336] on label "FedEx First Overnight" at bounding box center [1168, 333] width 107 height 12
click at [1115, 334] on input "FedEx First Overnight" at bounding box center [1115, 329] width 1 height 9
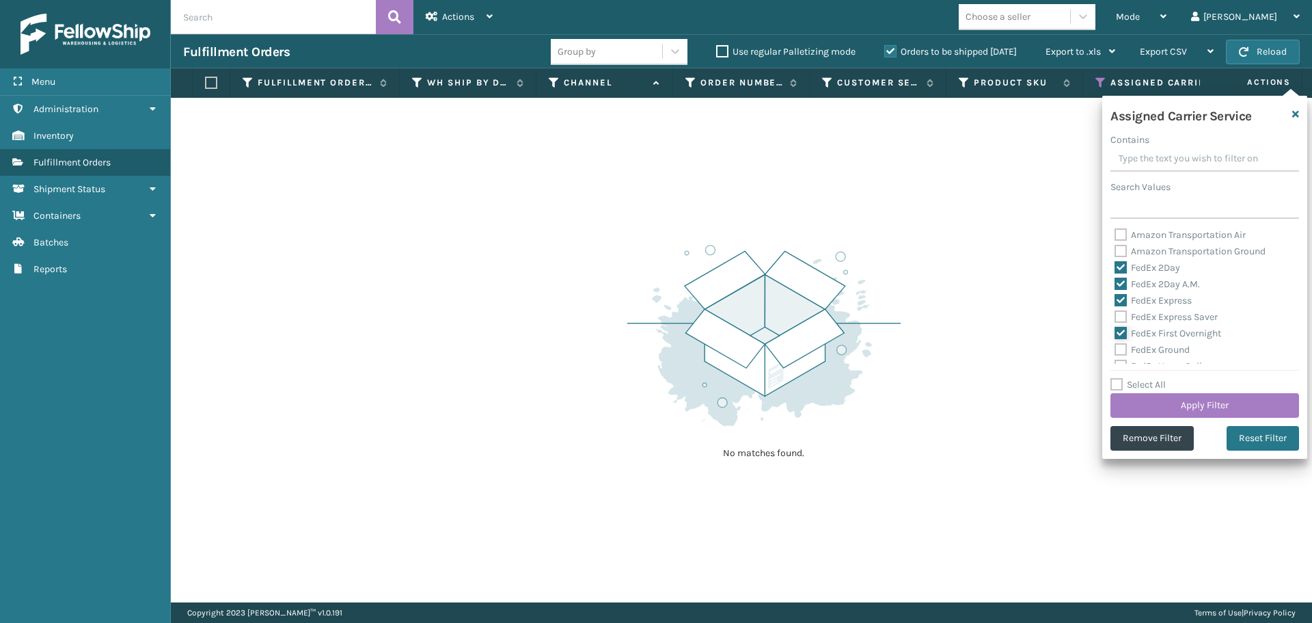
checkbox input "true"
click at [1119, 314] on label "FedEx Express Saver" at bounding box center [1166, 317] width 103 height 12
click at [1115, 314] on input "FedEx Express Saver" at bounding box center [1115, 313] width 1 height 9
checkbox input "true"
click at [1119, 350] on label "FedEx Ground" at bounding box center [1152, 350] width 75 height 12
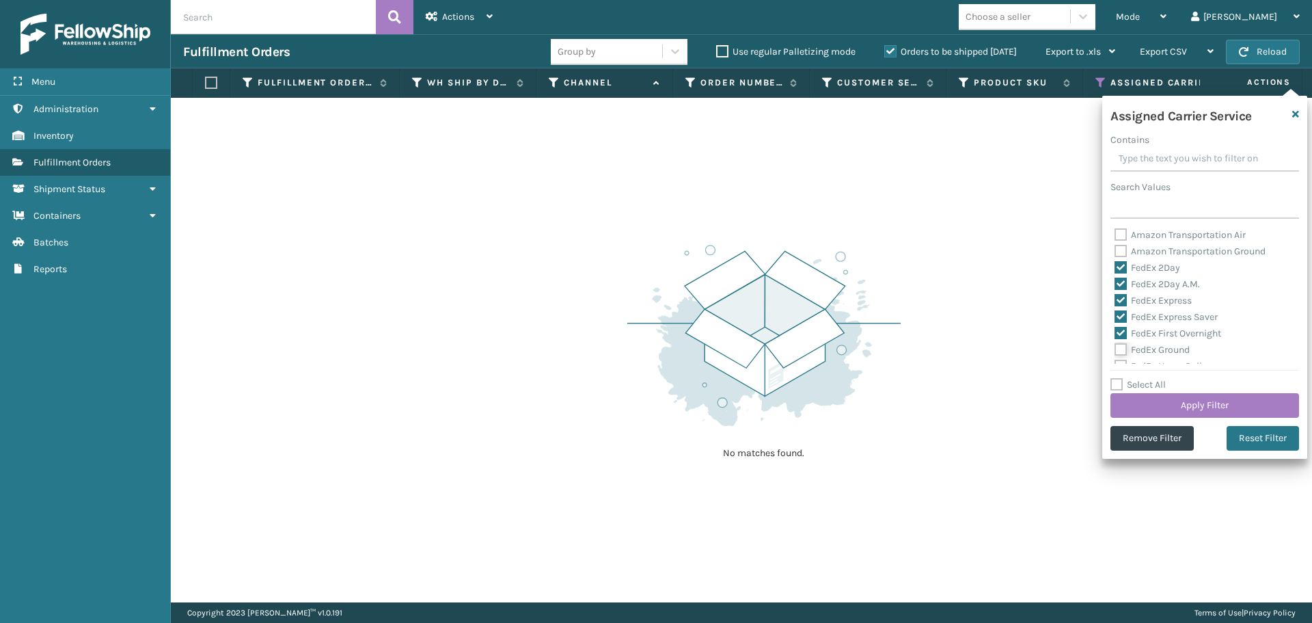
click at [1115, 350] on input "FedEx Ground" at bounding box center [1115, 346] width 1 height 9
checkbox input "true"
click at [1119, 301] on label "FedEx Home Delivery" at bounding box center [1167, 298] width 105 height 12
click at [1115, 299] on input "FedEx Home Delivery" at bounding box center [1115, 294] width 1 height 9
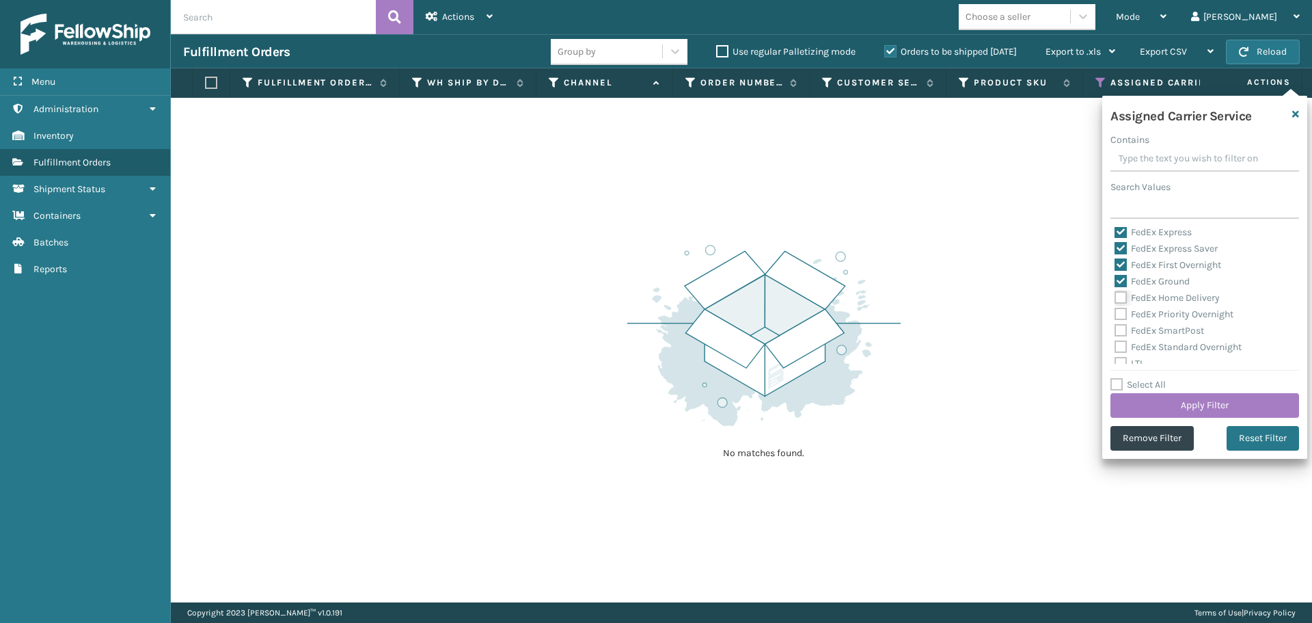
checkbox input "true"
drag, startPoint x: 1119, startPoint y: 310, endPoint x: 1119, endPoint y: 322, distance: 12.3
click at [1119, 311] on label "FedEx Priority Overnight" at bounding box center [1174, 314] width 119 height 12
click at [1115, 311] on input "FedEx Priority Overnight" at bounding box center [1115, 310] width 1 height 9
checkbox input "true"
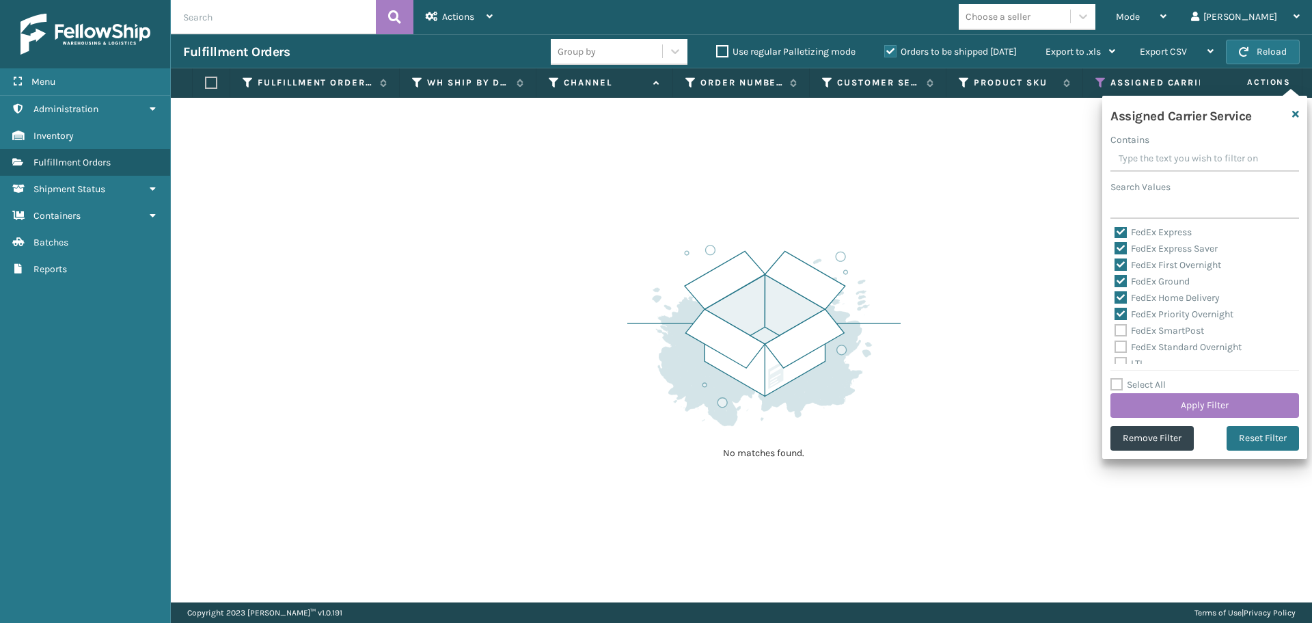
drag, startPoint x: 1119, startPoint y: 325, endPoint x: 1119, endPoint y: 339, distance: 14.4
click at [1119, 325] on label "FedEx SmartPost" at bounding box center [1160, 331] width 90 height 12
click at [1115, 325] on input "FedEx SmartPost" at bounding box center [1115, 327] width 1 height 9
checkbox input "true"
click at [1119, 347] on label "FedEx Standard Overnight" at bounding box center [1178, 347] width 127 height 12
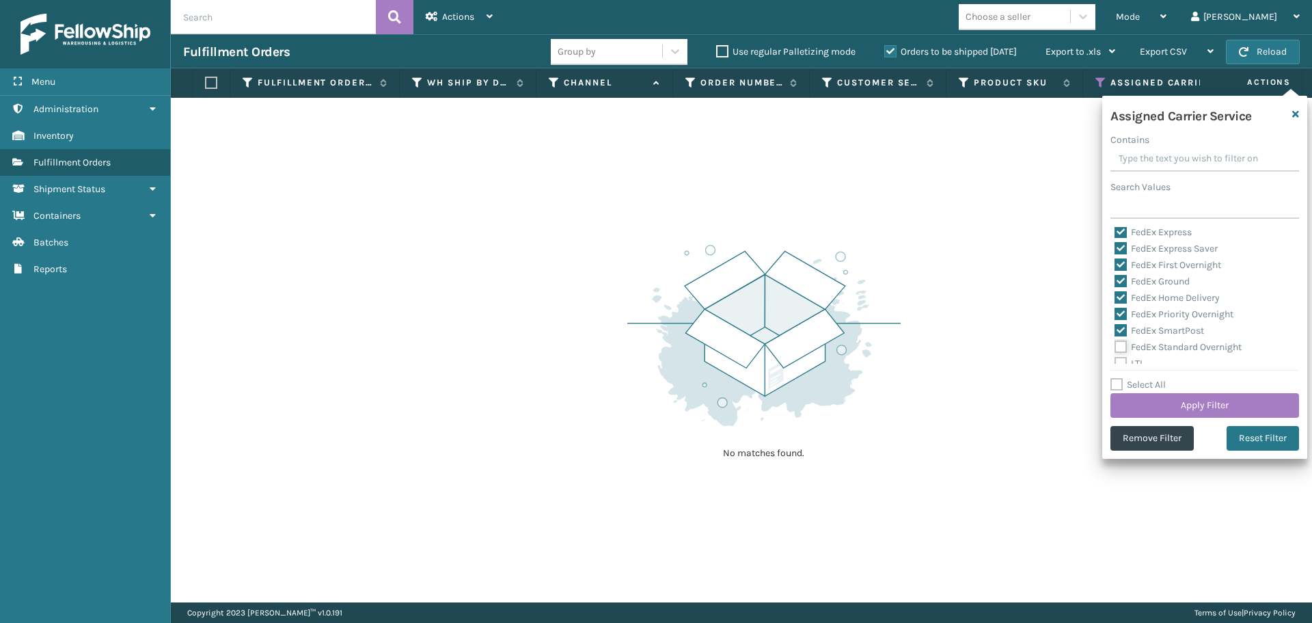
click at [1115, 347] on input "FedEx Standard Overnight" at bounding box center [1115, 343] width 1 height 9
checkbox input "true"
click at [1139, 403] on button "Apply Filter" at bounding box center [1205, 405] width 189 height 25
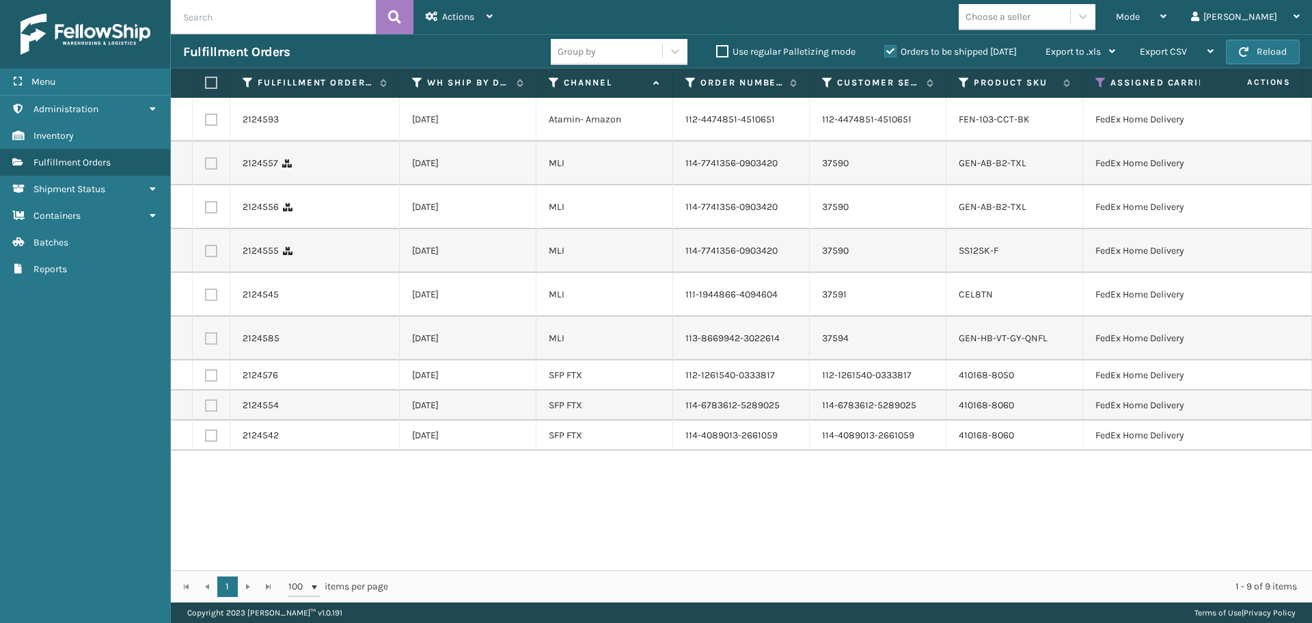
click at [212, 81] on label at bounding box center [209, 83] width 8 height 12
click at [206, 81] on input "checkbox" at bounding box center [205, 83] width 1 height 9
checkbox input "true"
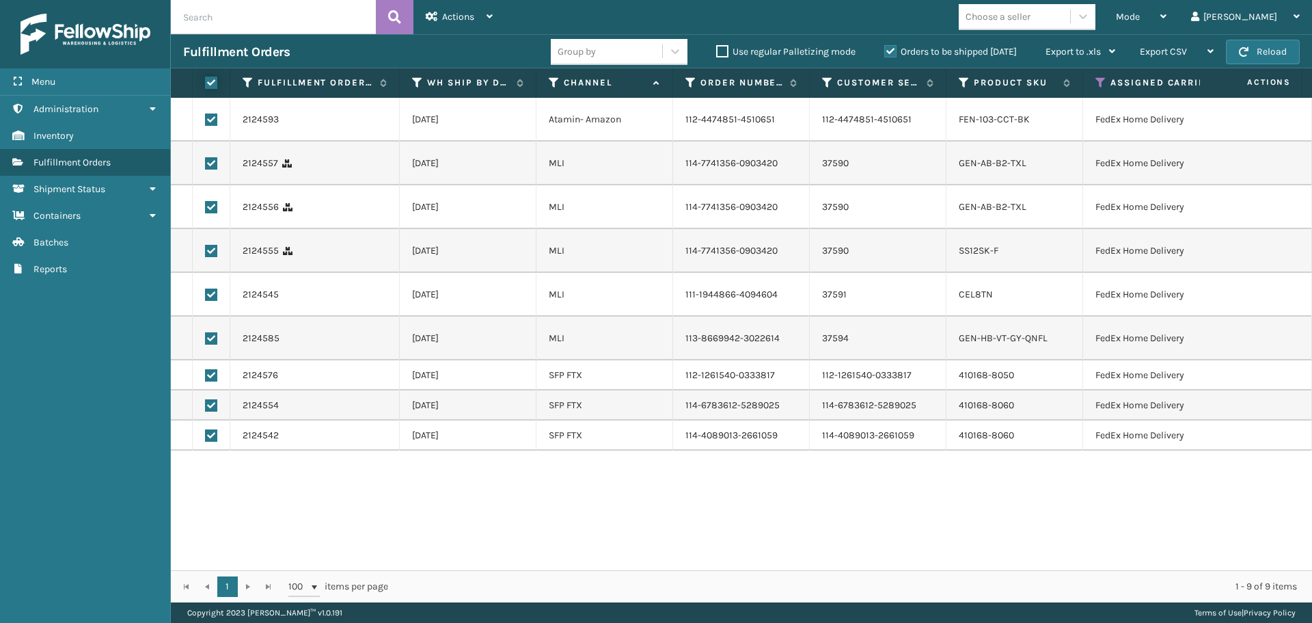
checkbox input "true"
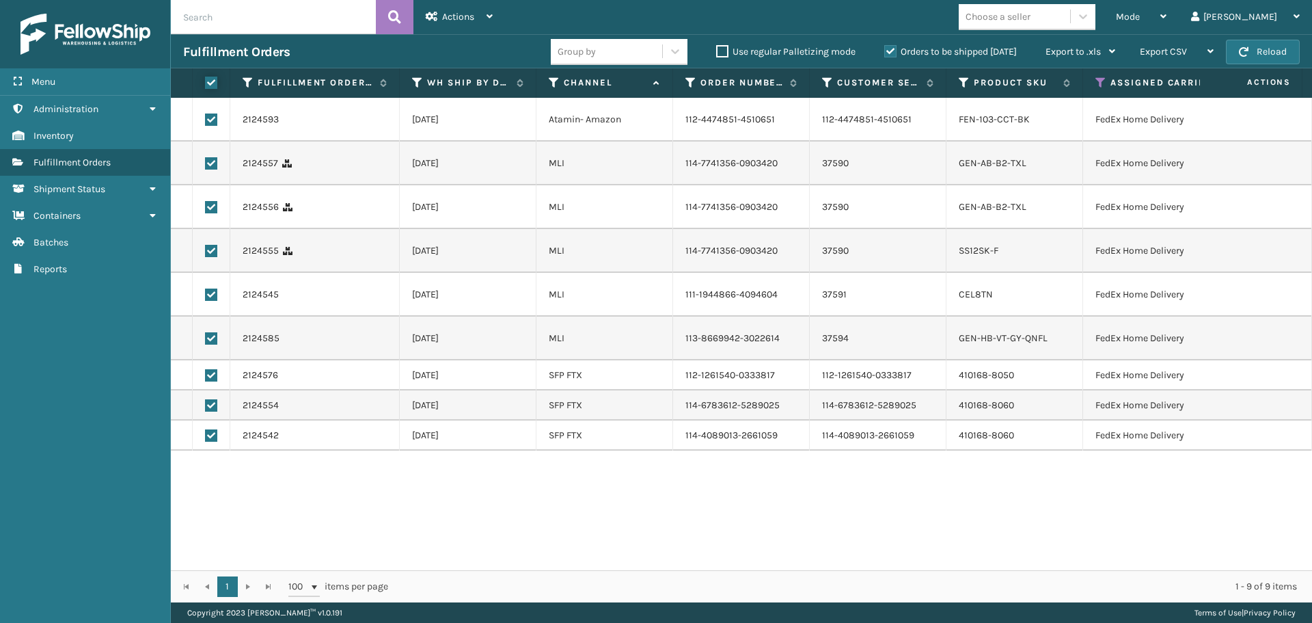
checkbox input "true"
click at [469, 21] on span "Actions" at bounding box center [458, 17] width 32 height 12
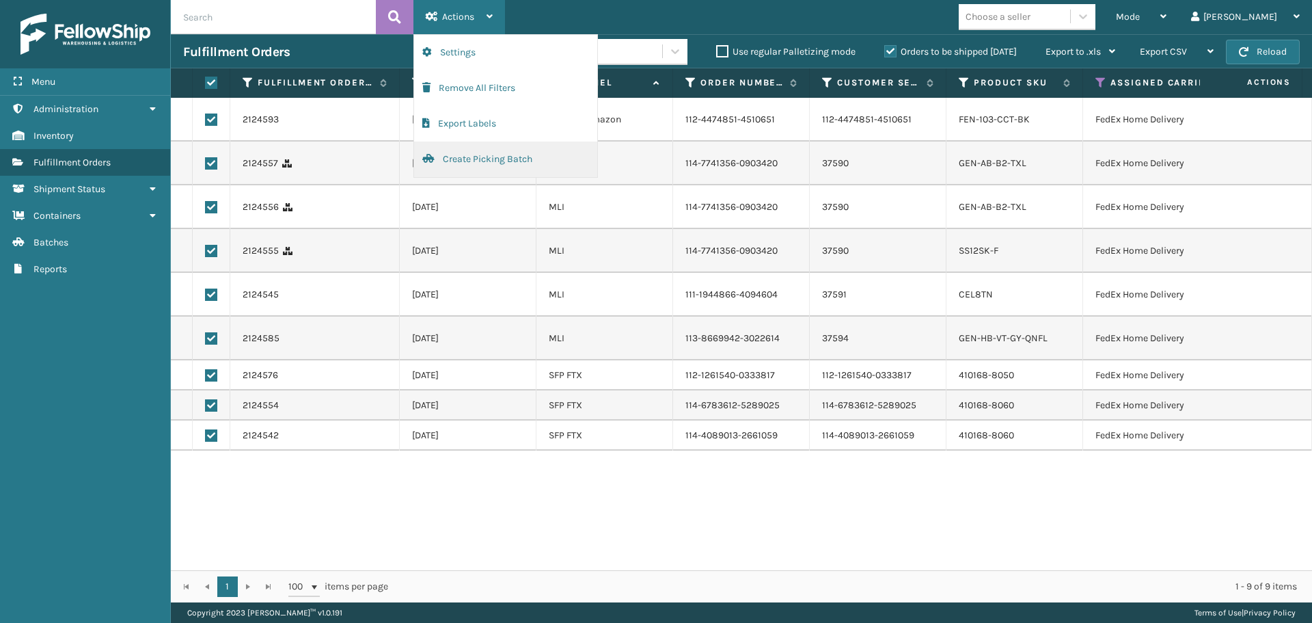
click at [500, 159] on button "Create Picking Batch" at bounding box center [505, 159] width 183 height 36
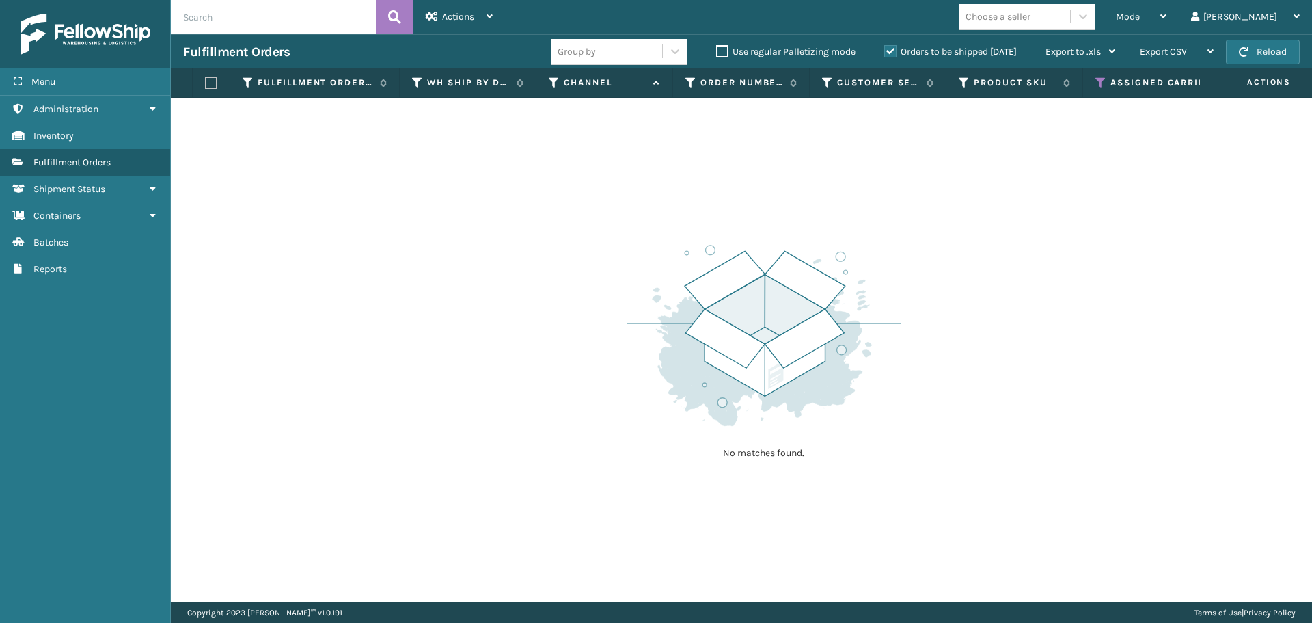
click at [1097, 81] on icon at bounding box center [1101, 83] width 11 height 12
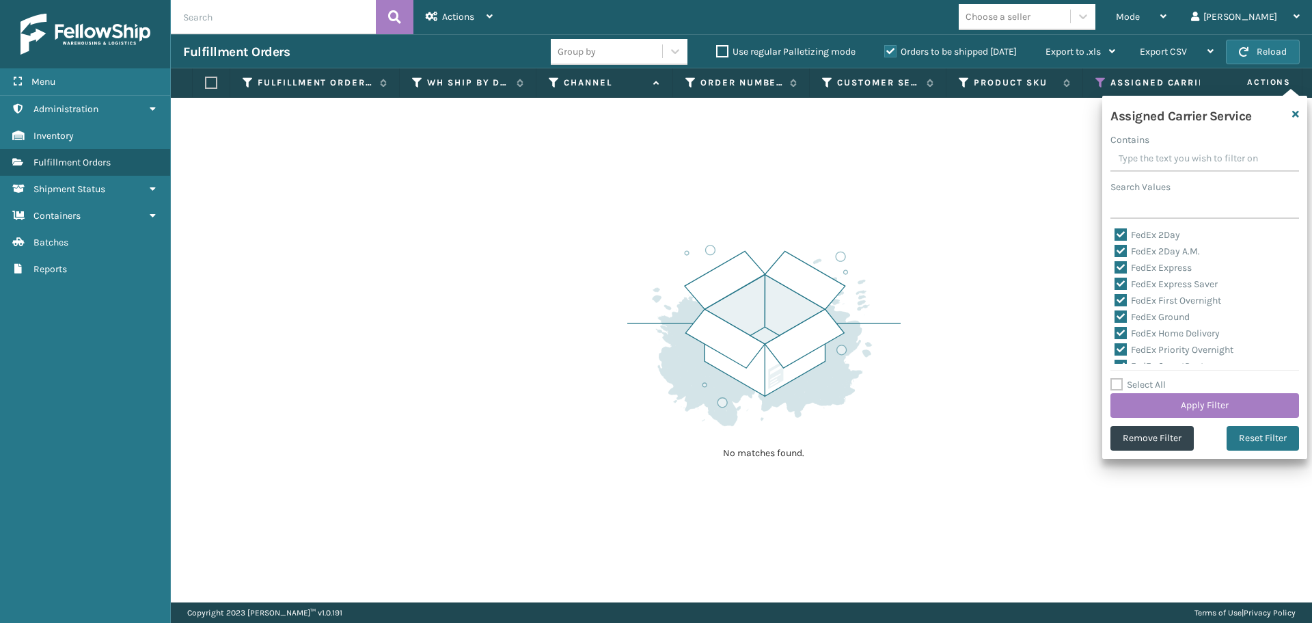
click at [1118, 382] on label "Select All" at bounding box center [1138, 385] width 55 height 12
click at [1118, 378] on input "Select All" at bounding box center [1213, 377] width 205 height 1
checkbox input "true"
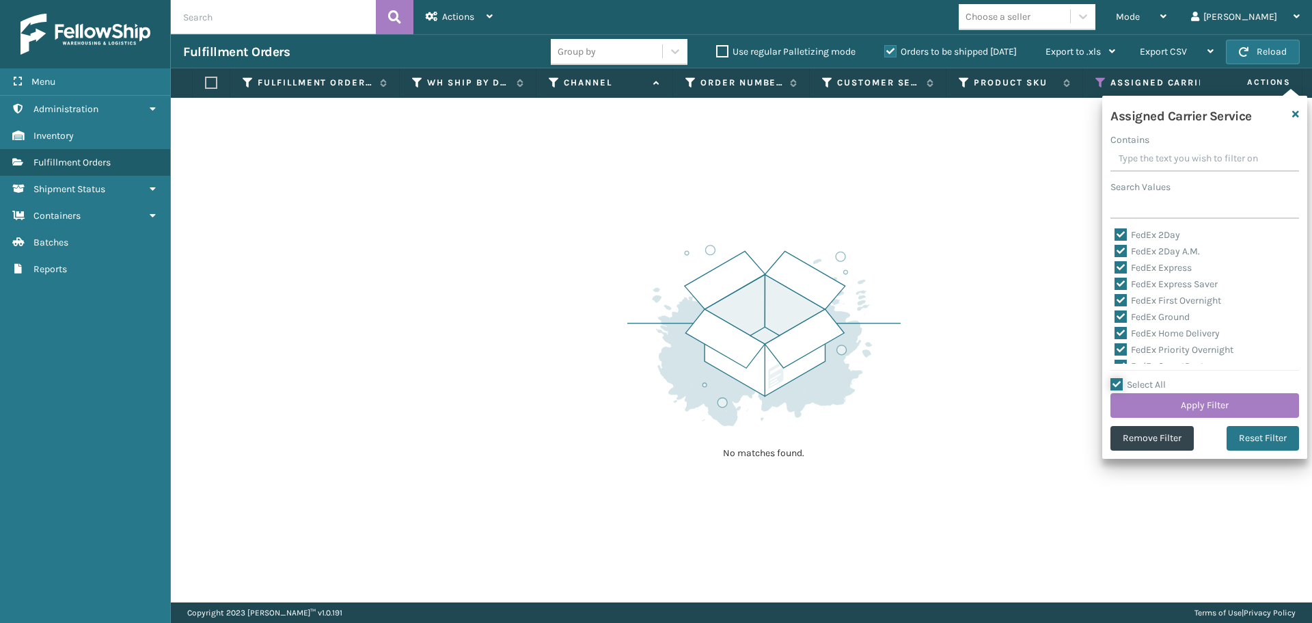
checkbox input "true"
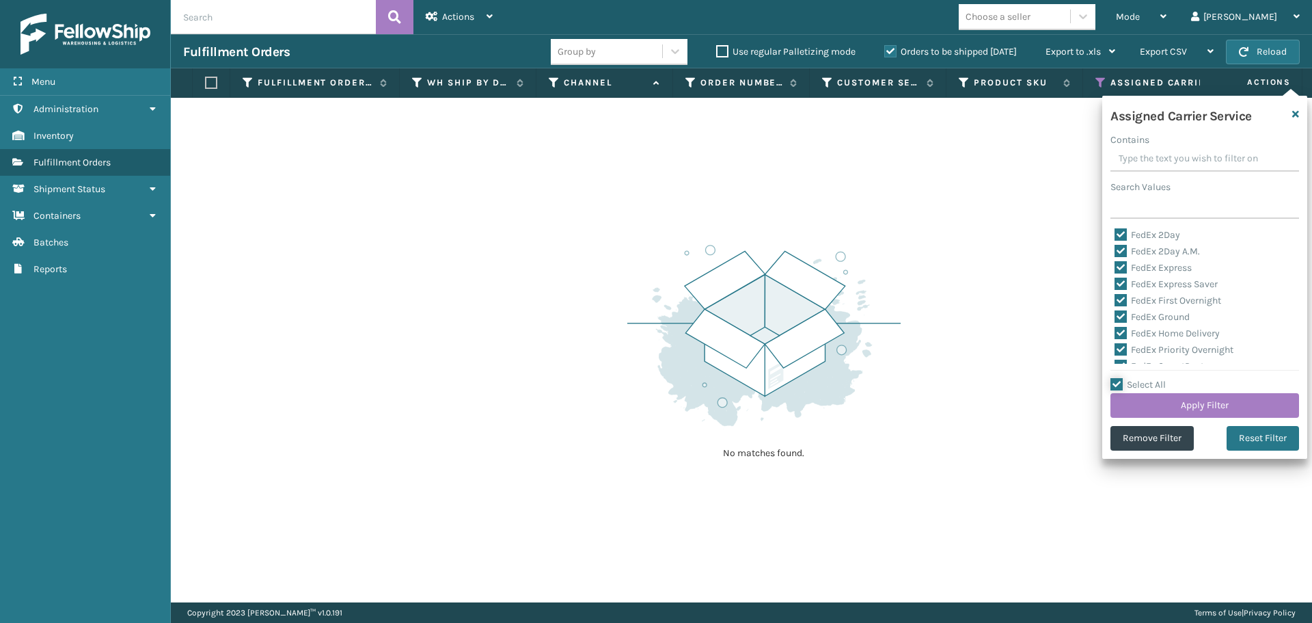
checkbox input "true"
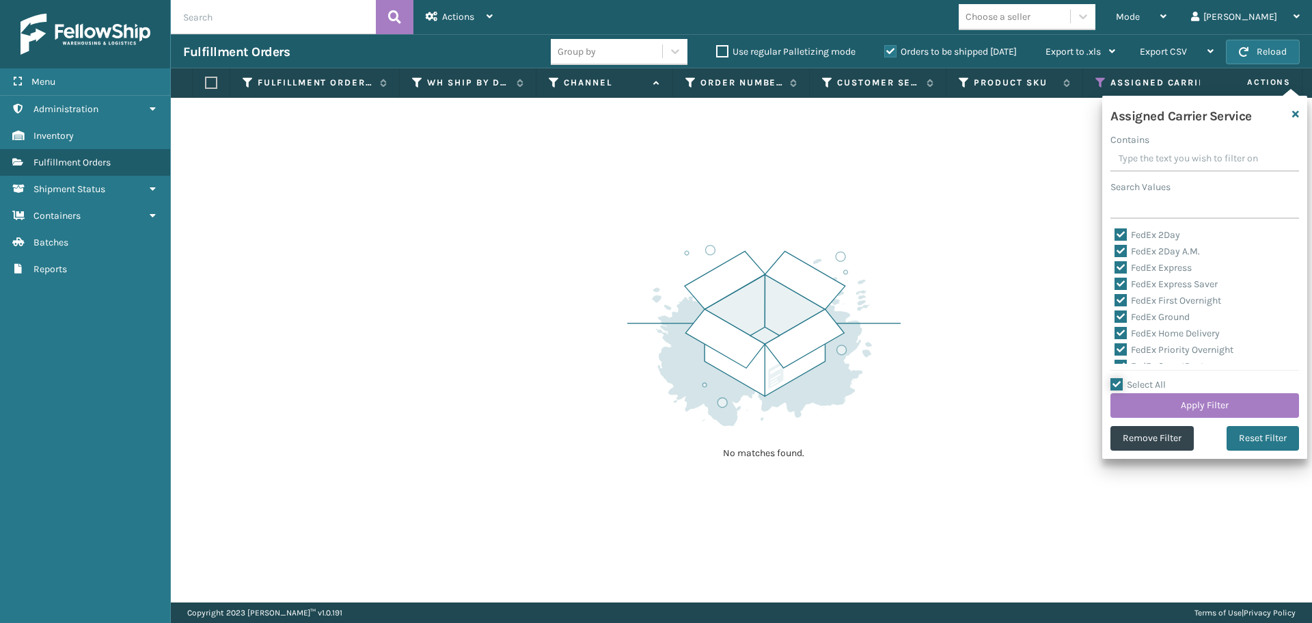
checkbox input "true"
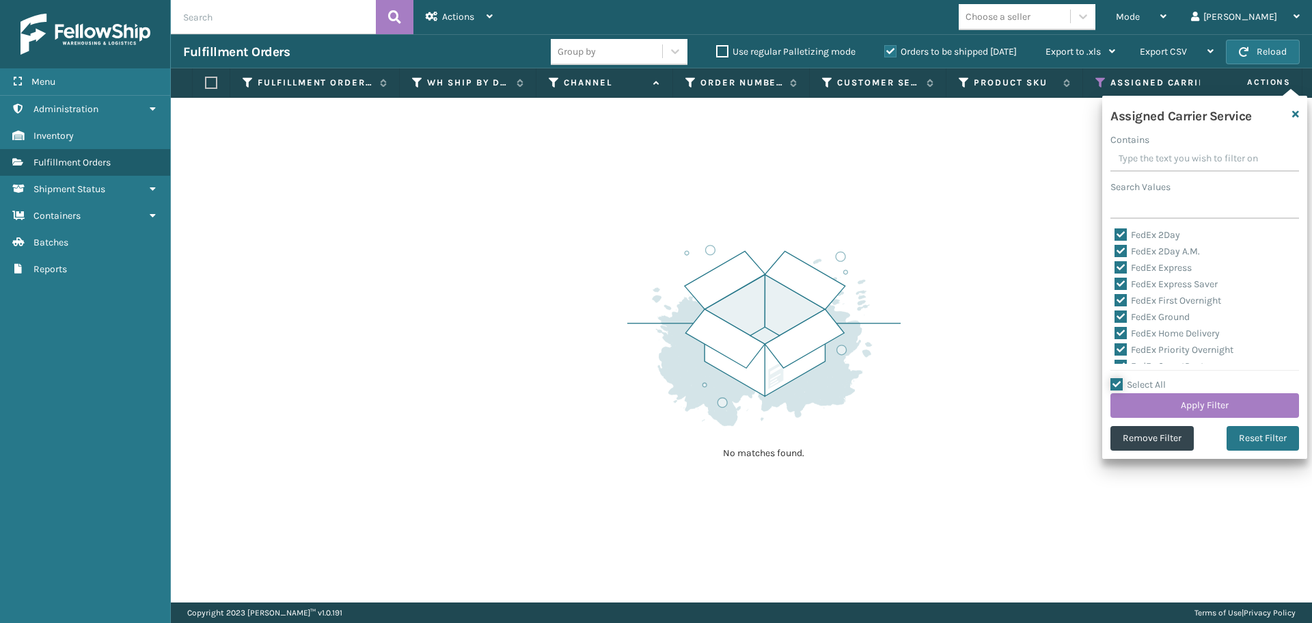
checkbox input "true"
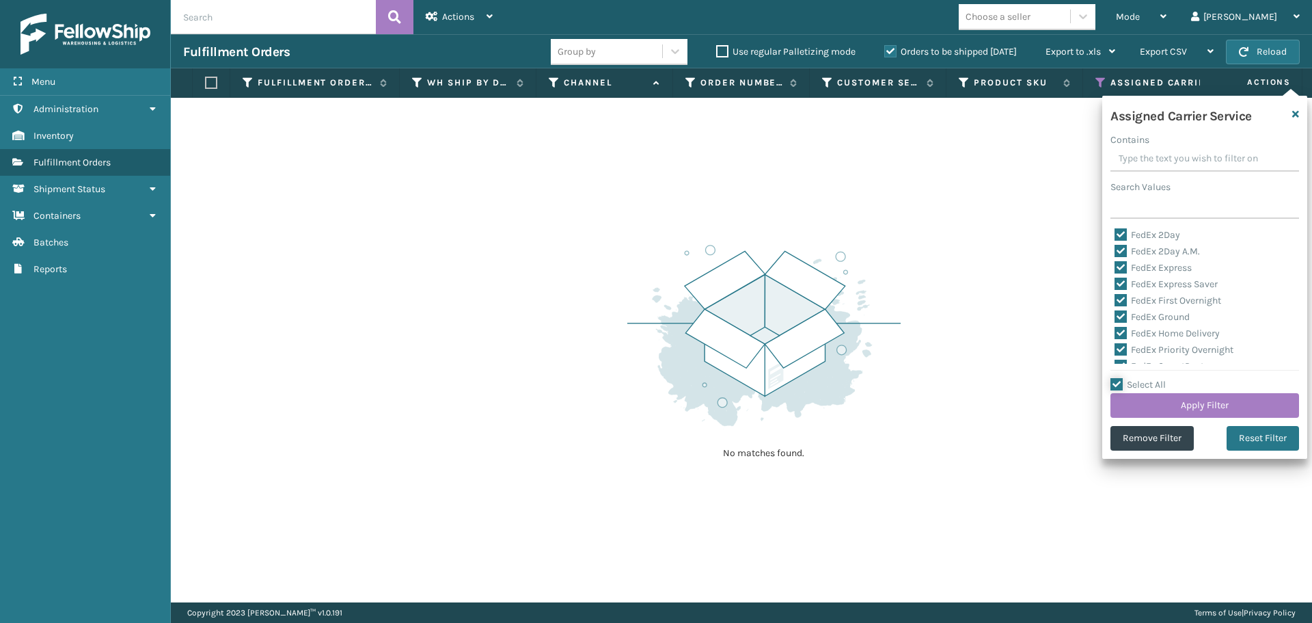
checkbox input "true"
click at [1118, 382] on label "Select All" at bounding box center [1138, 385] width 55 height 12
click at [1118, 378] on input "Select All" at bounding box center [1213, 377] width 205 height 1
checkbox input "false"
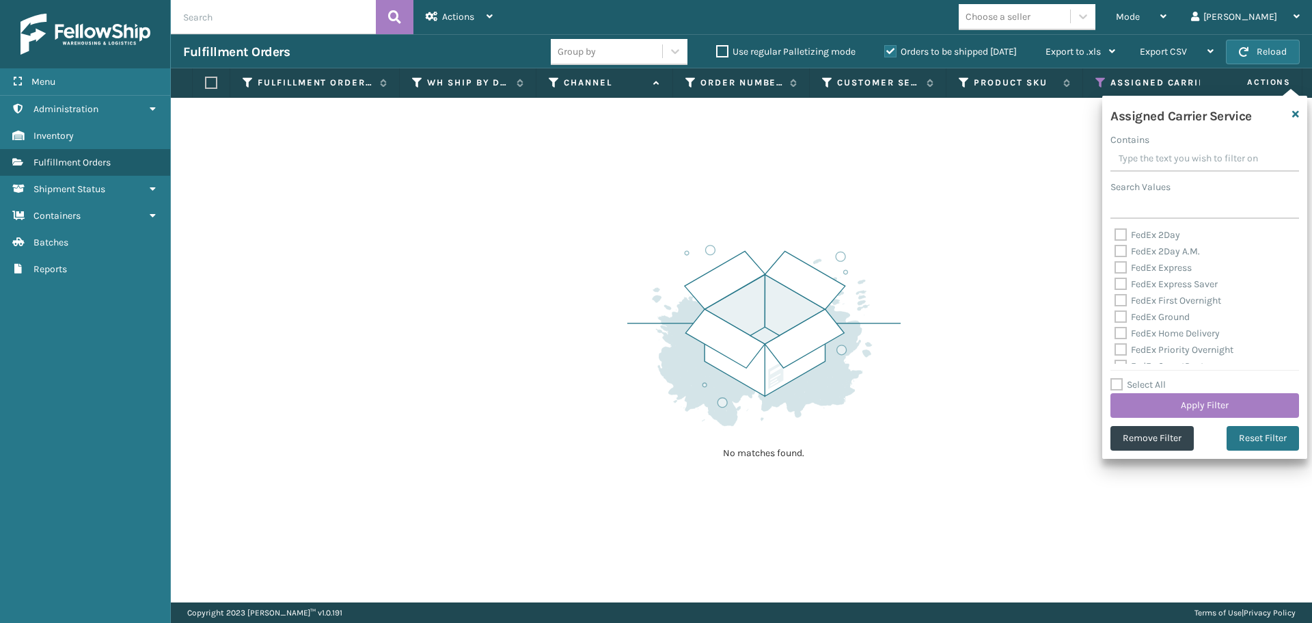
checkbox input "false"
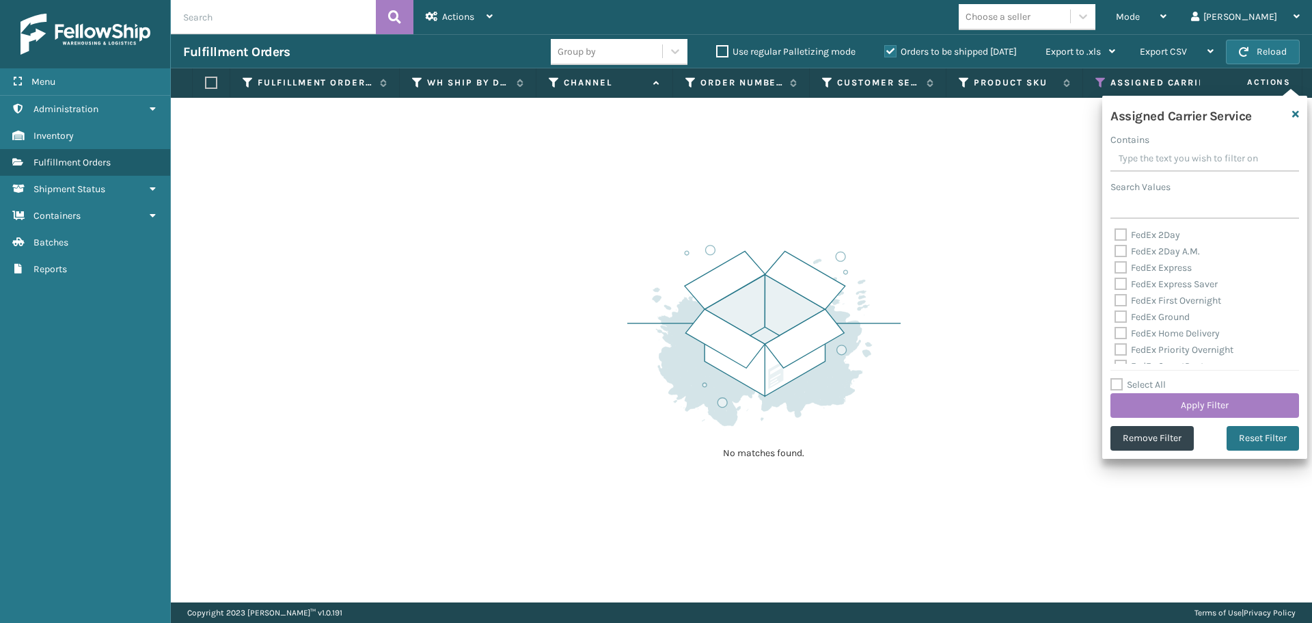
checkbox input "false"
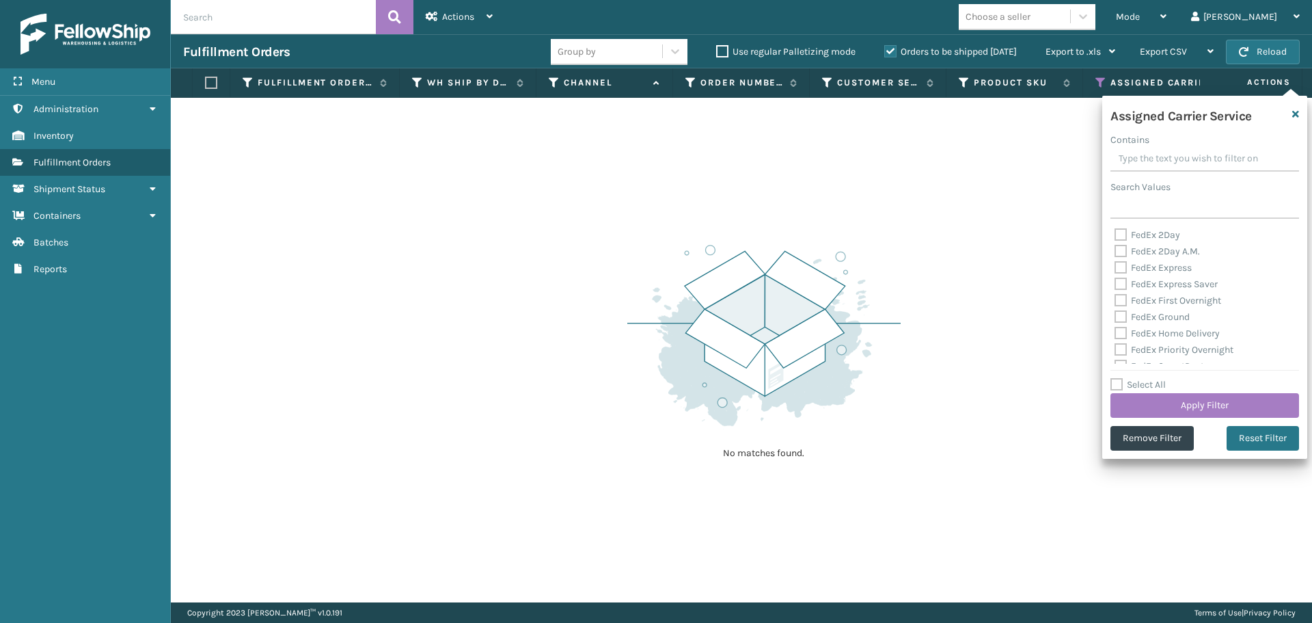
checkbox input "false"
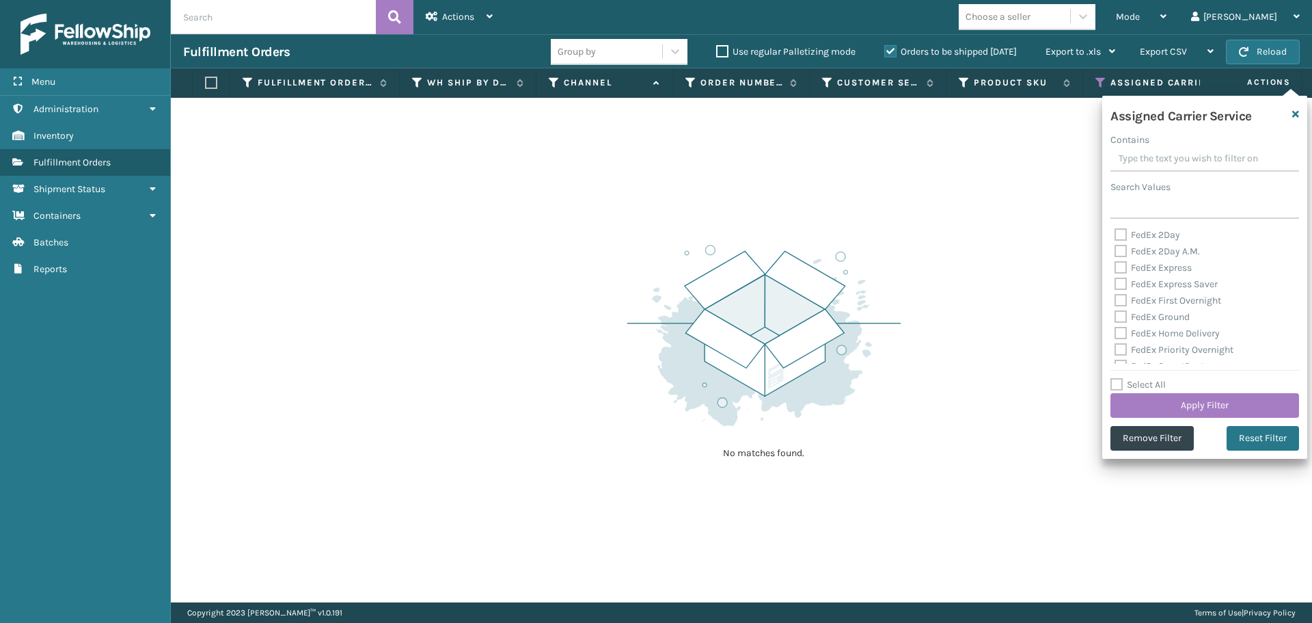
checkbox input "false"
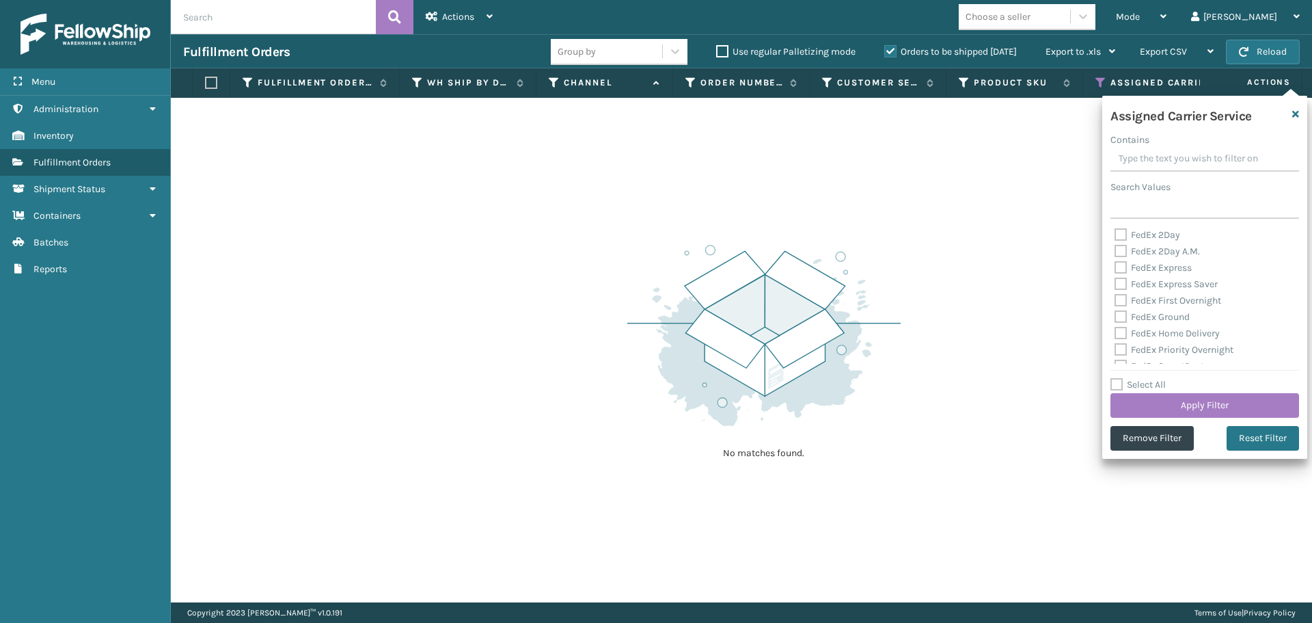
checkbox input "false"
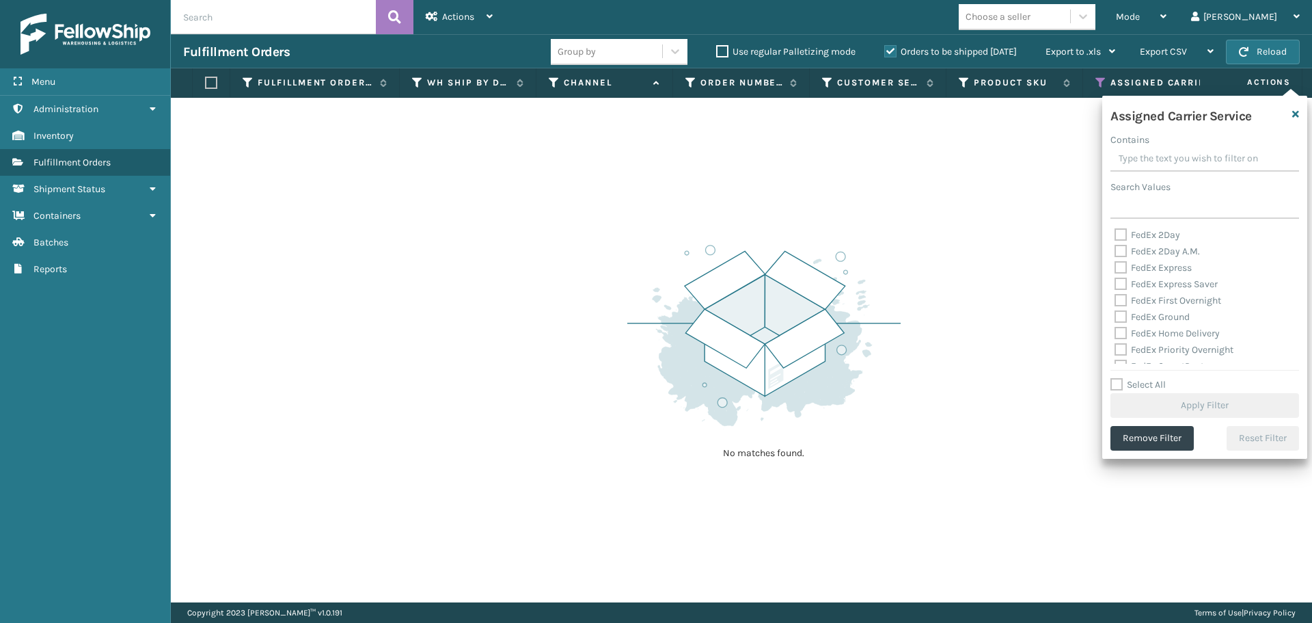
scroll to position [137, 0]
click at [1122, 297] on label "LTL" at bounding box center [1130, 295] width 30 height 12
click at [1115, 296] on input "LTL" at bounding box center [1115, 291] width 1 height 9
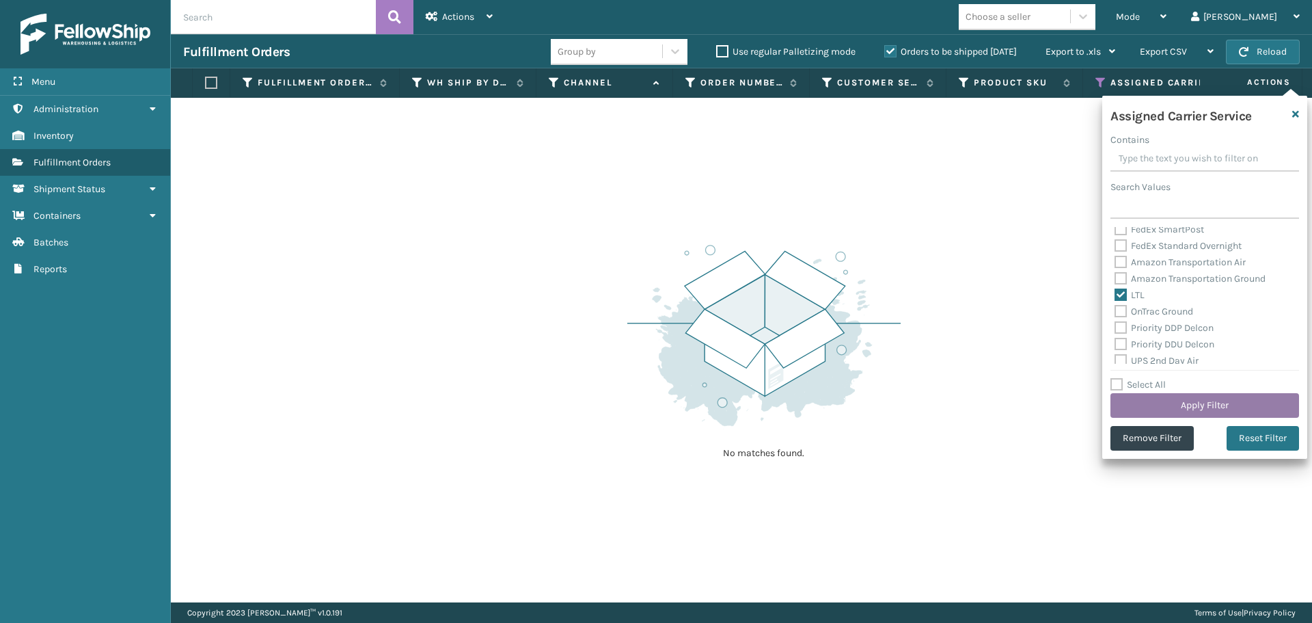
click at [1145, 400] on button "Apply Filter" at bounding box center [1205, 405] width 189 height 25
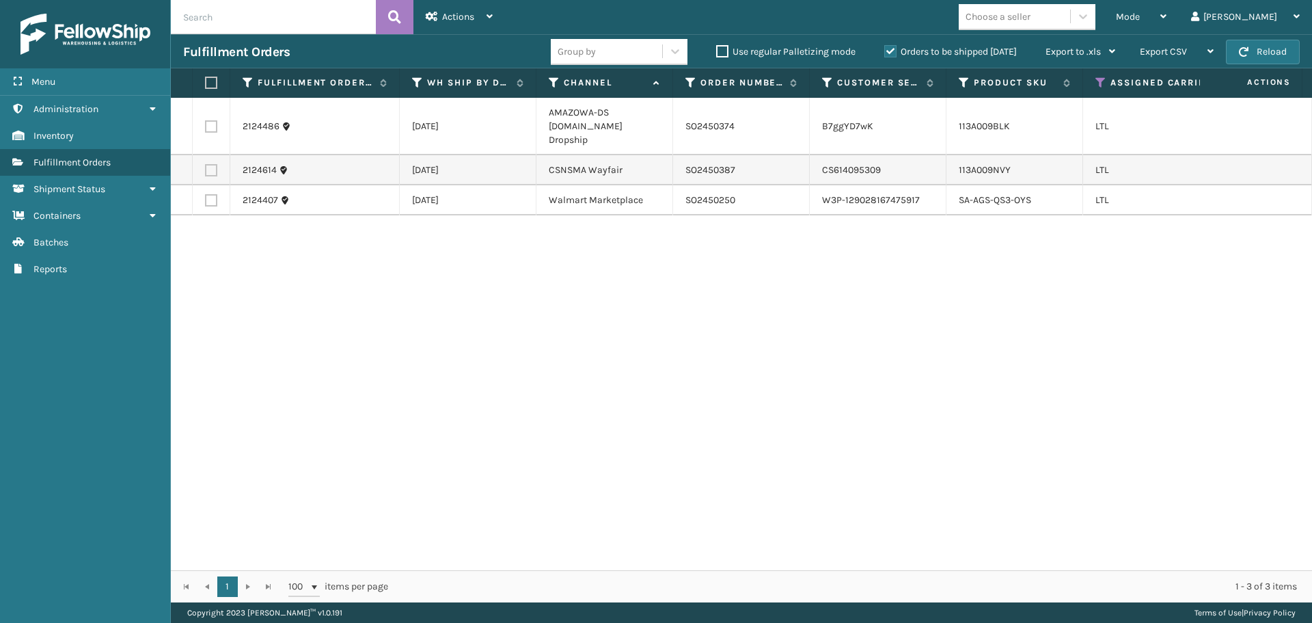
click at [211, 164] on label at bounding box center [211, 170] width 12 height 12
click at [206, 164] on input "checkbox" at bounding box center [205, 168] width 1 height 9
click at [469, 9] on div "Actions" at bounding box center [459, 17] width 67 height 34
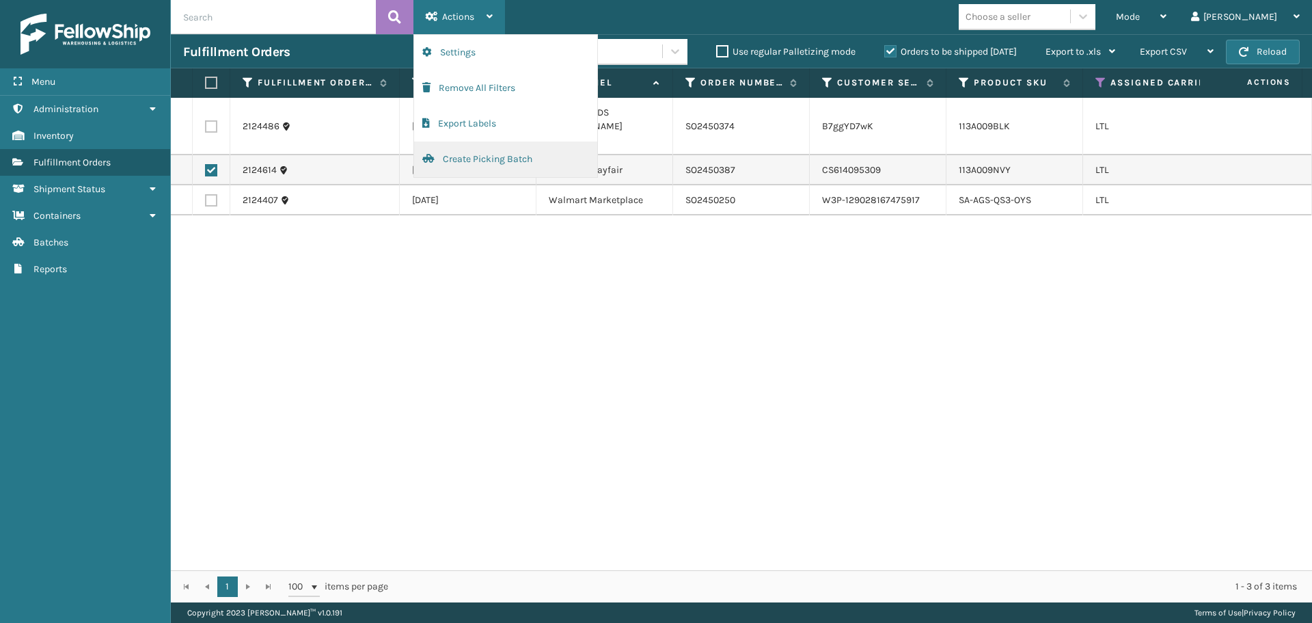
click at [480, 159] on button "Create Picking Batch" at bounding box center [505, 159] width 183 height 36
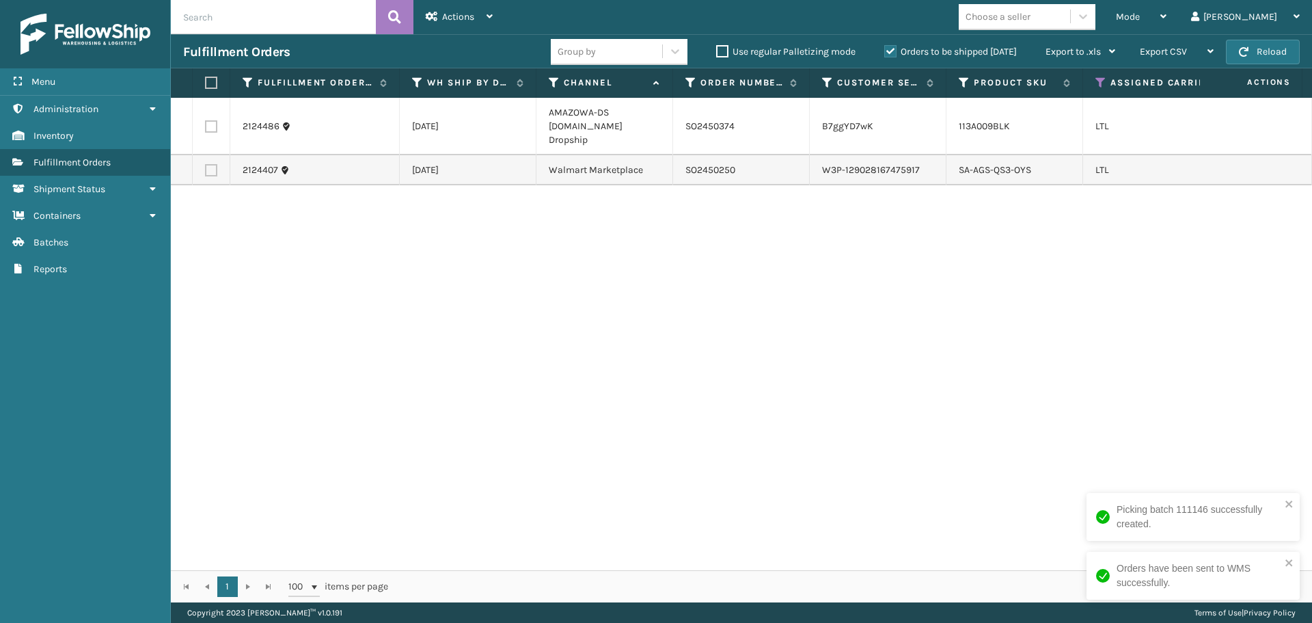
click at [216, 164] on label at bounding box center [211, 170] width 12 height 12
click at [206, 164] on input "checkbox" at bounding box center [205, 168] width 1 height 9
click at [448, 20] on span "Actions" at bounding box center [458, 17] width 32 height 12
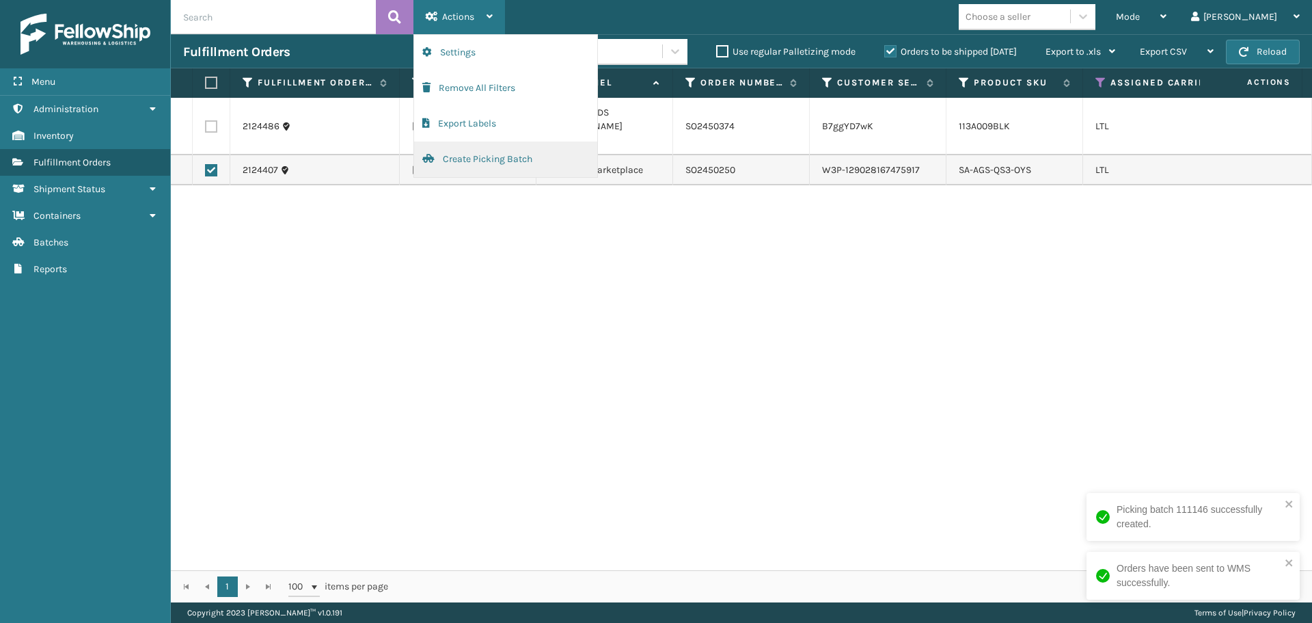
click at [477, 167] on button "Create Picking Batch" at bounding box center [505, 159] width 183 height 36
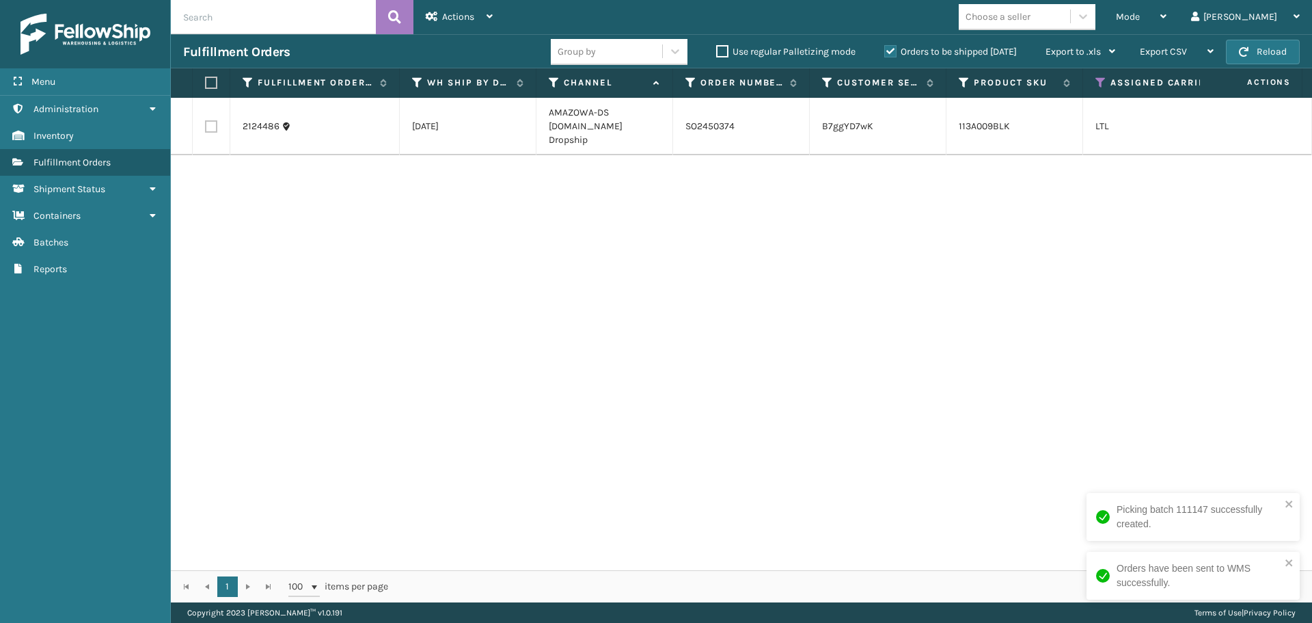
click at [1006, 239] on div "2124486 [DATE] AMAZOWA-DS [DOMAIN_NAME] Dropship SO2450374 B7ggYD7wK 113A009BLK…" at bounding box center [741, 334] width 1141 height 472
click at [208, 83] on label at bounding box center [209, 83] width 8 height 12
click at [206, 83] on input "checkbox" at bounding box center [205, 83] width 1 height 9
click at [450, 18] on span "Actions" at bounding box center [458, 17] width 32 height 12
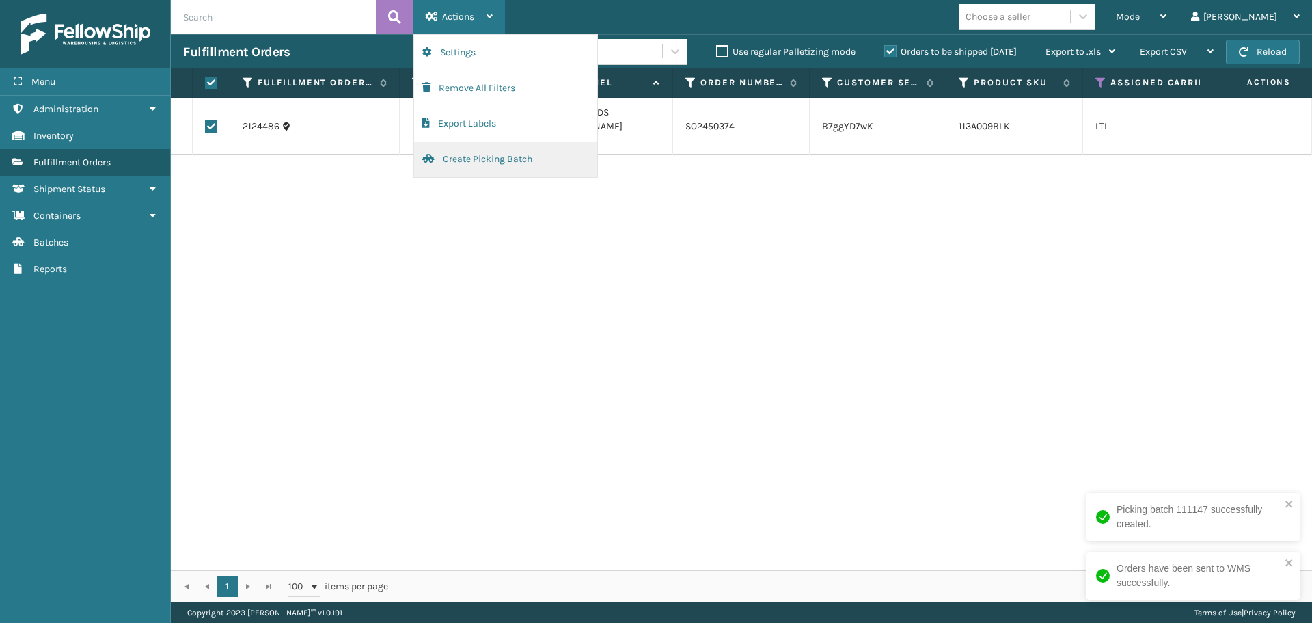
click at [479, 151] on button "Create Picking Batch" at bounding box center [505, 159] width 183 height 36
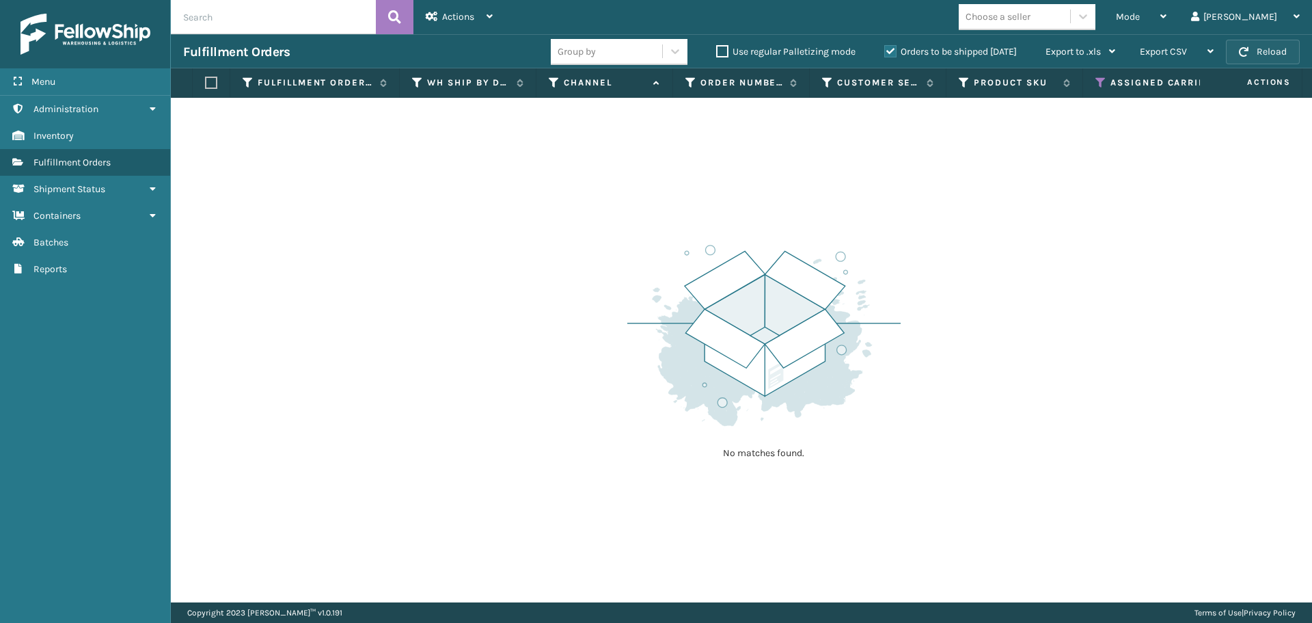
click at [1249, 45] on button "Reload" at bounding box center [1263, 52] width 74 height 25
click at [1167, 25] on div "Mode" at bounding box center [1141, 17] width 51 height 34
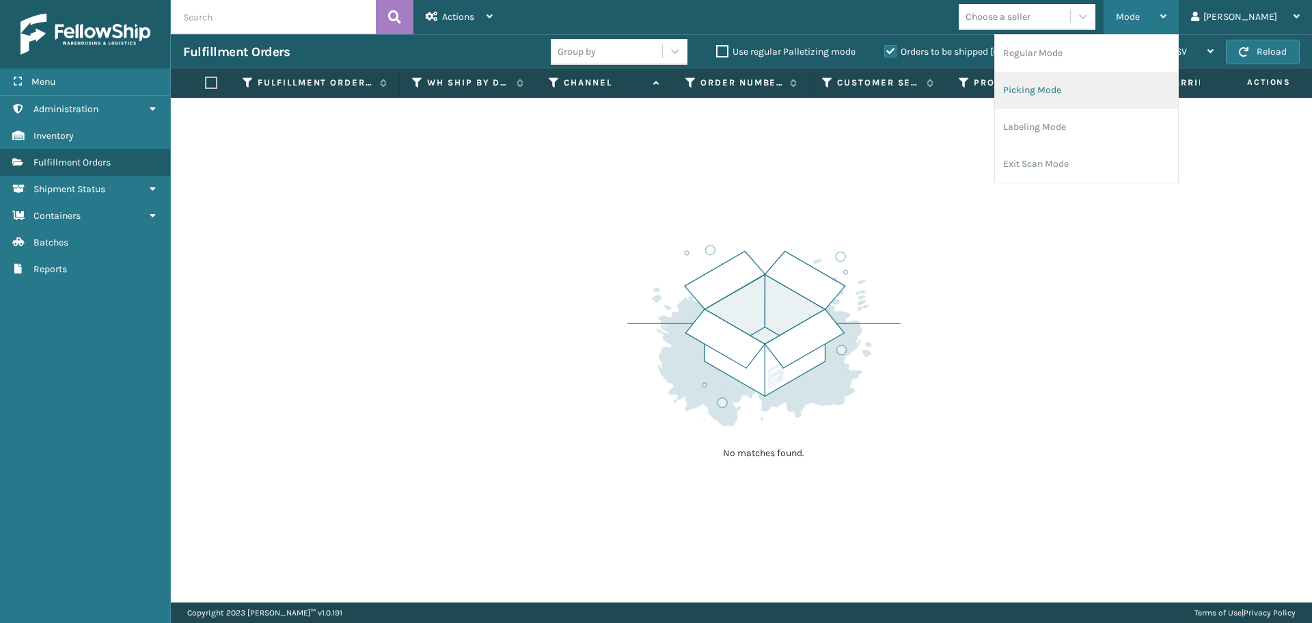
click at [1142, 85] on li "Picking Mode" at bounding box center [1086, 90] width 183 height 37
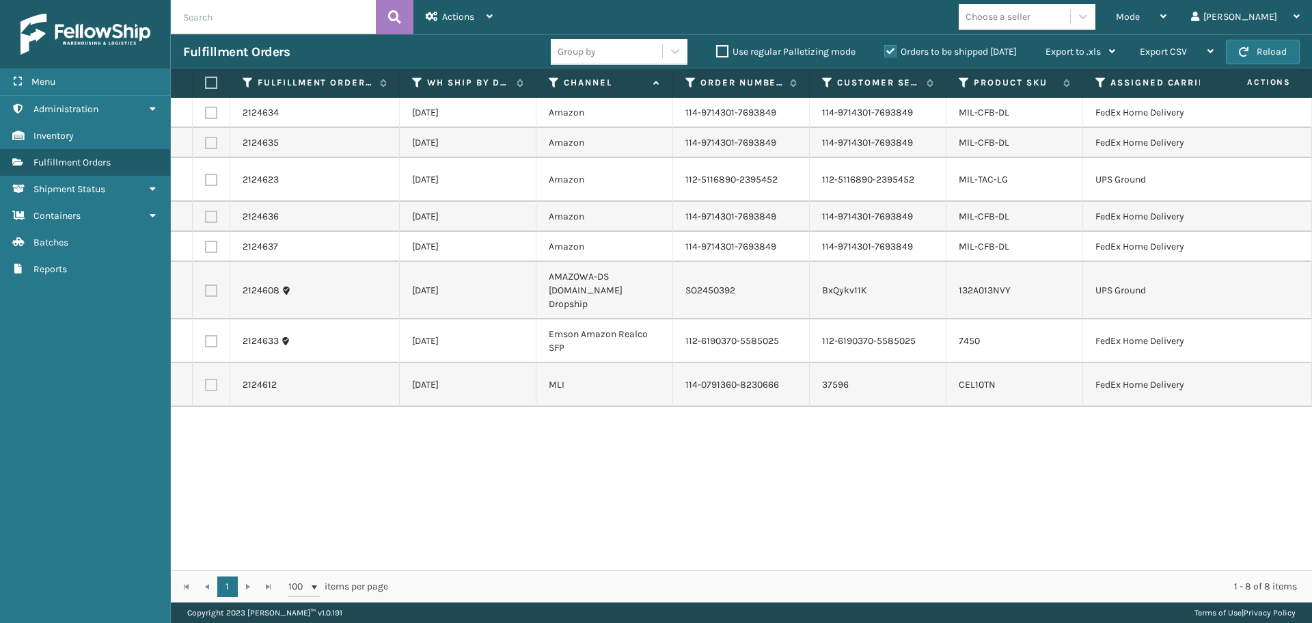
click at [1106, 80] on icon at bounding box center [1101, 83] width 11 height 12
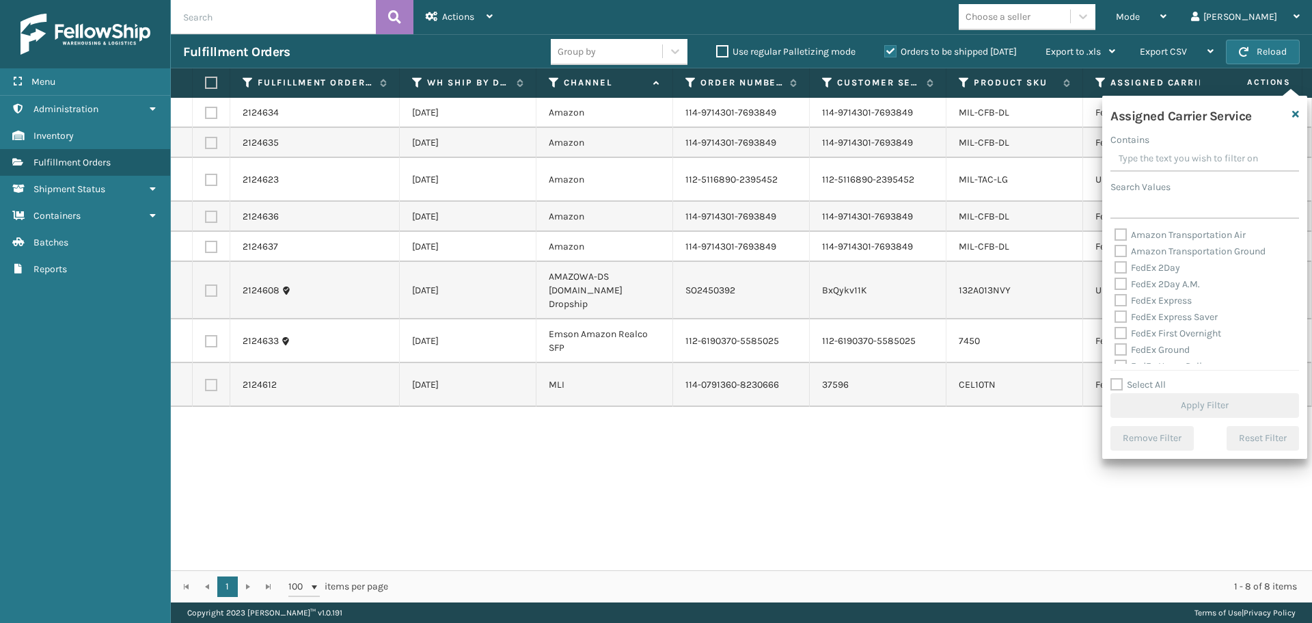
click at [1115, 269] on label "FedEx 2Day" at bounding box center [1148, 268] width 66 height 12
click at [1115, 269] on input "FedEx 2Day" at bounding box center [1115, 264] width 1 height 9
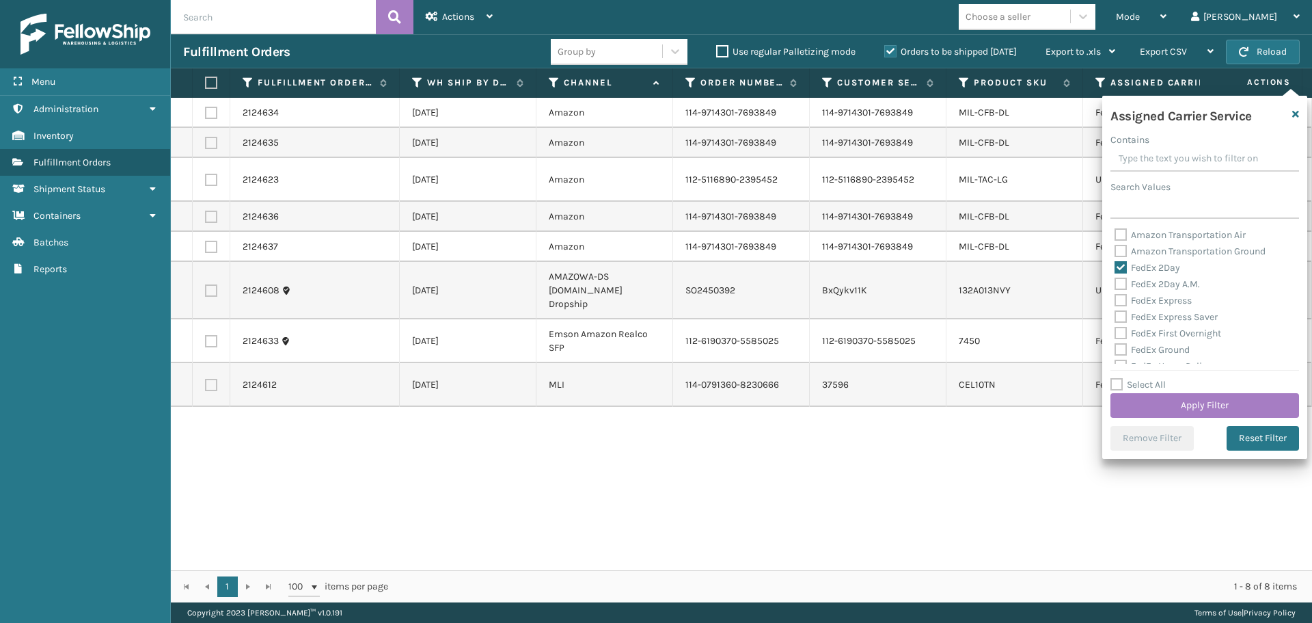
click at [1119, 284] on label "FedEx 2Day A.M." at bounding box center [1157, 284] width 85 height 12
click at [1115, 284] on input "FedEx 2Day A.M." at bounding box center [1115, 280] width 1 height 9
click at [1119, 300] on label "FedEx Express" at bounding box center [1153, 301] width 77 height 12
click at [1115, 300] on input "FedEx Express" at bounding box center [1115, 297] width 1 height 9
click at [1119, 317] on label "FedEx Express Saver" at bounding box center [1166, 317] width 103 height 12
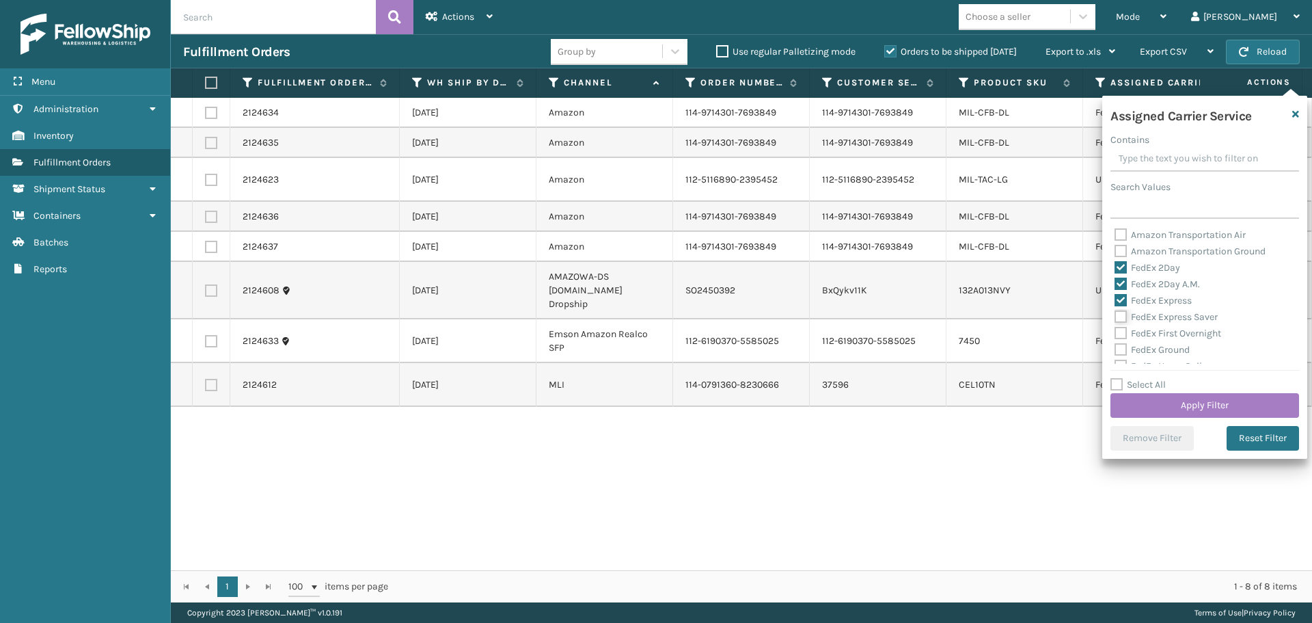
click at [1115, 317] on input "FedEx Express Saver" at bounding box center [1115, 313] width 1 height 9
click at [1119, 331] on label "FedEx First Overnight" at bounding box center [1168, 333] width 107 height 12
click at [1115, 331] on input "FedEx First Overnight" at bounding box center [1115, 329] width 1 height 9
click at [1119, 345] on label "FedEx Ground" at bounding box center [1152, 350] width 75 height 12
click at [1115, 345] on input "FedEx Ground" at bounding box center [1115, 346] width 1 height 9
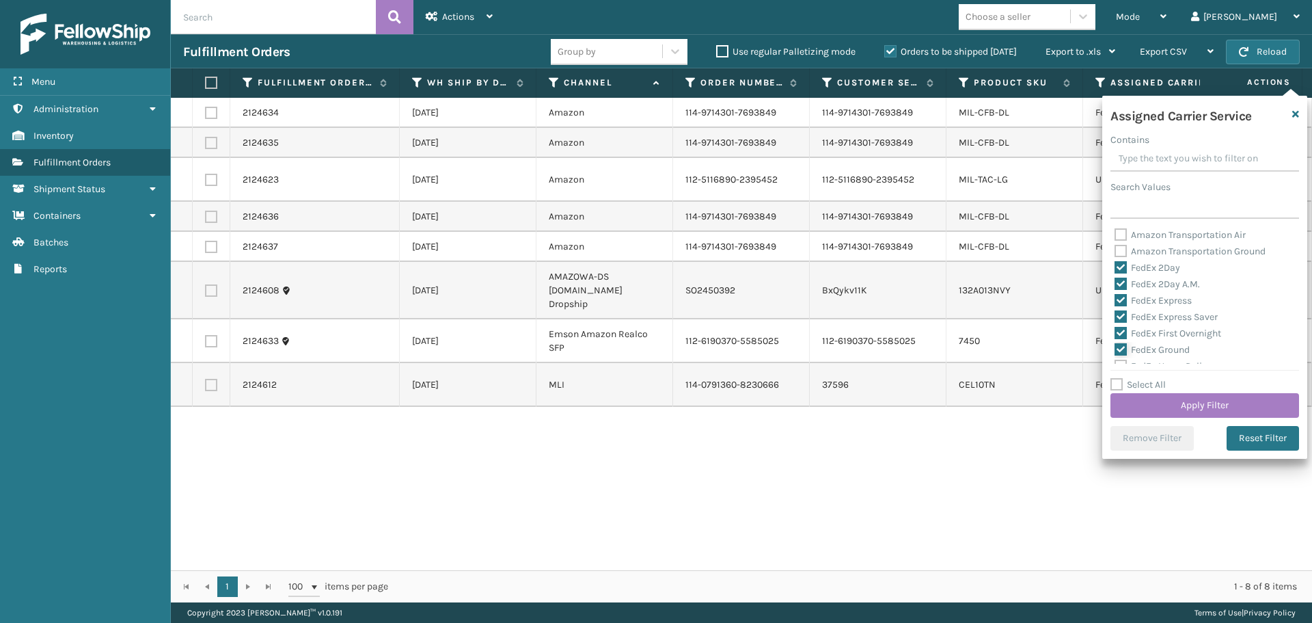
scroll to position [68, 0]
click at [1117, 301] on label "FedEx Home Delivery" at bounding box center [1167, 298] width 105 height 12
click at [1115, 299] on input "FedEx Home Delivery" at bounding box center [1115, 294] width 1 height 9
drag, startPoint x: 1117, startPoint y: 316, endPoint x: 1117, endPoint y: 329, distance: 12.3
click at [1117, 318] on label "FedEx Priority Overnight" at bounding box center [1174, 314] width 119 height 12
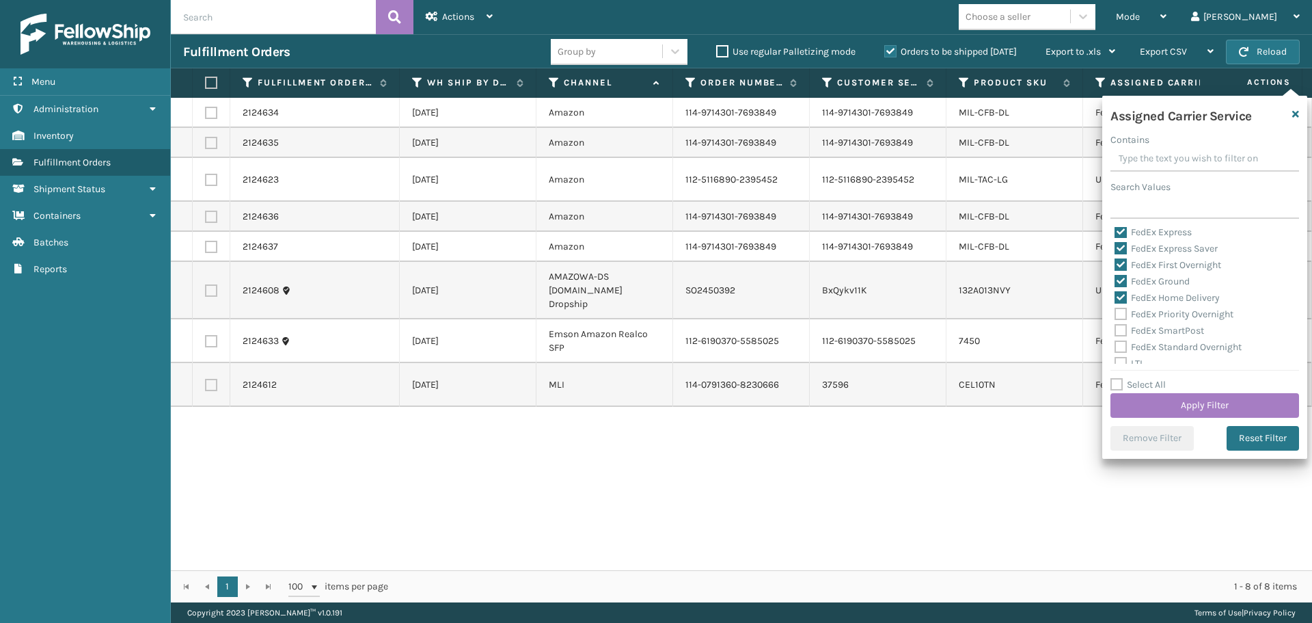
click at [1117, 330] on label "FedEx SmartPost" at bounding box center [1160, 331] width 90 height 12
click at [1115, 330] on input "FedEx SmartPost" at bounding box center [1115, 327] width 1 height 9
click at [1119, 308] on label "FedEx Priority Overnight" at bounding box center [1174, 314] width 119 height 12
click at [1115, 308] on input "FedEx Priority Overnight" at bounding box center [1115, 310] width 1 height 9
click at [1119, 344] on label "FedEx Standard Overnight" at bounding box center [1178, 347] width 127 height 12
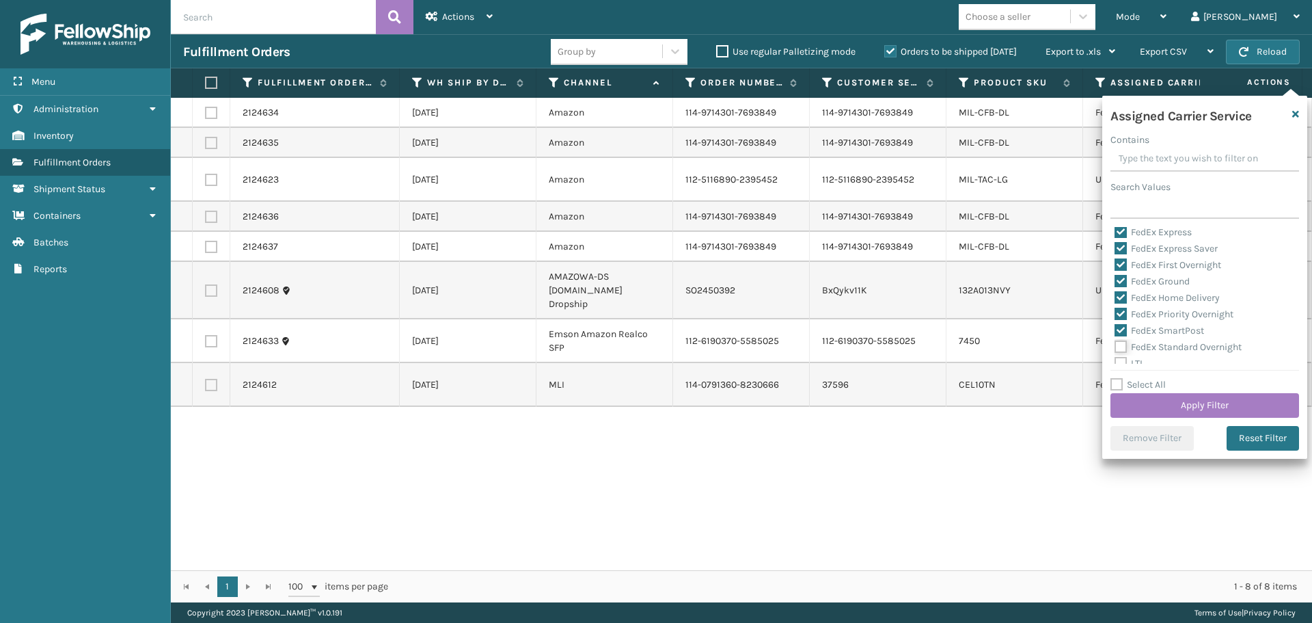
click at [1115, 344] on input "FedEx Standard Overnight" at bounding box center [1115, 343] width 1 height 9
click at [1133, 394] on button "Apply Filter" at bounding box center [1205, 405] width 189 height 25
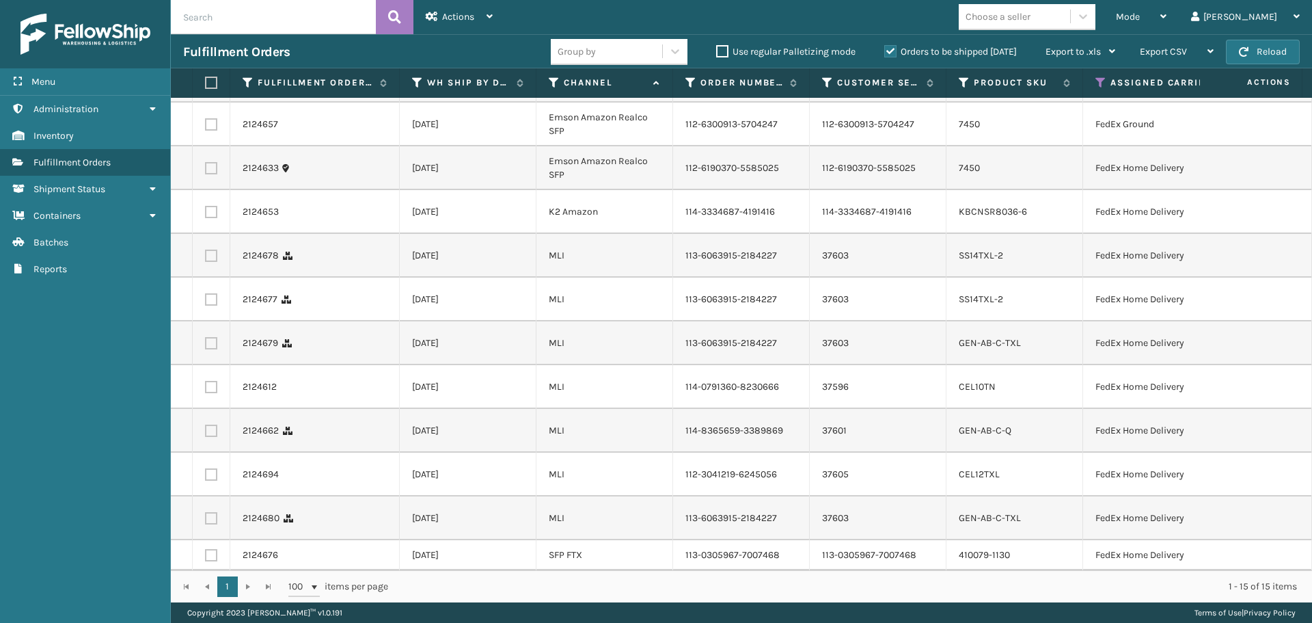
scroll to position [221, 0]
click at [213, 82] on label at bounding box center [209, 83] width 8 height 12
click at [206, 82] on input "checkbox" at bounding box center [205, 83] width 1 height 9
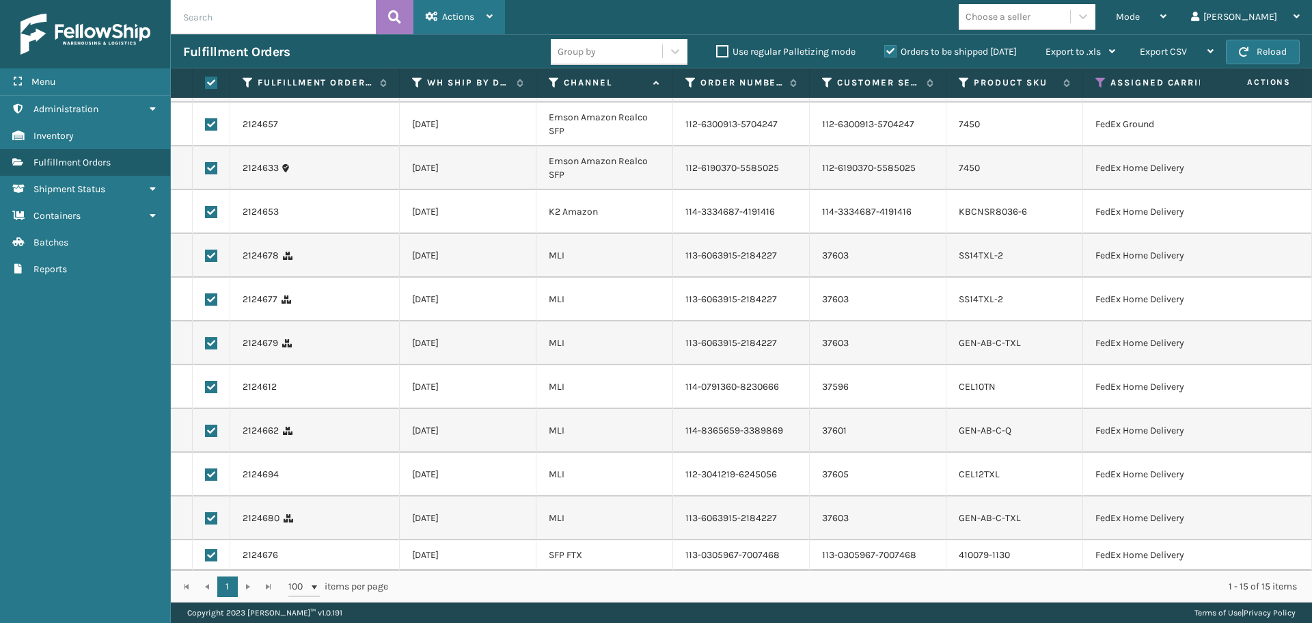
click at [465, 27] on div "Actions" at bounding box center [459, 17] width 67 height 34
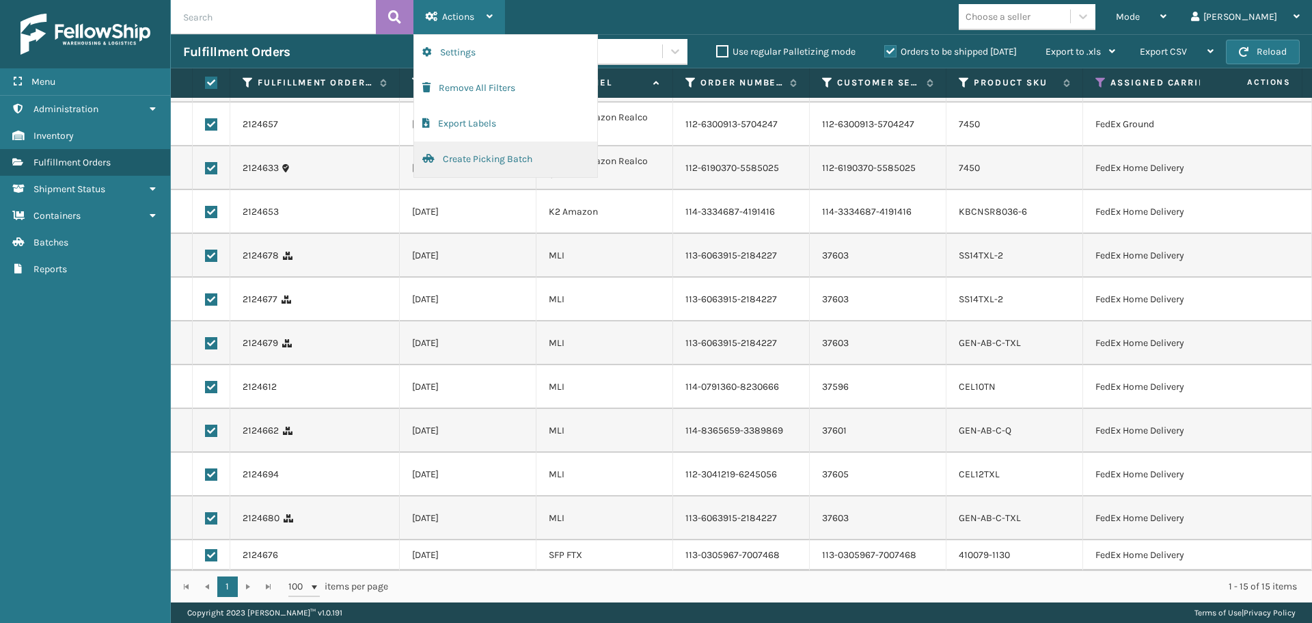
click at [461, 157] on button "Create Picking Batch" at bounding box center [505, 159] width 183 height 36
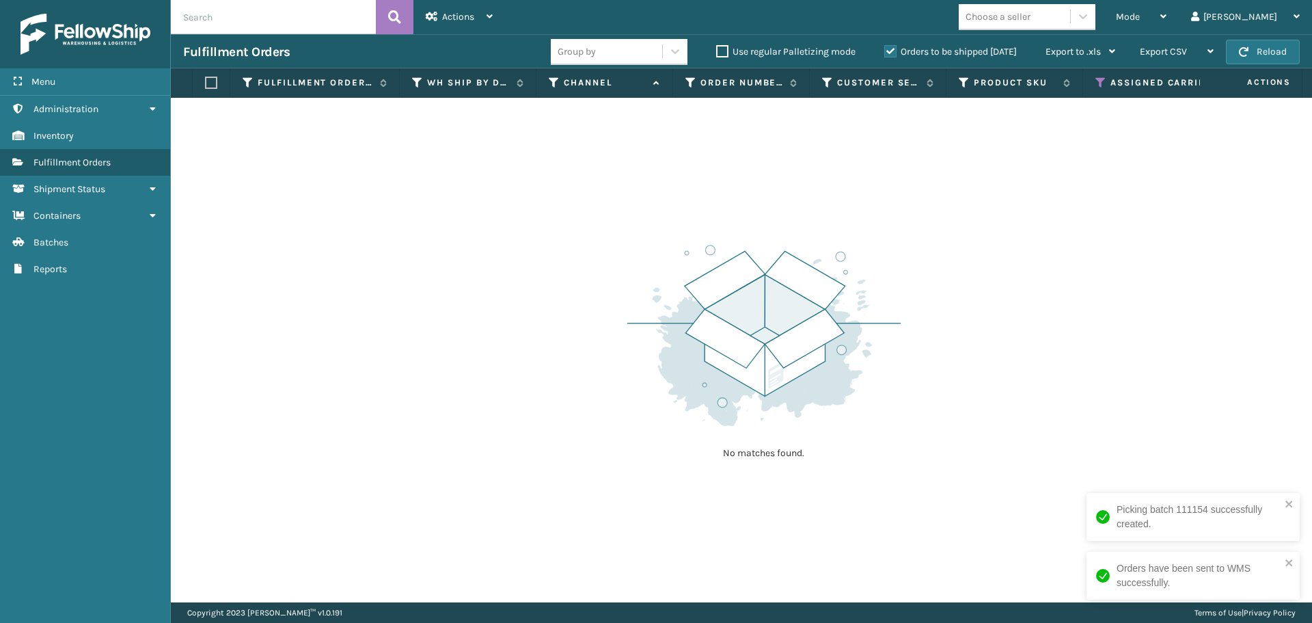
click at [1098, 79] on icon at bounding box center [1101, 83] width 11 height 12
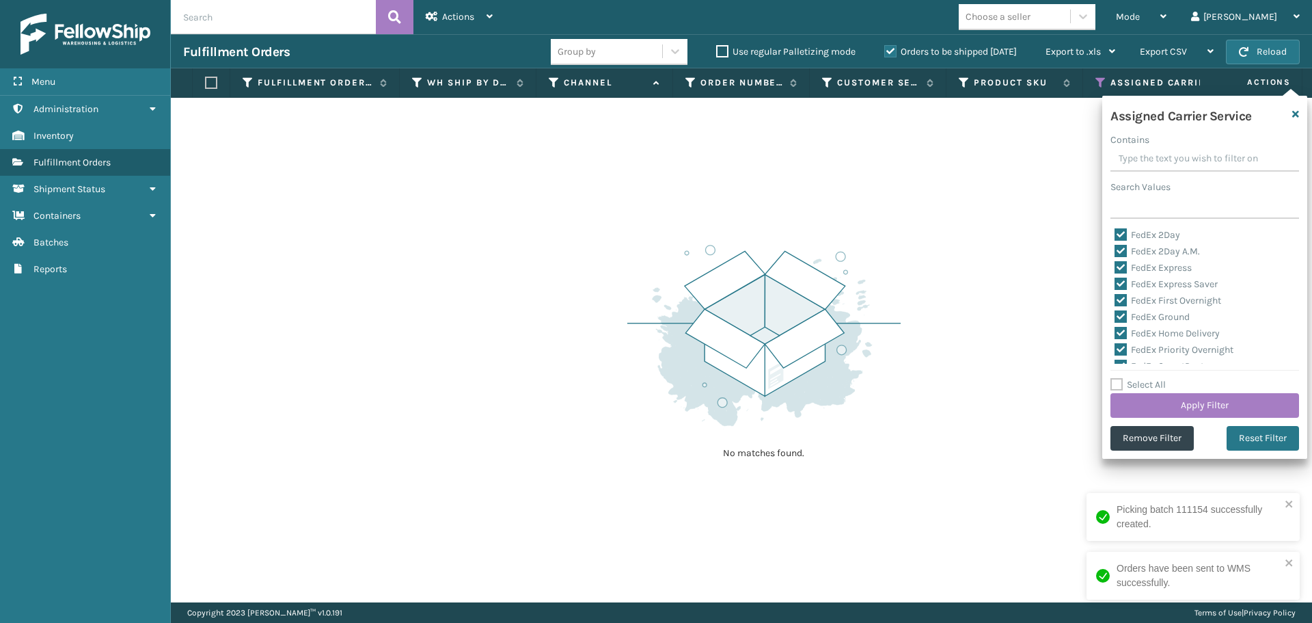
click at [1117, 385] on label "Select All" at bounding box center [1138, 385] width 55 height 12
click at [1117, 378] on input "Select All" at bounding box center [1213, 377] width 205 height 1
click at [1117, 385] on label "Select All" at bounding box center [1138, 385] width 55 height 12
click at [1117, 378] on input "Select All" at bounding box center [1213, 377] width 205 height 1
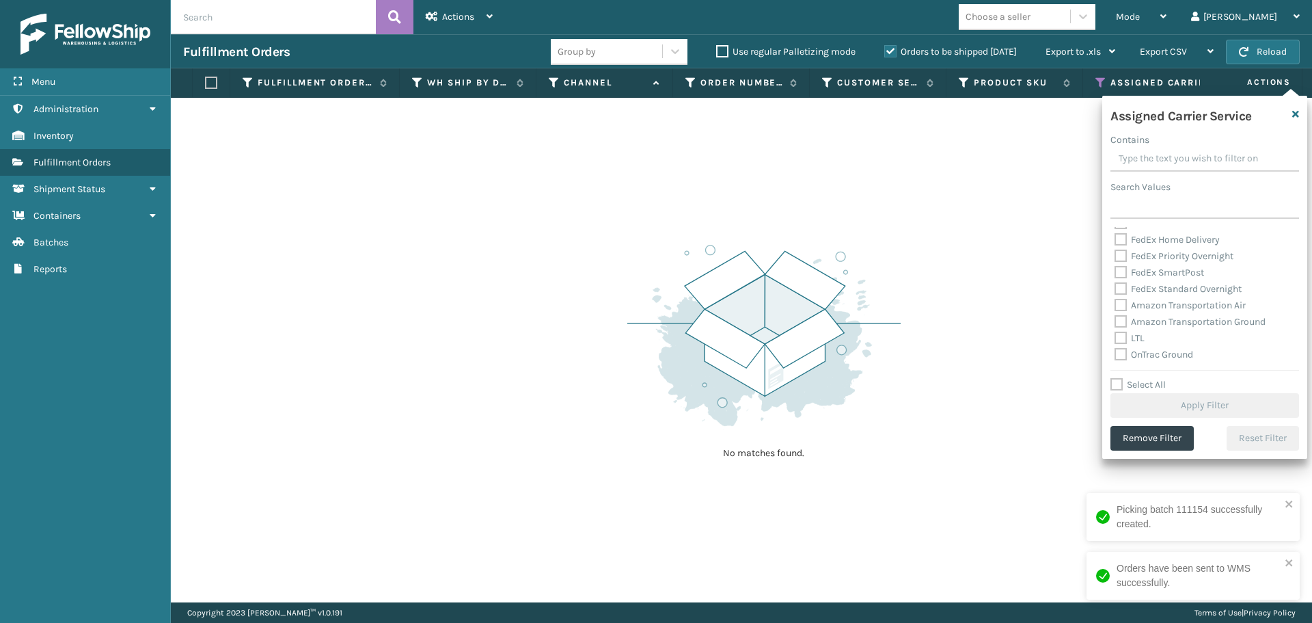
scroll to position [137, 0]
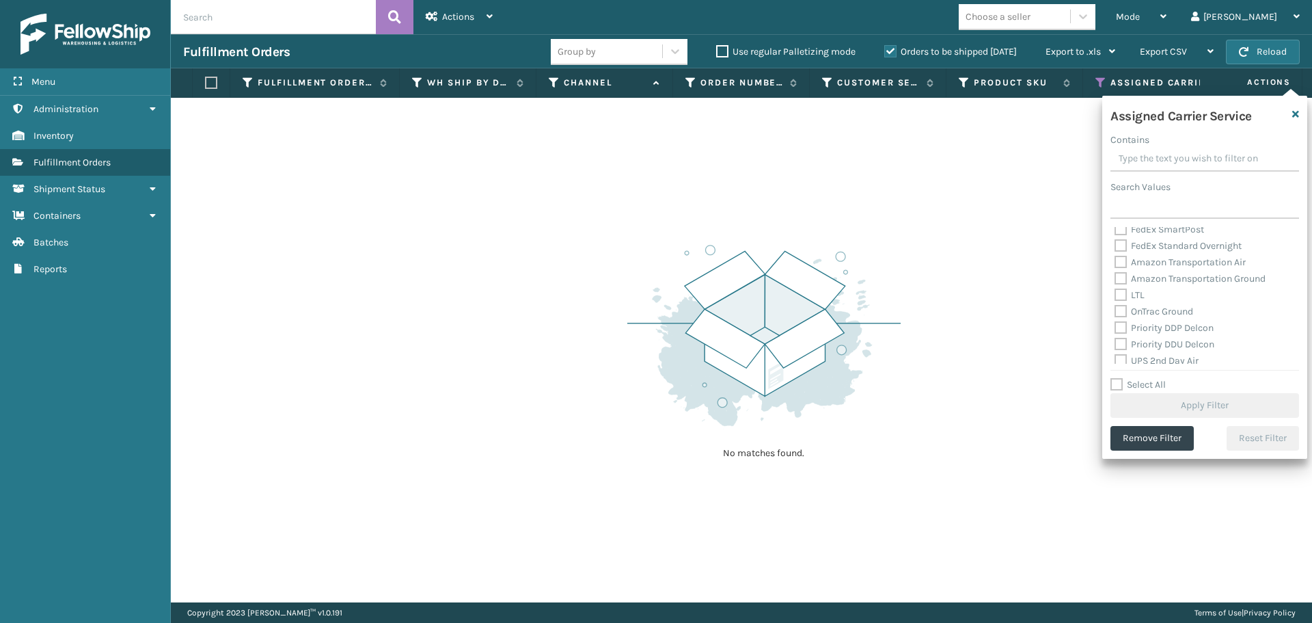
click at [1119, 262] on label "Amazon Transportation Air" at bounding box center [1180, 262] width 131 height 12
click at [1115, 262] on input "Amazon Transportation Air" at bounding box center [1115, 258] width 1 height 9
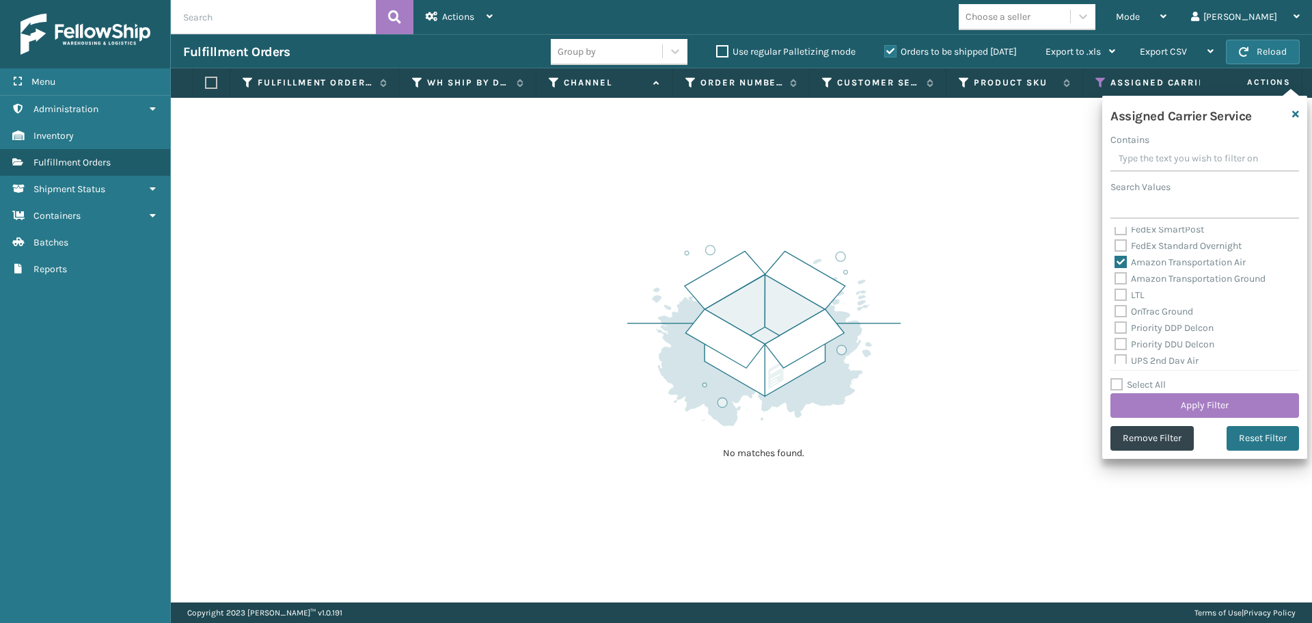
click at [1120, 277] on label "Amazon Transportation Ground" at bounding box center [1190, 279] width 151 height 12
click at [1115, 277] on input "Amazon Transportation Ground" at bounding box center [1115, 275] width 1 height 9
click at [1153, 398] on button "Apply Filter" at bounding box center [1205, 405] width 189 height 25
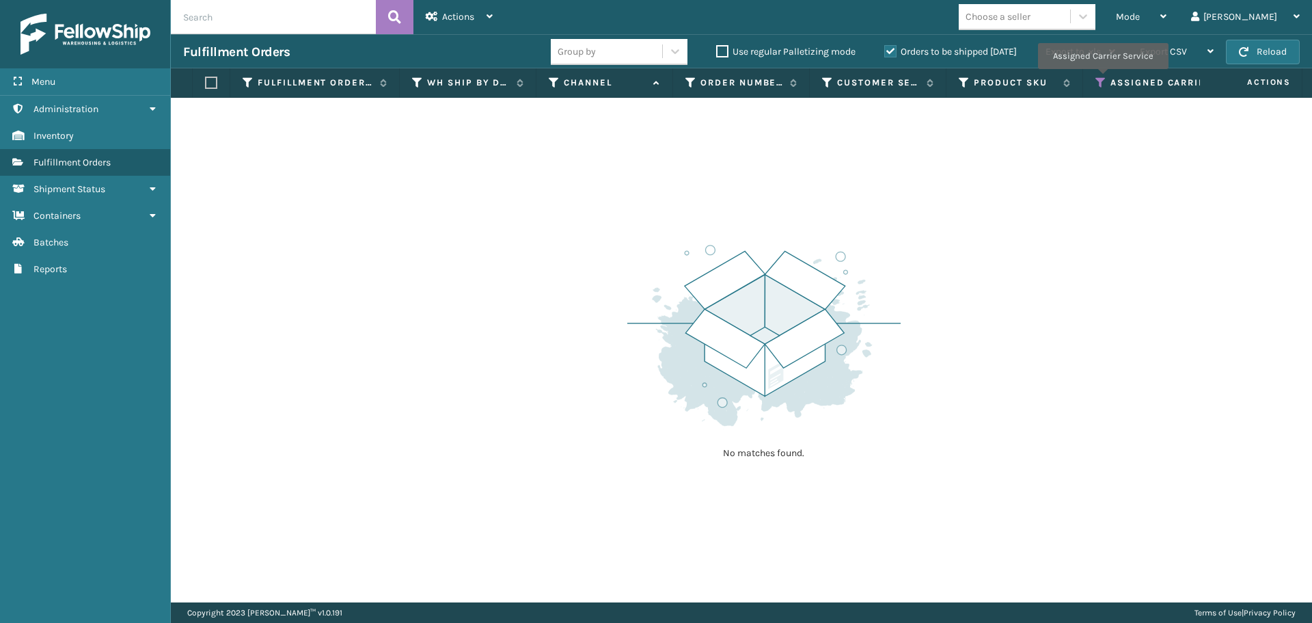
click at [1101, 79] on icon at bounding box center [1101, 83] width 11 height 12
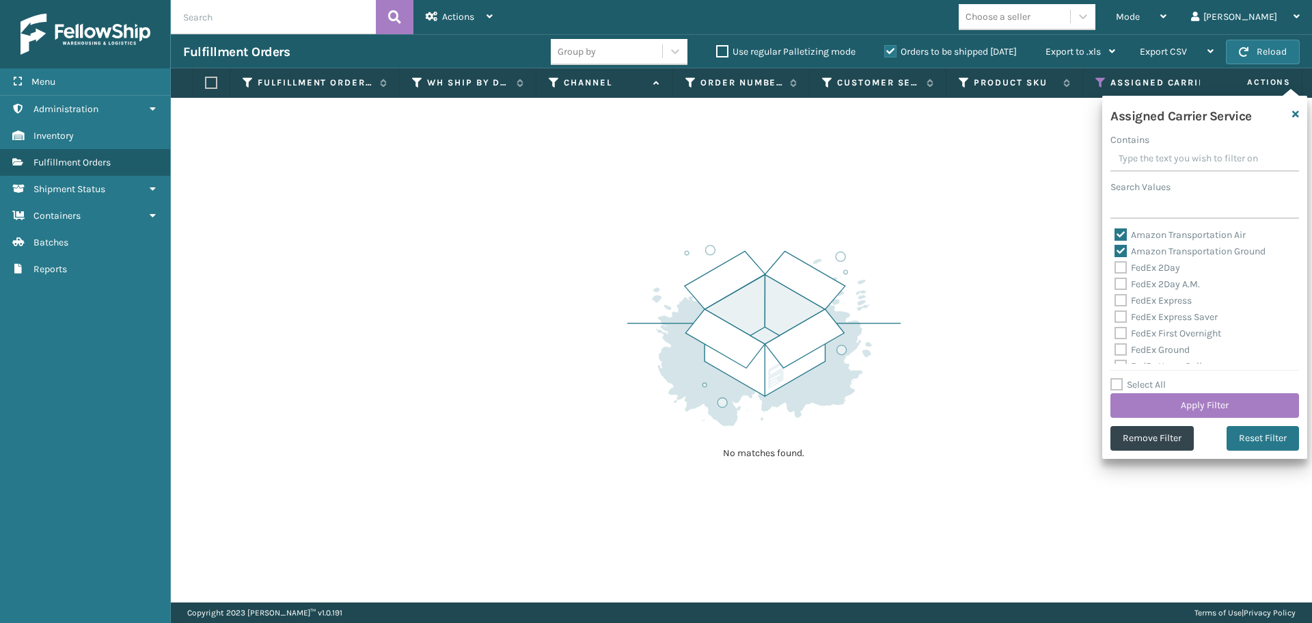
click at [1123, 232] on label "Amazon Transportation Air" at bounding box center [1180, 235] width 131 height 12
click at [1115, 232] on input "Amazon Transportation Air" at bounding box center [1115, 231] width 1 height 9
click at [1123, 250] on label "Amazon Transportation Ground" at bounding box center [1190, 251] width 151 height 12
click at [1115, 250] on input "Amazon Transportation Ground" at bounding box center [1115, 247] width 1 height 9
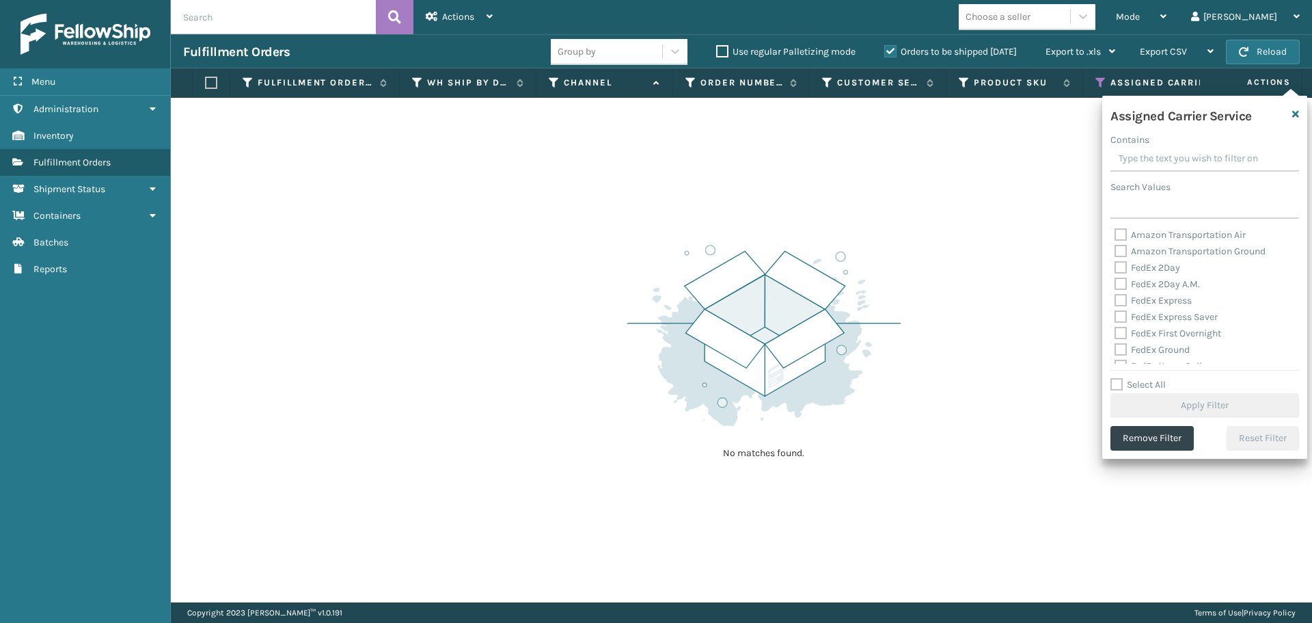
click at [1124, 268] on label "FedEx 2Day" at bounding box center [1148, 268] width 66 height 12
click at [1115, 268] on input "FedEx 2Day" at bounding box center [1115, 264] width 1 height 9
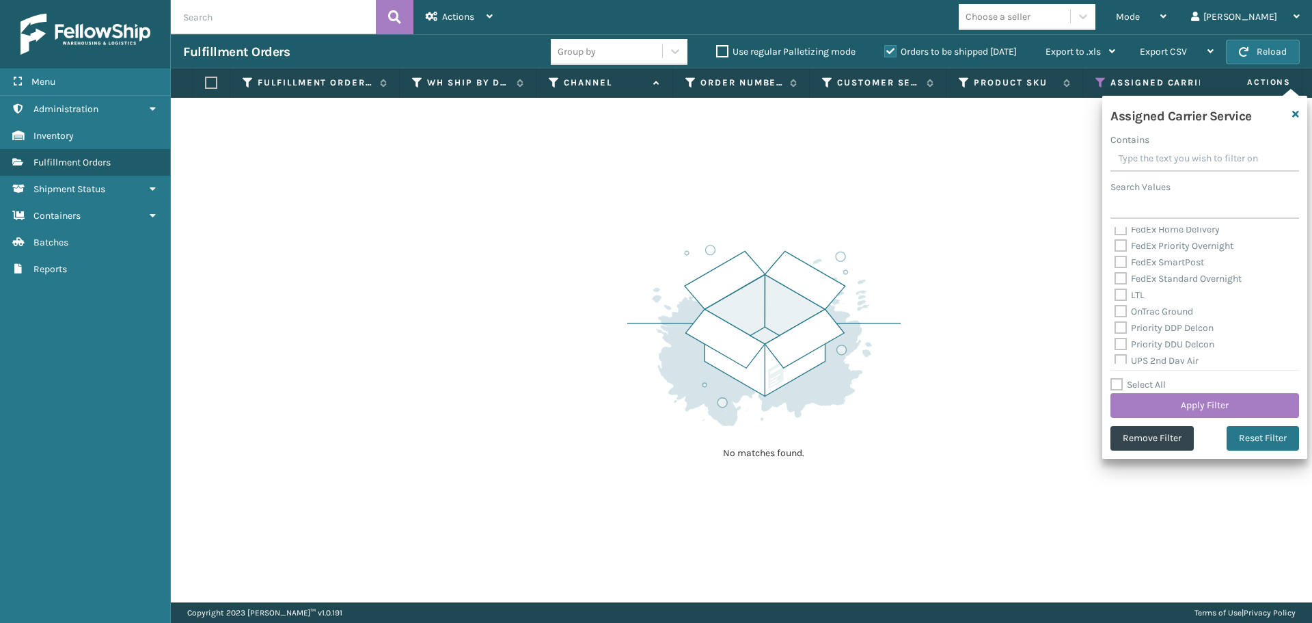
click at [1126, 310] on label "OnTrac Ground" at bounding box center [1154, 311] width 79 height 12
click at [1115, 310] on input "OnTrac Ground" at bounding box center [1115, 307] width 1 height 9
click at [1124, 331] on label "Priority DDP Delcon" at bounding box center [1164, 328] width 99 height 12
click at [1115, 329] on input "Priority DDP Delcon" at bounding box center [1115, 324] width 1 height 9
click at [1124, 345] on label "Priority DDU Delcon" at bounding box center [1165, 344] width 100 height 12
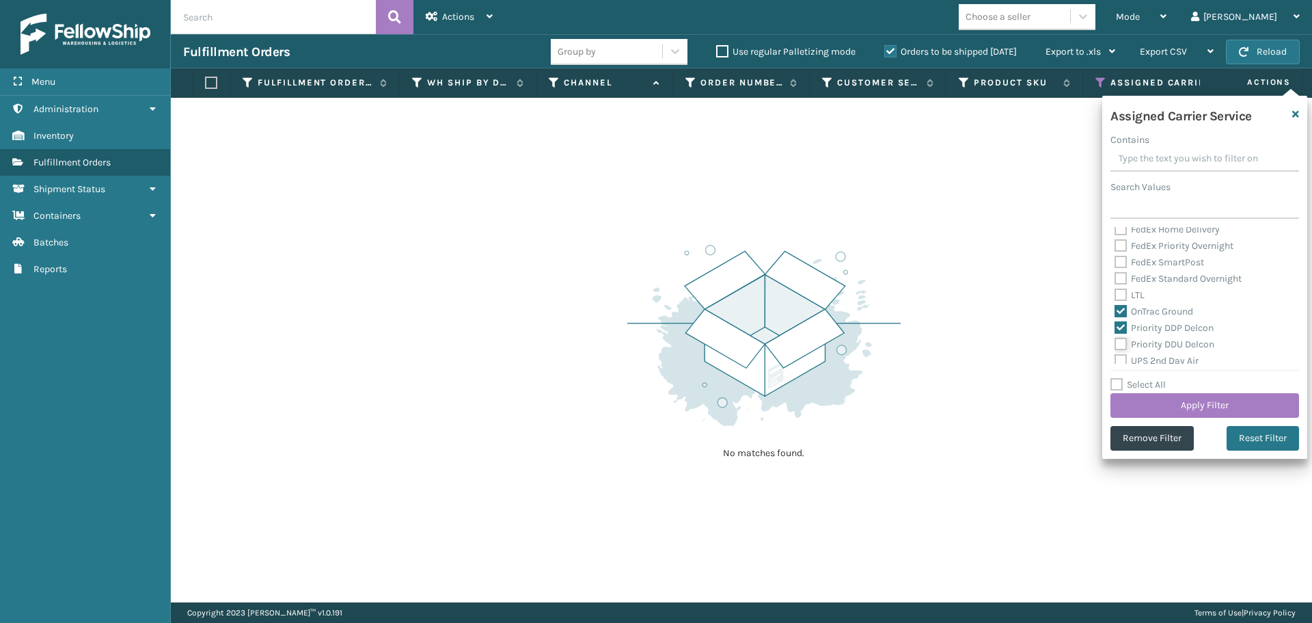
click at [1115, 345] on input "Priority DDU Delcon" at bounding box center [1115, 340] width 1 height 9
click at [1122, 357] on label "UPS 2nd Day Air" at bounding box center [1157, 361] width 84 height 12
click at [1115, 357] on input "UPS 2nd Day Air" at bounding box center [1115, 357] width 1 height 9
click at [1125, 308] on label "UPS 2nd Day Air A.M." at bounding box center [1167, 309] width 104 height 12
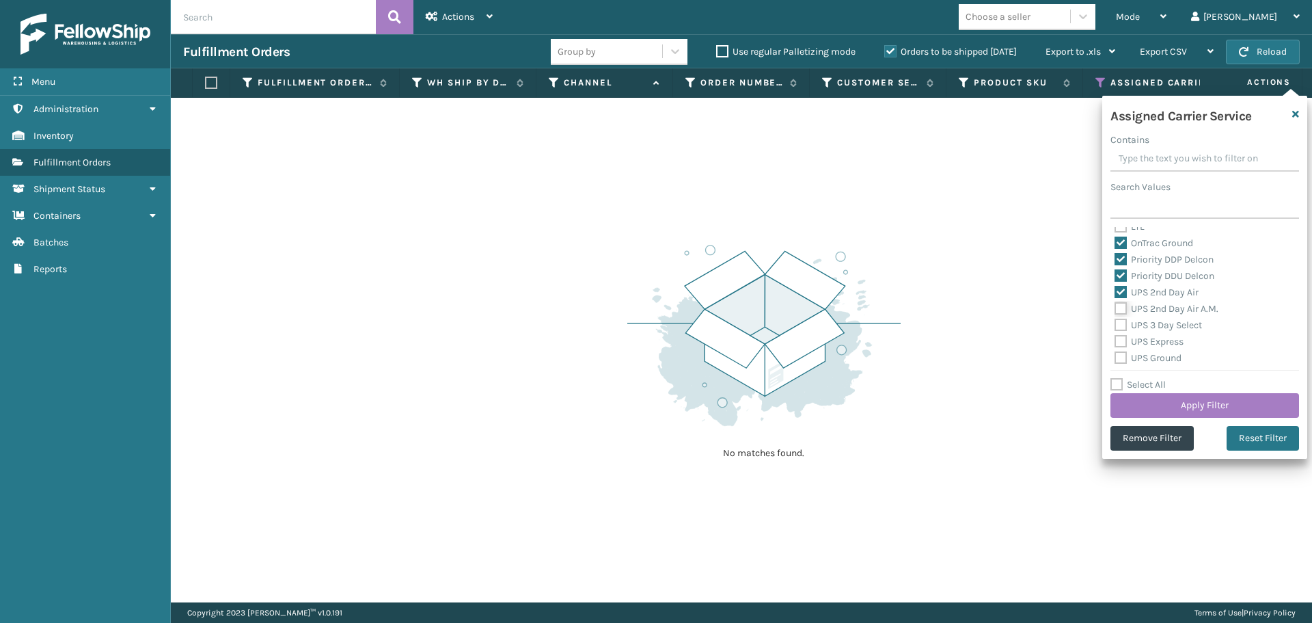
click at [1115, 308] on input "UPS 2nd Day Air A.M." at bounding box center [1115, 305] width 1 height 9
click at [1121, 321] on label "UPS 3 Day Select" at bounding box center [1158, 325] width 87 height 12
click at [1115, 321] on input "UPS 3 Day Select" at bounding box center [1115, 321] width 1 height 9
click at [1122, 341] on label "UPS Express" at bounding box center [1149, 342] width 69 height 12
click at [1115, 341] on input "UPS Express" at bounding box center [1115, 338] width 1 height 9
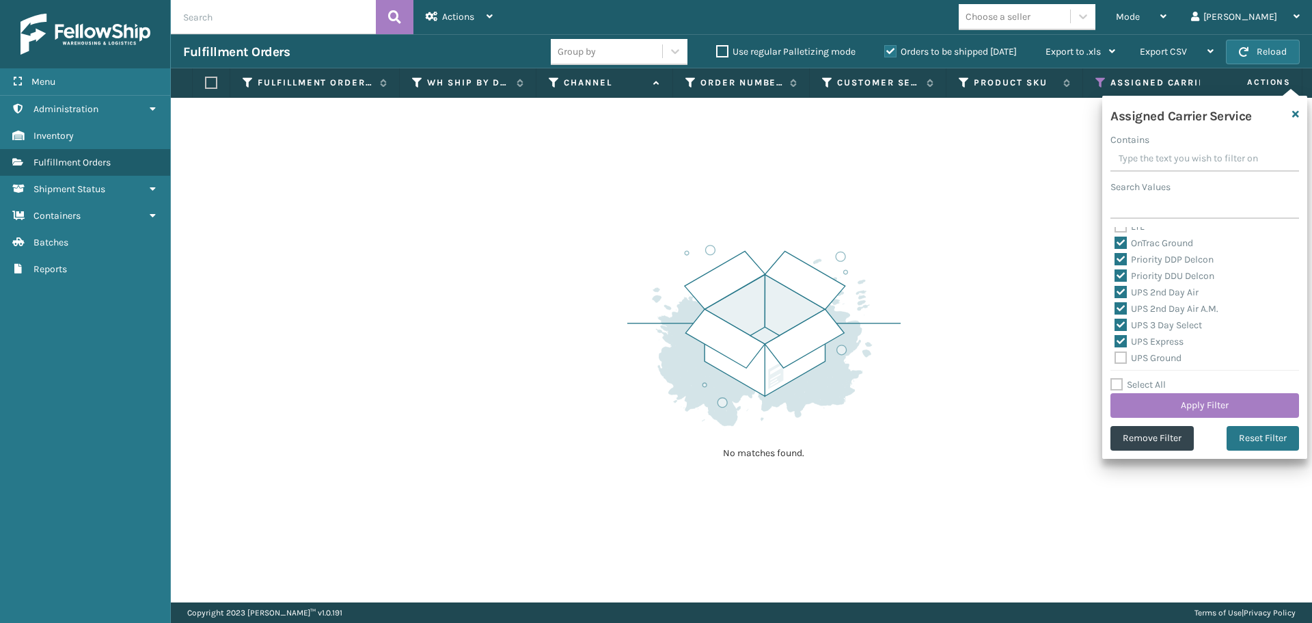
click at [1122, 358] on label "UPS Ground" at bounding box center [1148, 358] width 67 height 12
click at [1115, 358] on input "UPS Ground" at bounding box center [1115, 354] width 1 height 9
click at [1117, 310] on label "UPS Next Day Air" at bounding box center [1158, 306] width 87 height 12
click at [1115, 307] on input "UPS Next Day Air" at bounding box center [1115, 302] width 1 height 9
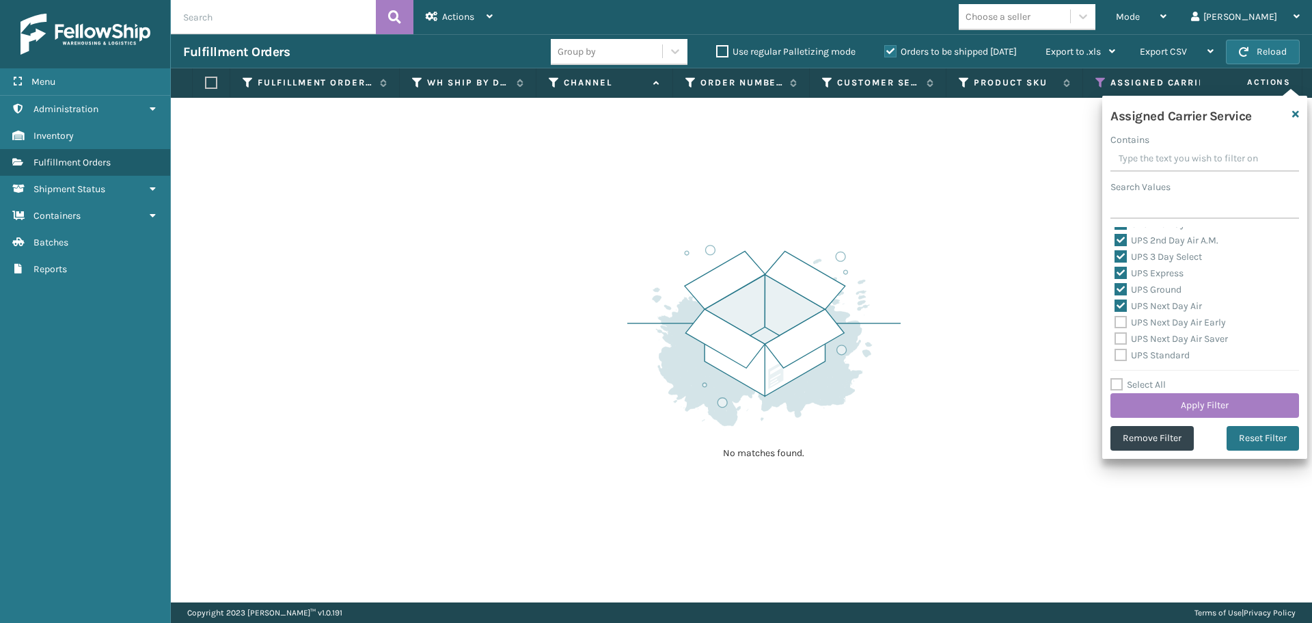
click at [1117, 321] on label "UPS Next Day Air Early" at bounding box center [1170, 322] width 111 height 12
click at [1115, 321] on input "UPS Next Day Air Early" at bounding box center [1115, 318] width 1 height 9
click at [1124, 341] on label "UPS Next Day Air Saver" at bounding box center [1171, 339] width 113 height 12
click at [1115, 340] on input "UPS Next Day Air Saver" at bounding box center [1115, 335] width 1 height 9
click at [1124, 355] on label "UPS Standard" at bounding box center [1152, 355] width 75 height 12
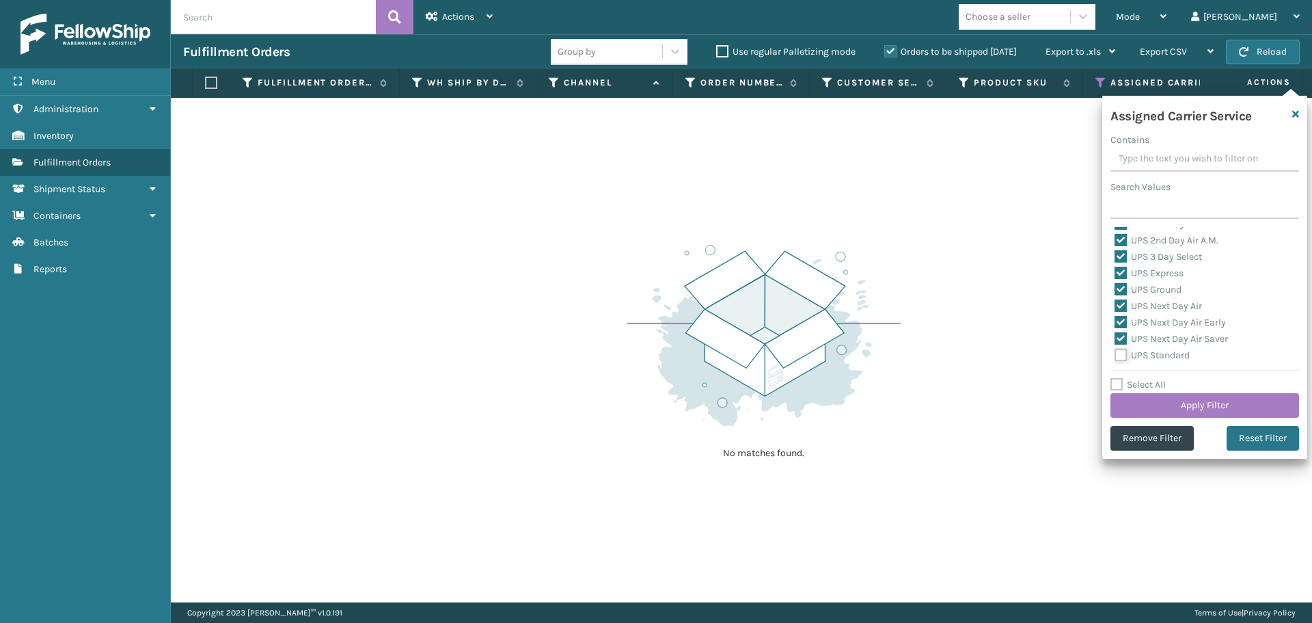
click at [1115, 355] on input "UPS Standard" at bounding box center [1115, 351] width 1 height 9
click at [1118, 306] on label "UPS SurePost 1LB or Greater" at bounding box center [1182, 303] width 135 height 12
click at [1115, 304] on input "UPS SurePost 1LB or Greater" at bounding box center [1115, 299] width 1 height 9
click at [1119, 323] on label "USPS First Class Mail" at bounding box center [1168, 320] width 107 height 12
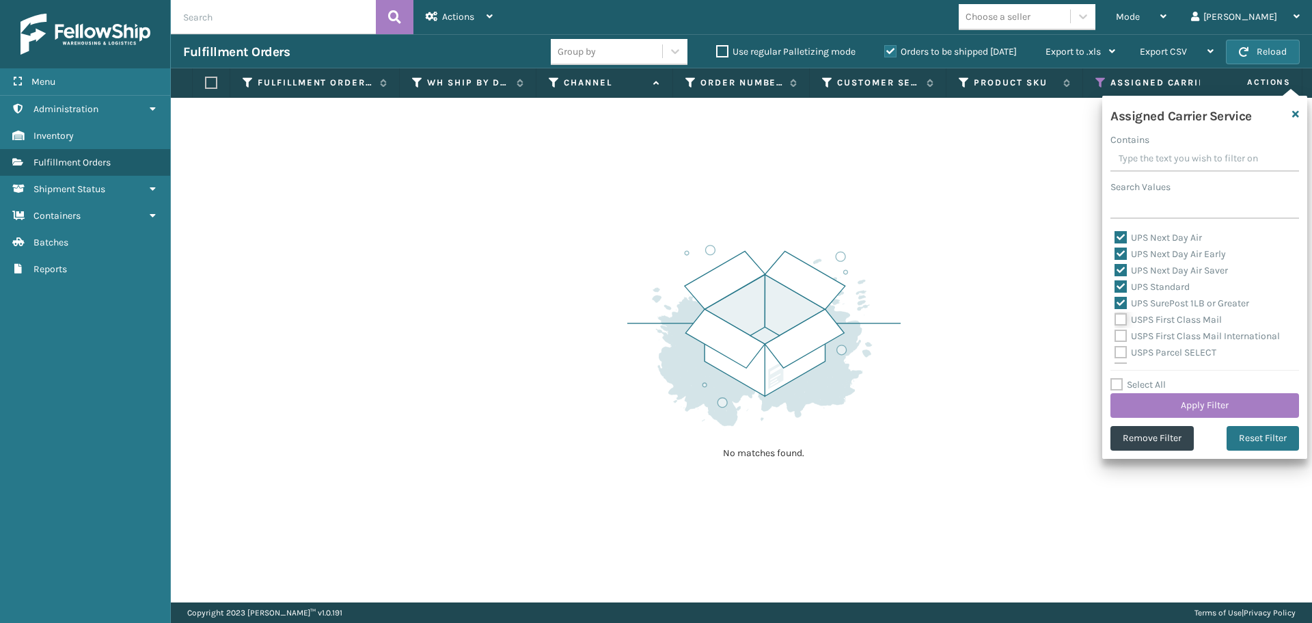
click at [1115, 321] on input "USPS First Class Mail" at bounding box center [1115, 316] width 1 height 9
click at [1123, 337] on label "USPS First Class Mail International" at bounding box center [1197, 336] width 165 height 12
click at [1115, 337] on input "USPS First Class Mail International" at bounding box center [1115, 332] width 1 height 9
click at [1124, 349] on label "USPS Parcel SELECT" at bounding box center [1166, 353] width 102 height 12
click at [1115, 349] on input "USPS Parcel SELECT" at bounding box center [1115, 348] width 1 height 9
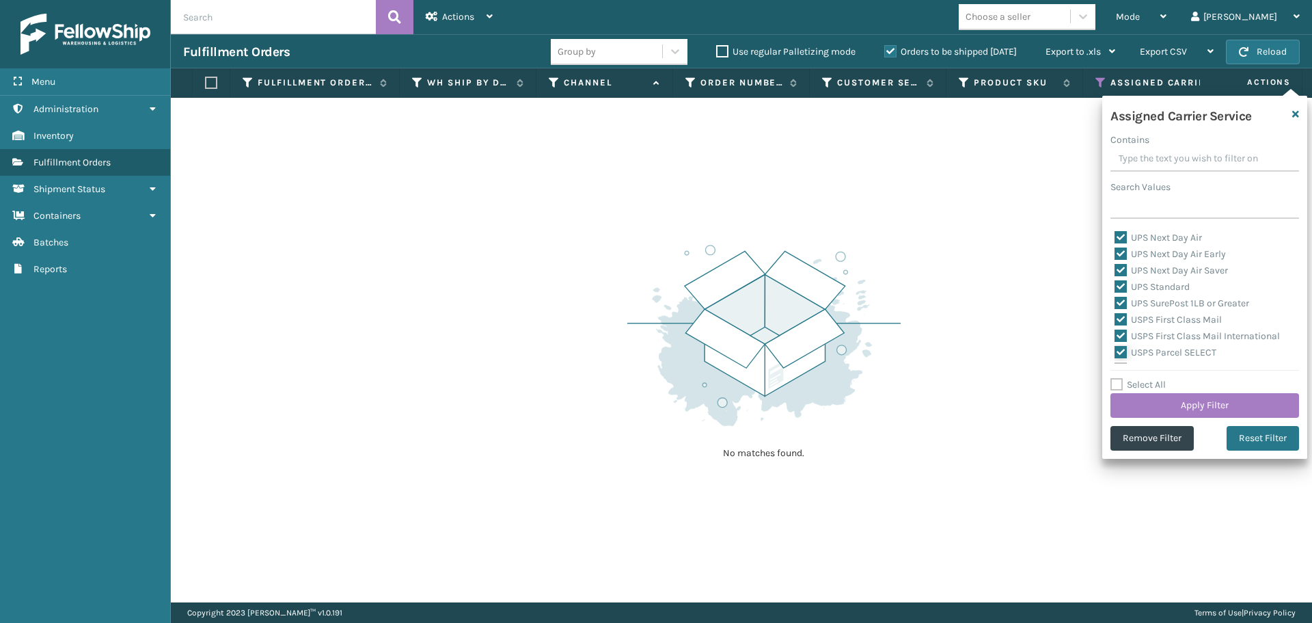
scroll to position [410, 0]
click at [1117, 302] on label "USPS Priority Mail" at bounding box center [1162, 301] width 94 height 12
click at [1115, 301] on input "USPS Priority Mail" at bounding box center [1115, 297] width 1 height 9
click at [1117, 321] on label "USPS Priority Mail Express" at bounding box center [1179, 317] width 129 height 12
click at [1115, 318] on input "USPS Priority Mail Express" at bounding box center [1115, 313] width 1 height 9
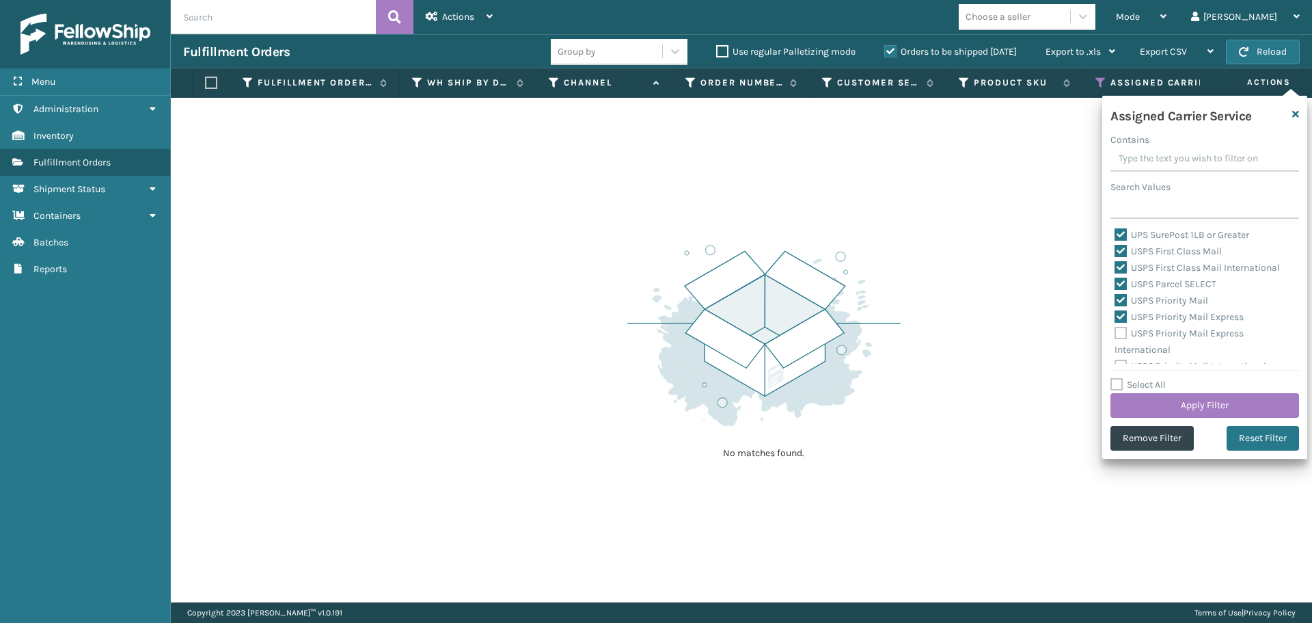
click at [1121, 329] on label "USPS Priority Mail Express International" at bounding box center [1179, 341] width 129 height 28
click at [1115, 329] on input "USPS Priority Mail Express International" at bounding box center [1115, 329] width 1 height 9
click at [1124, 350] on label "USPS Priority Mail International" at bounding box center [1191, 355] width 152 height 12
click at [1115, 350] on input "USPS Priority Mail International" at bounding box center [1115, 351] width 1 height 9
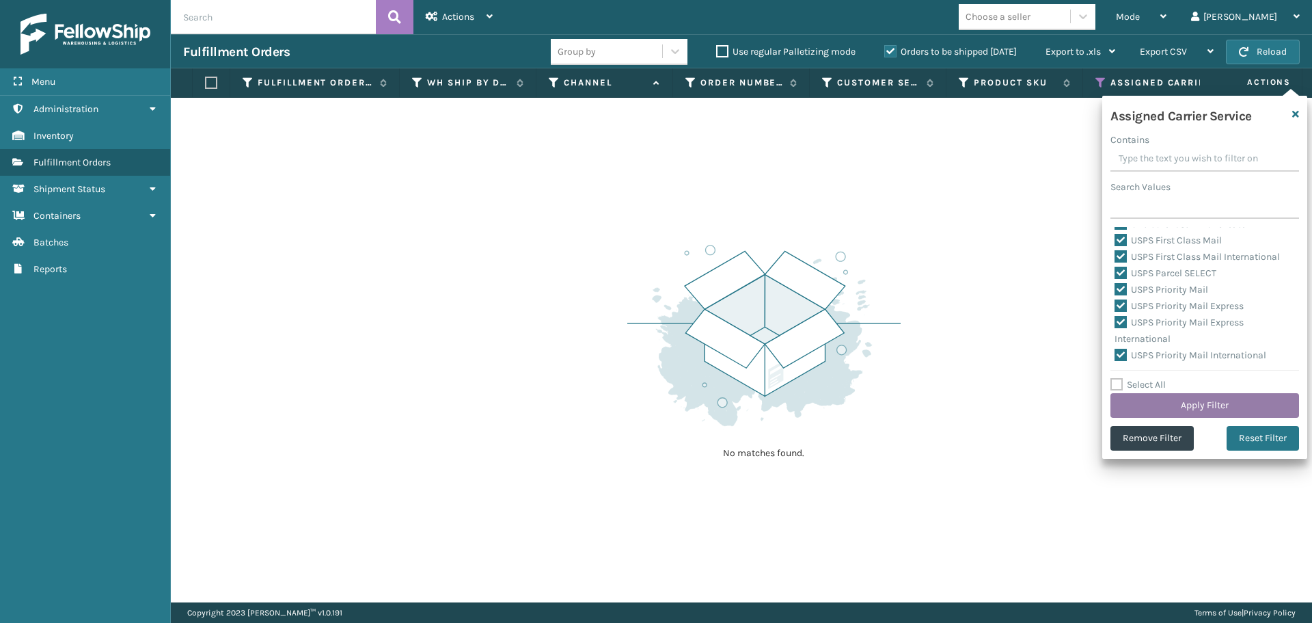
click at [1153, 402] on button "Apply Filter" at bounding box center [1205, 405] width 189 height 25
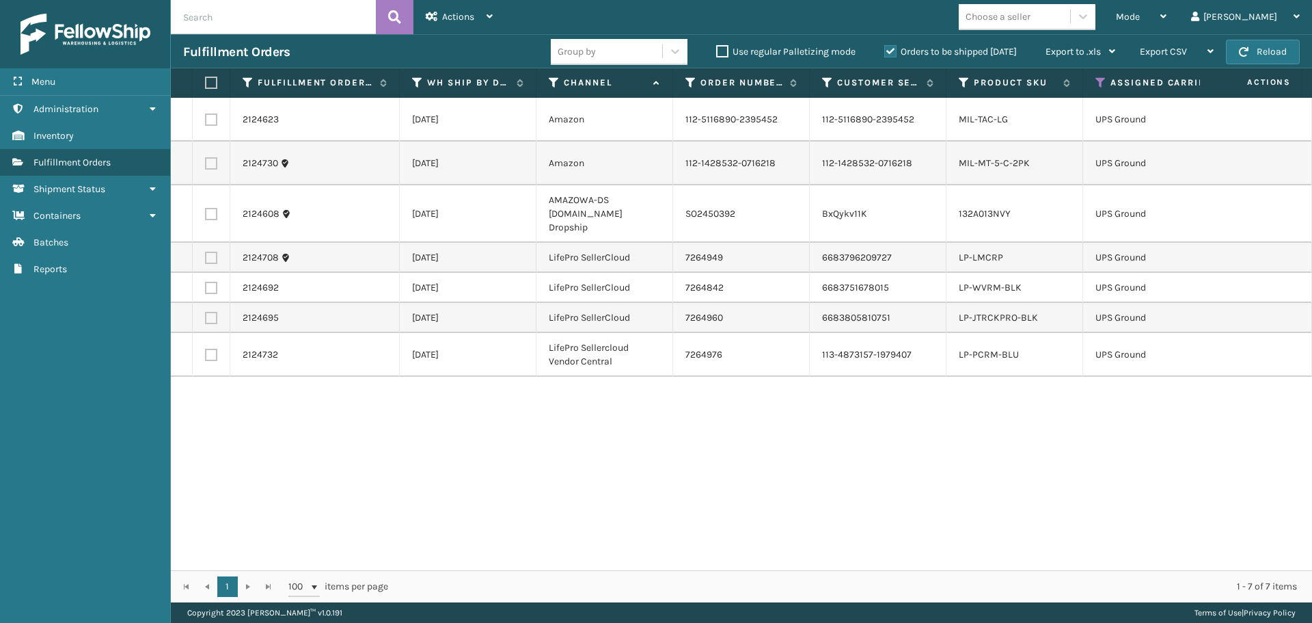
click at [212, 87] on label at bounding box center [209, 83] width 8 height 12
click at [206, 87] on input "checkbox" at bounding box center [205, 83] width 1 height 9
click at [459, 14] on span "Actions" at bounding box center [458, 17] width 32 height 12
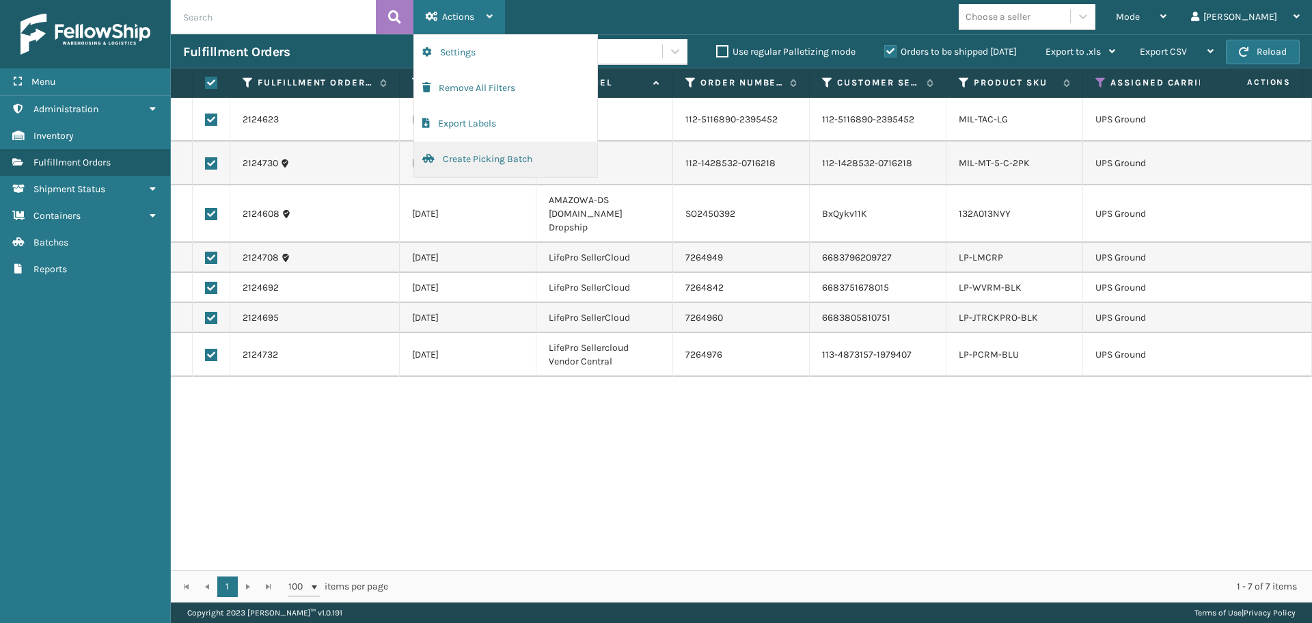
click at [466, 157] on button "Create Picking Batch" at bounding box center [505, 159] width 183 height 36
